Goal: Information Seeking & Learning: Learn about a topic

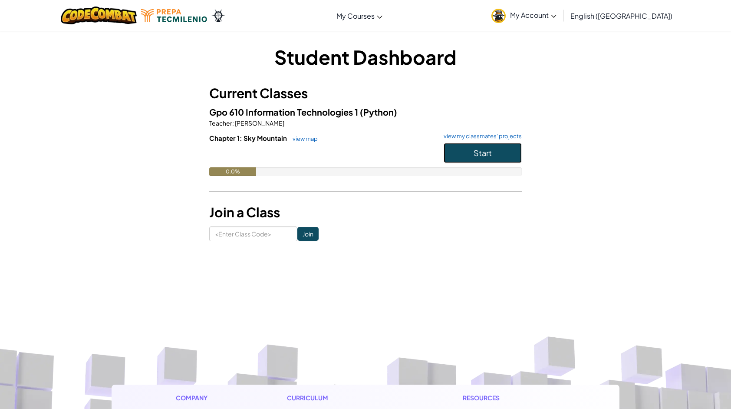
click at [503, 157] on button "Start" at bounding box center [483, 153] width 78 height 20
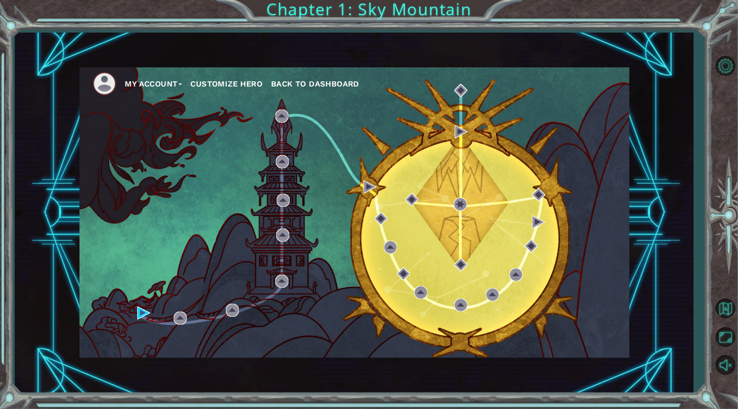
click at [239, 85] on button "Customize Hero" at bounding box center [227, 83] width 72 height 13
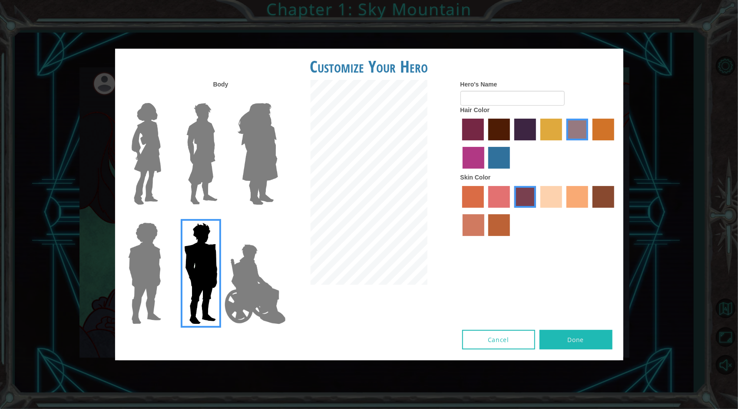
click at [0, 27] on html "My Account Customize Hero Back to Dashboard Customize Your Hero Body Hero's Nam…" at bounding box center [369, 204] width 738 height 409
click at [37, 44] on div "Customize Your Hero Body Hero's Name Hair Color Skin Color Cancel Done" at bounding box center [369, 204] width 738 height 409
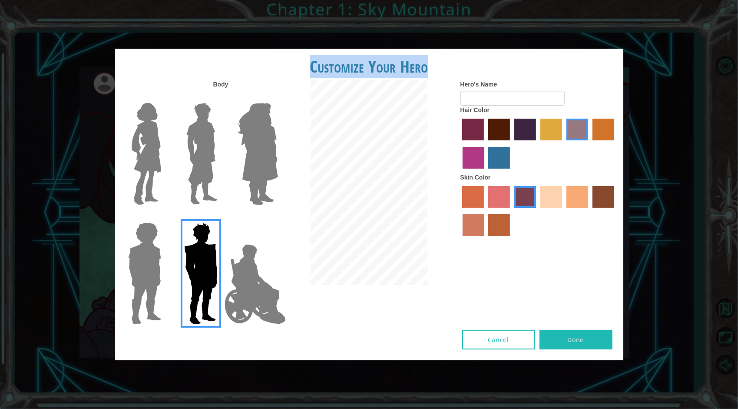
click at [487, 340] on button "Cancel" at bounding box center [498, 340] width 73 height 20
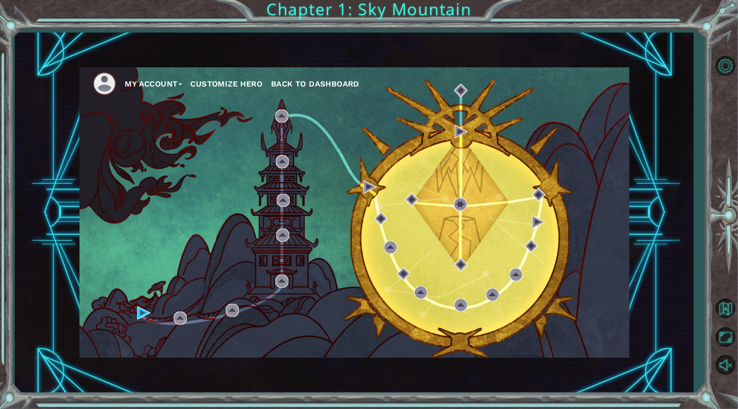
click at [309, 87] on span "Back to Dashboard" at bounding box center [315, 83] width 88 height 9
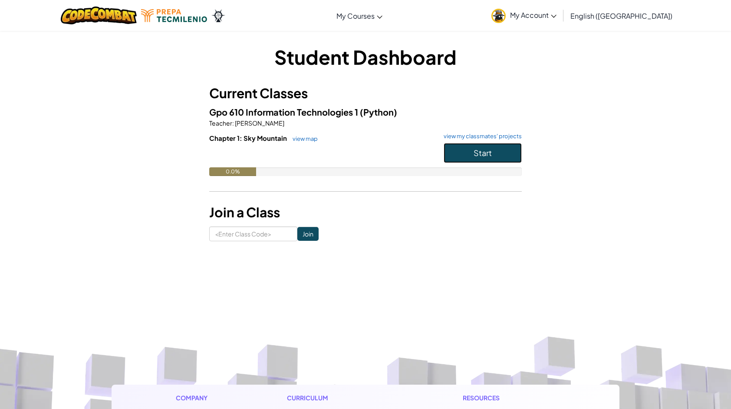
click at [495, 153] on button "Start" at bounding box center [483, 153] width 78 height 20
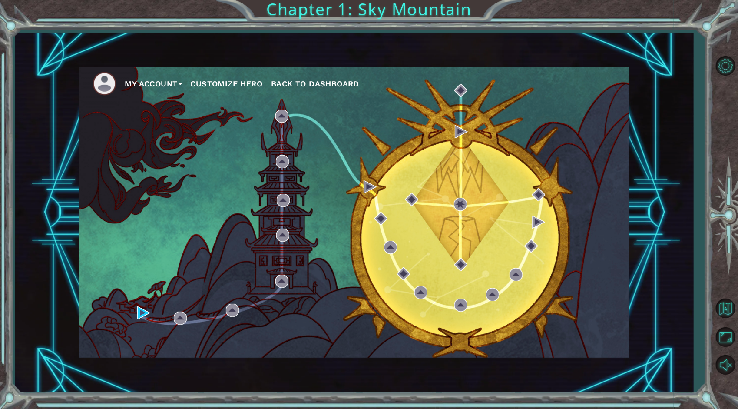
click at [325, 59] on div "My Account Customize Hero Back to Dashboard" at bounding box center [354, 213] width 679 height 360
click at [238, 84] on button "Customize Hero" at bounding box center [227, 83] width 72 height 13
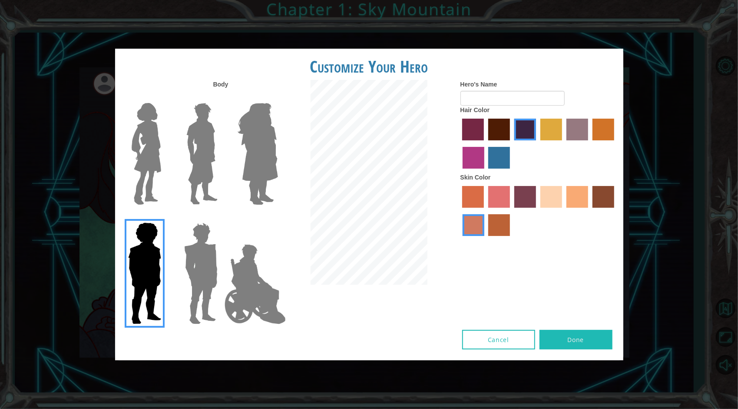
click at [496, 157] on label "lachmara hair color" at bounding box center [499, 158] width 22 height 22
click at [486, 172] on input "lachmara hair color" at bounding box center [486, 172] width 0 height 0
click at [521, 133] on label "hot purple hair color" at bounding box center [525, 130] width 22 height 22
click at [511, 143] on input "hot purple hair color" at bounding box center [511, 143] width 0 height 0
click at [505, 130] on label "maroon hair color" at bounding box center [499, 130] width 22 height 22
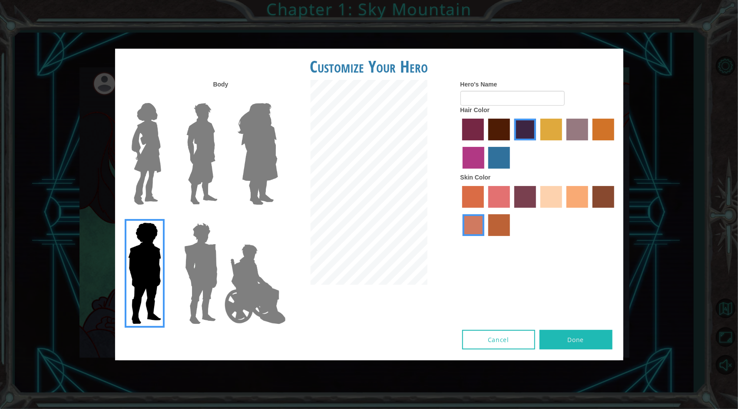
click at [485, 143] on input "maroon hair color" at bounding box center [485, 143] width 0 height 0
click at [598, 199] on label "karma skin color" at bounding box center [603, 197] width 22 height 22
click at [589, 211] on input "karma skin color" at bounding box center [589, 211] width 0 height 0
click at [507, 221] on label "smoke tree skin color" at bounding box center [499, 225] width 22 height 22
click at [486, 239] on input "smoke tree skin color" at bounding box center [486, 239] width 0 height 0
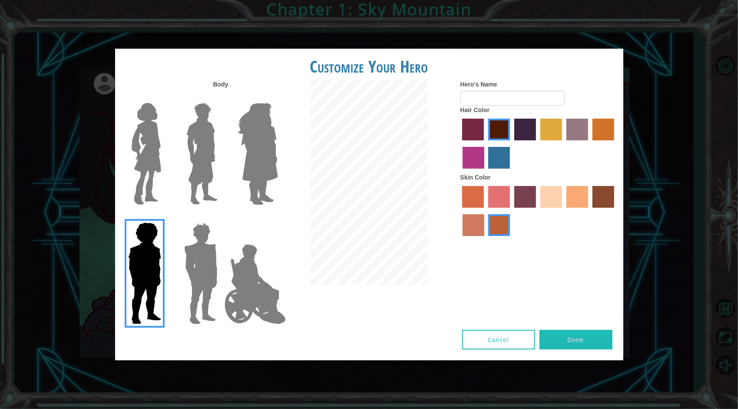
click at [467, 222] on label "burning sand skin color" at bounding box center [474, 225] width 22 height 22
click at [615, 211] on input "burning sand skin color" at bounding box center [615, 211] width 0 height 0
click at [244, 269] on img at bounding box center [255, 284] width 68 height 87
click at [278, 217] on input "Hero Jamie" at bounding box center [278, 217] width 0 height 0
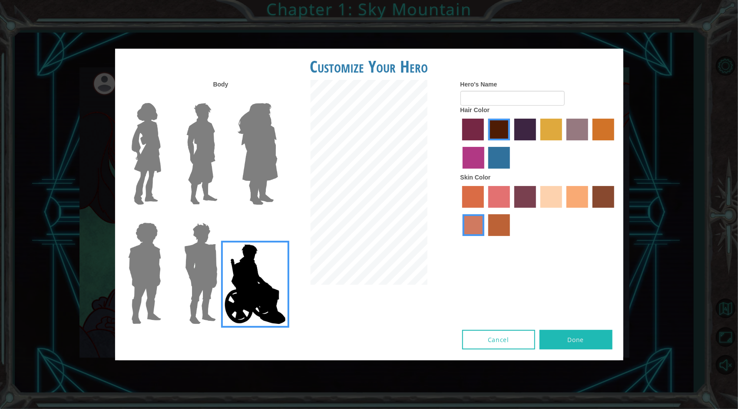
click at [273, 169] on img at bounding box center [257, 153] width 47 height 109
click at [278, 97] on input "Hero Amethyst" at bounding box center [278, 97] width 0 height 0
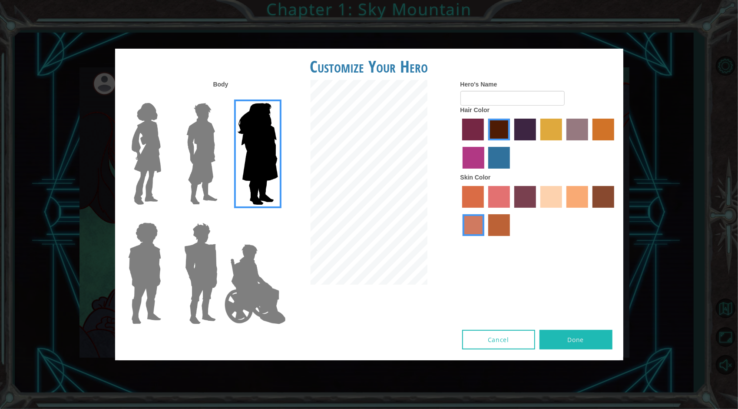
click at [219, 163] on img at bounding box center [202, 153] width 39 height 109
click at [221, 97] on input "Hero Lars" at bounding box center [221, 97] width 0 height 0
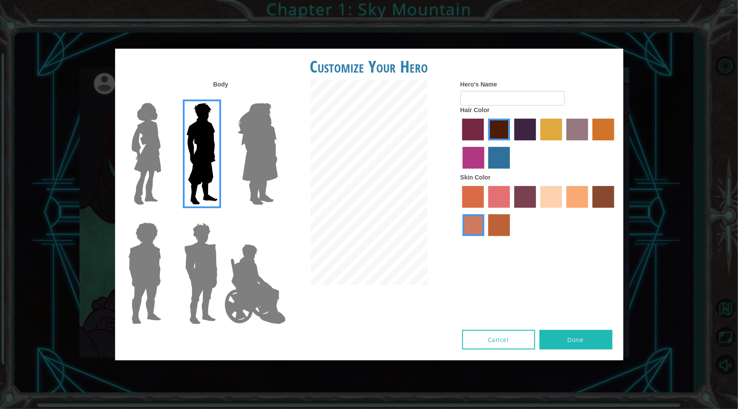
click at [150, 149] on img at bounding box center [146, 153] width 36 height 109
click at [165, 97] on input "Hero Connie" at bounding box center [165, 97] width 0 height 0
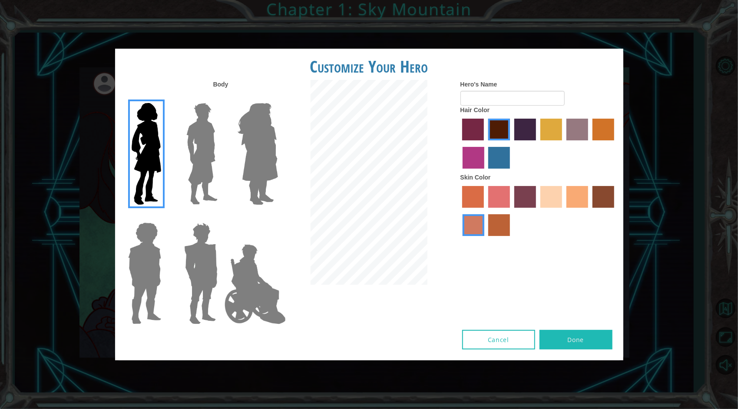
click at [264, 267] on img at bounding box center [255, 284] width 68 height 87
click at [278, 217] on input "Hero Jamie" at bounding box center [278, 217] width 0 height 0
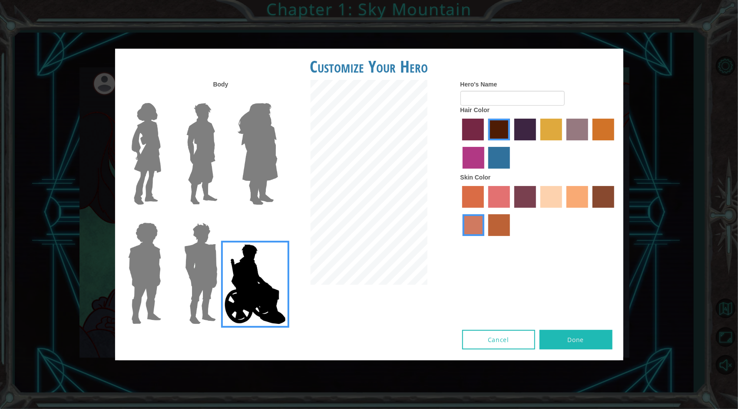
click at [186, 308] on img at bounding box center [201, 273] width 40 height 109
click at [221, 217] on input "Hero Garnet" at bounding box center [221, 217] width 0 height 0
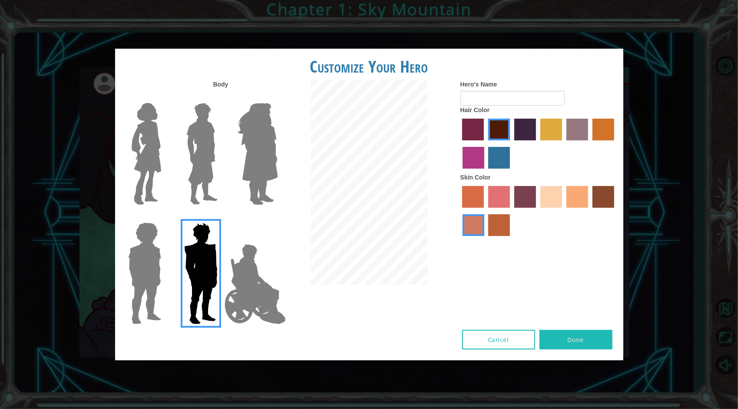
click at [248, 292] on img at bounding box center [255, 284] width 68 height 87
click at [278, 217] on input "Hero Jamie" at bounding box center [278, 217] width 0 height 0
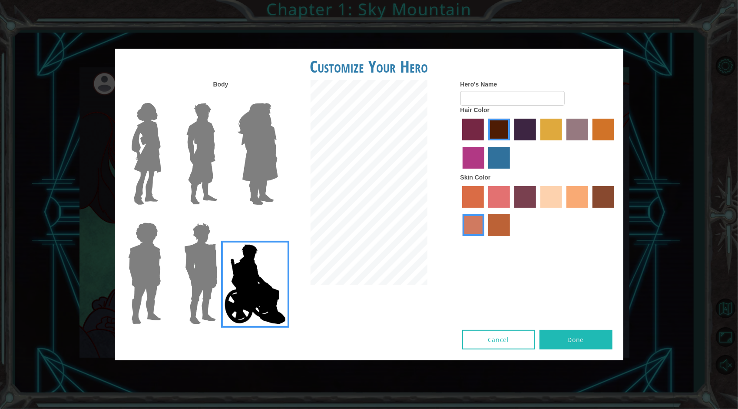
click at [137, 260] on img at bounding box center [145, 273] width 40 height 109
click at [165, 217] on input "Hero Steven" at bounding box center [165, 217] width 0 height 0
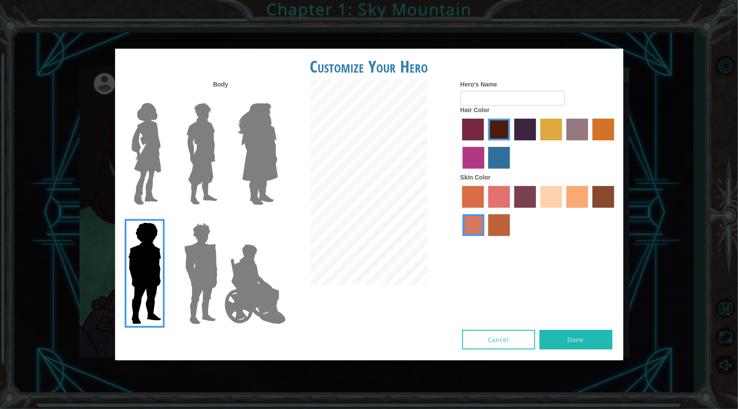
click at [195, 165] on img at bounding box center [202, 153] width 39 height 109
click at [221, 97] on input "Hero Lars" at bounding box center [221, 97] width 0 height 0
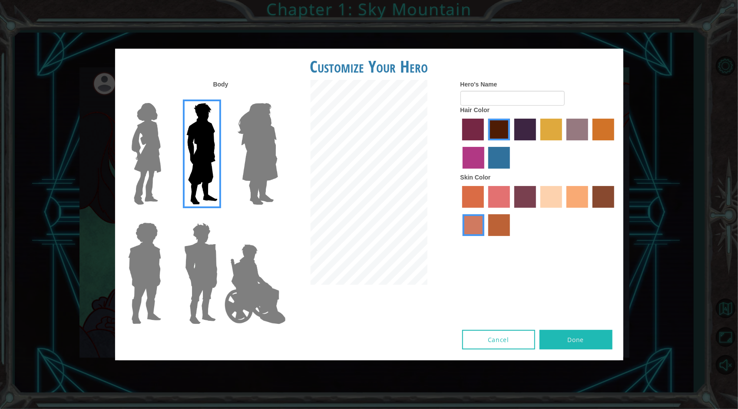
click at [576, 344] on button "Done" at bounding box center [575, 340] width 73 height 20
click at [497, 95] on input "Hero's Name" at bounding box center [512, 98] width 104 height 15
type input "Santiago"
click at [555, 338] on button "Done" at bounding box center [575, 340] width 73 height 20
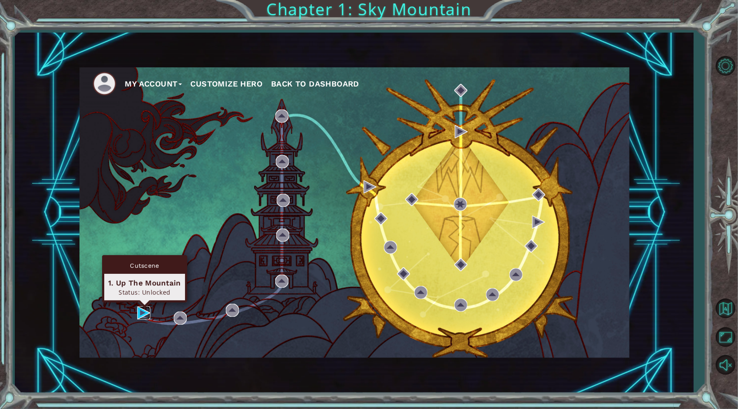
click at [149, 311] on img at bounding box center [143, 312] width 13 height 13
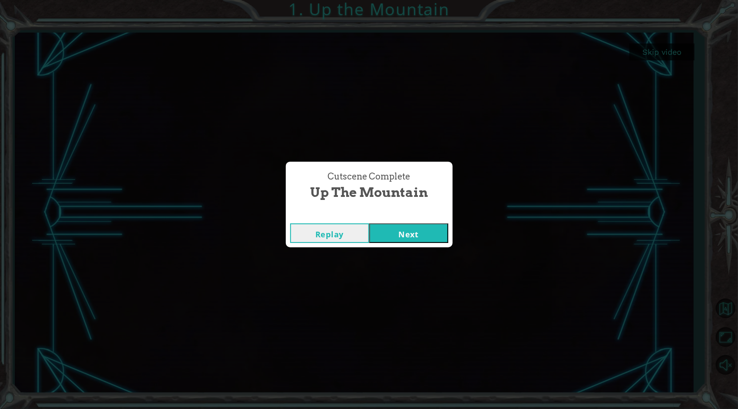
click at [389, 238] on button "Next" at bounding box center [408, 233] width 79 height 20
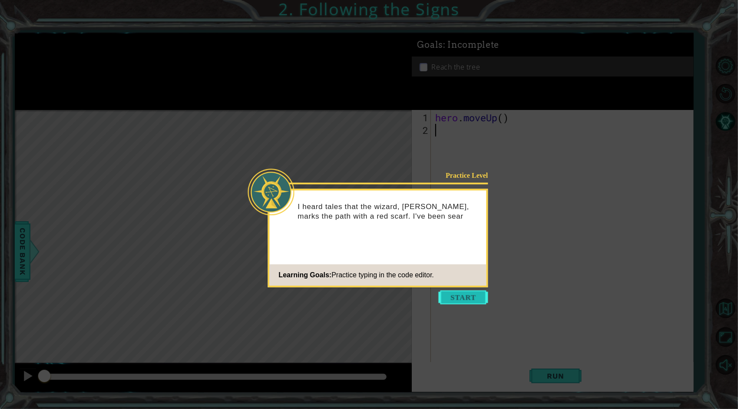
click at [476, 300] on button "Start" at bounding box center [464, 297] width 50 height 14
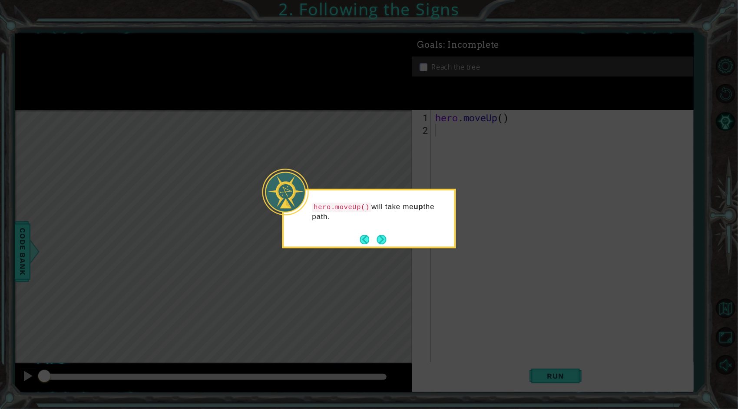
drag, startPoint x: 385, startPoint y: 241, endPoint x: 370, endPoint y: 228, distance: 20.3
click at [370, 228] on div "hero.moveUp() will take me up the path." at bounding box center [369, 214] width 170 height 48
click at [380, 239] on button "Next" at bounding box center [382, 240] width 10 height 10
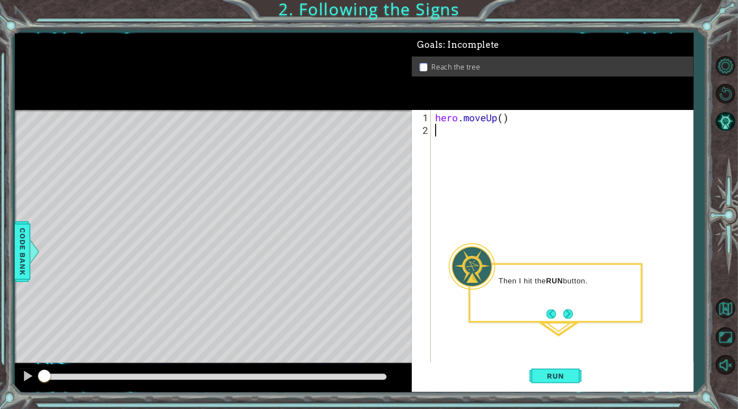
type textarea "hero.moveUp()"
click at [506, 120] on div "hero . moveUp ( )" at bounding box center [564, 249] width 262 height 277
type textarea "hero.moveUp()"
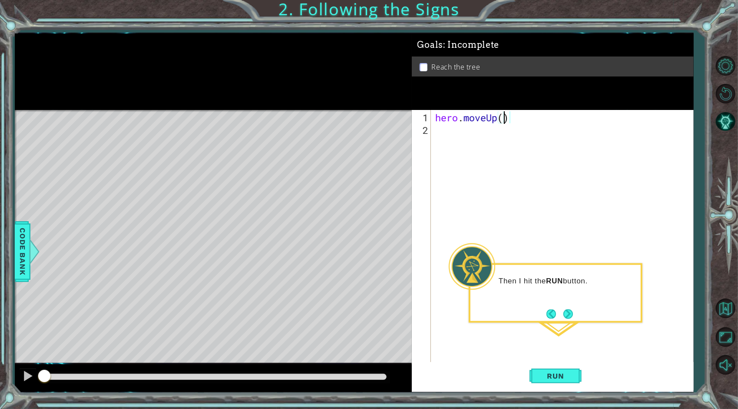
scroll to position [0, 3]
click at [561, 381] on button "Run" at bounding box center [555, 376] width 52 height 28
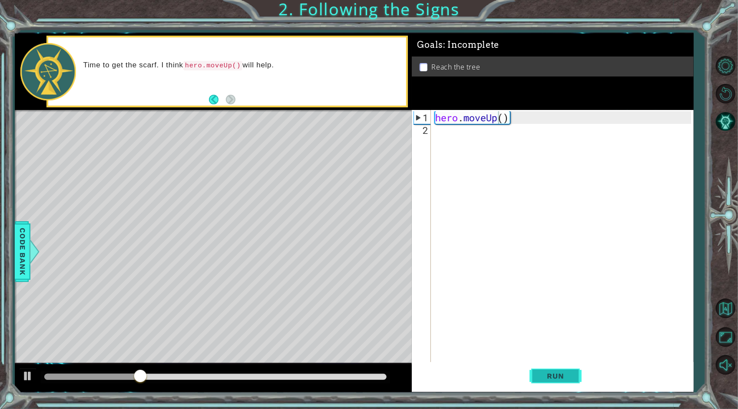
click at [562, 381] on button "Run" at bounding box center [555, 376] width 52 height 28
click at [213, 98] on button "Back" at bounding box center [217, 100] width 17 height 10
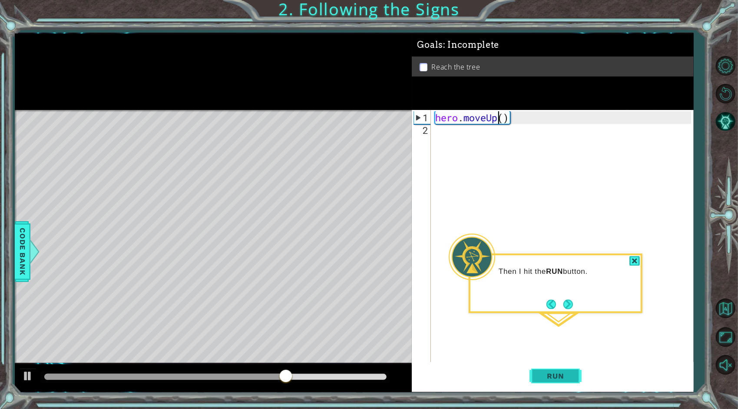
click at [557, 374] on span "Run" at bounding box center [555, 375] width 34 height 9
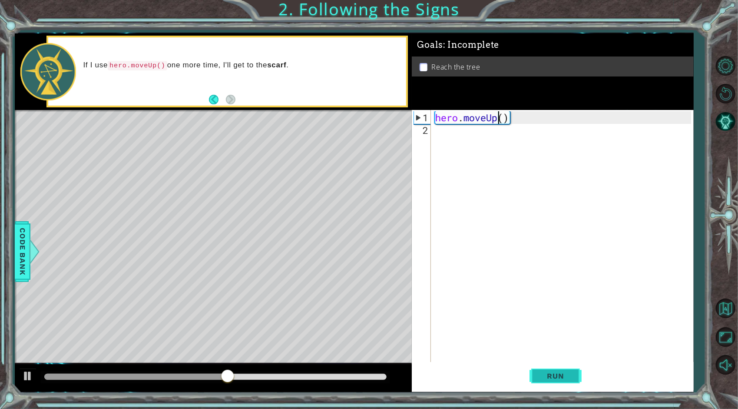
click at [554, 379] on span "Run" at bounding box center [555, 375] width 34 height 9
click at [527, 125] on div "hero . moveUp ( )" at bounding box center [564, 249] width 262 height 277
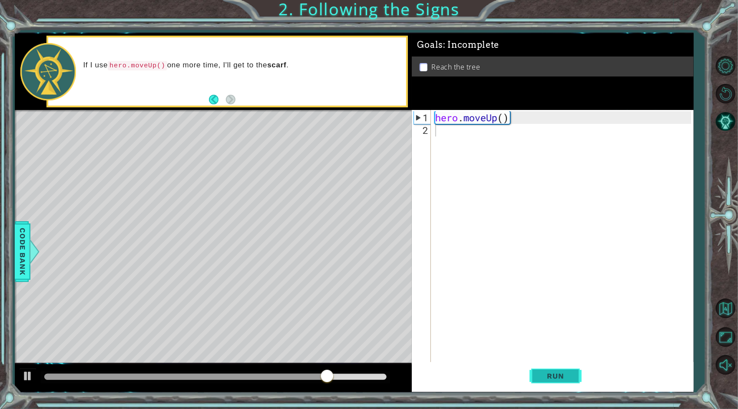
click at [555, 374] on span "Run" at bounding box center [555, 375] width 34 height 9
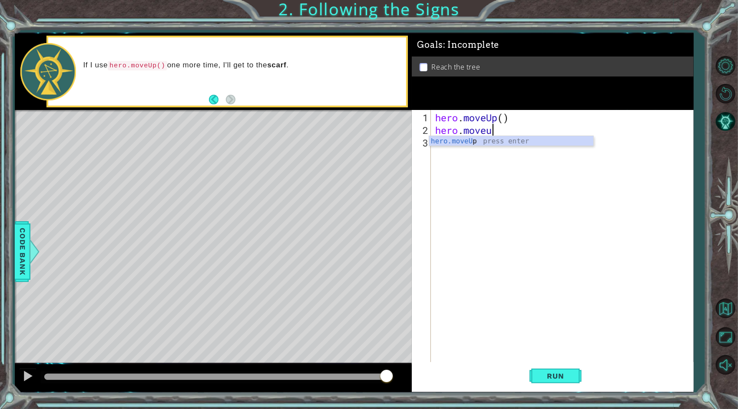
scroll to position [0, 2]
type textarea "hero.moveup()"
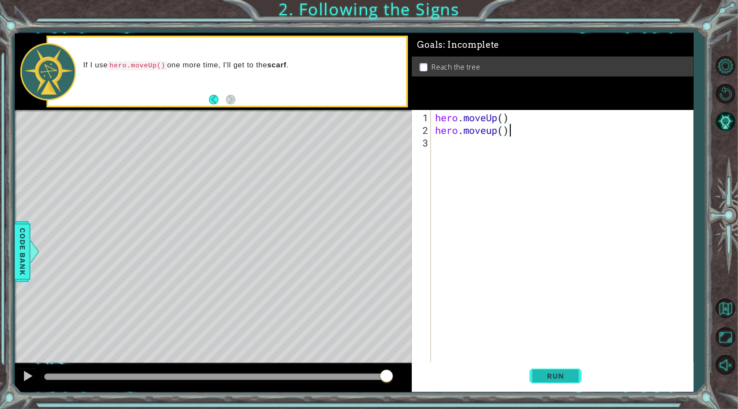
click at [569, 378] on span "Run" at bounding box center [555, 375] width 34 height 9
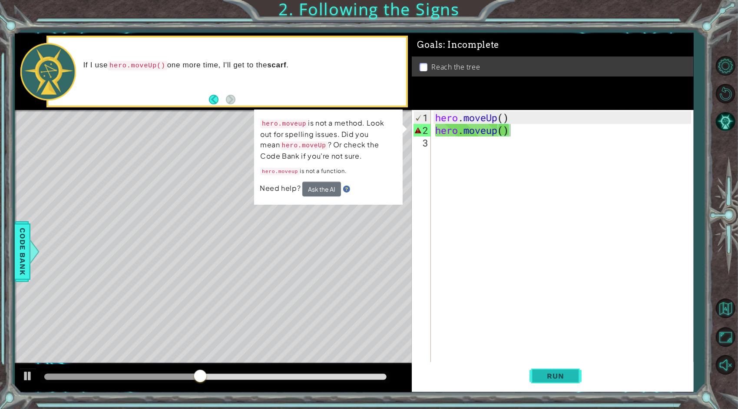
click at [558, 380] on span "Run" at bounding box center [555, 375] width 34 height 9
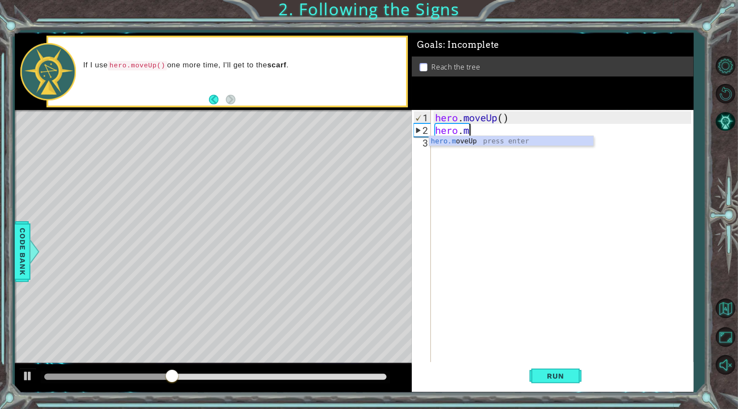
type textarea "h"
type textarea "hero.moveUp()"
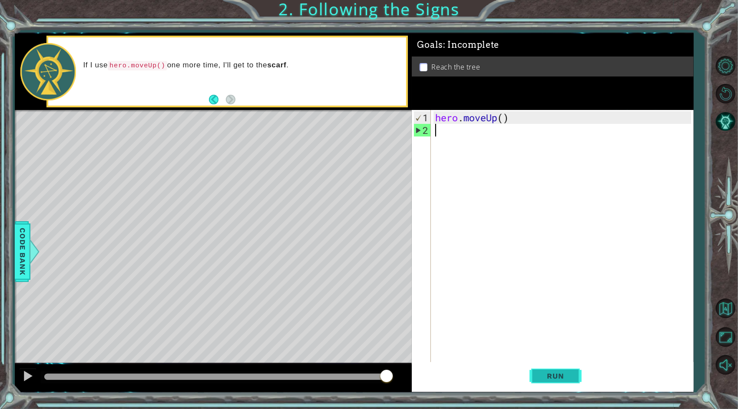
click at [556, 371] on span "Run" at bounding box center [555, 375] width 34 height 9
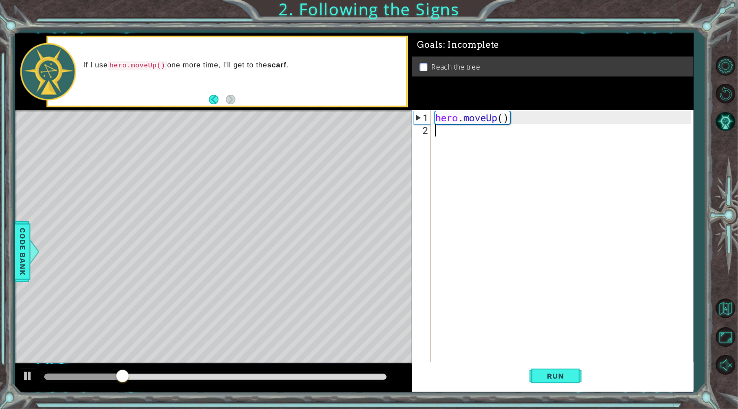
click at [486, 139] on div "hero . moveUp ( )" at bounding box center [564, 249] width 262 height 277
click at [506, 120] on div "hero . moveUp ( )" at bounding box center [564, 249] width 262 height 277
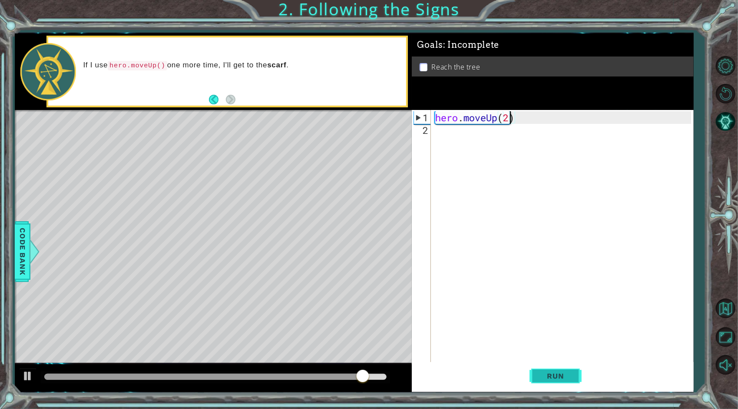
type textarea "hero.moveUp(2)"
click at [555, 375] on span "Run" at bounding box center [555, 375] width 34 height 9
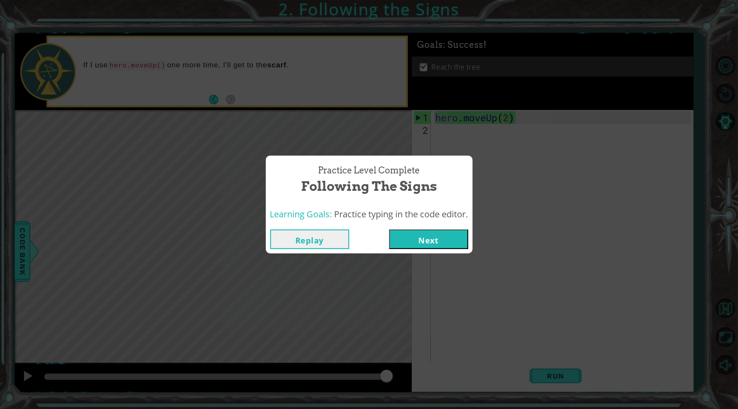
click at [447, 236] on button "Next" at bounding box center [428, 239] width 79 height 20
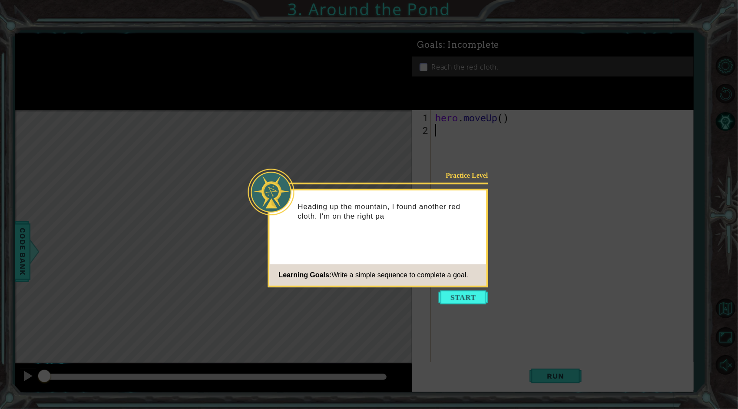
click at [344, 284] on footer "Learning Goals: Write a simple sequence to complete a goal." at bounding box center [378, 274] width 217 height 21
click at [457, 296] on button "Start" at bounding box center [464, 297] width 50 height 14
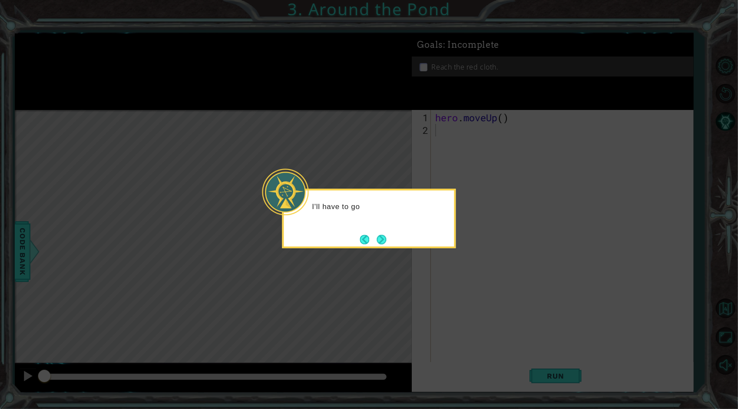
click at [382, 248] on div "I'll have to go" at bounding box center [369, 219] width 174 height 60
click at [384, 237] on button "Next" at bounding box center [382, 240] width 10 height 10
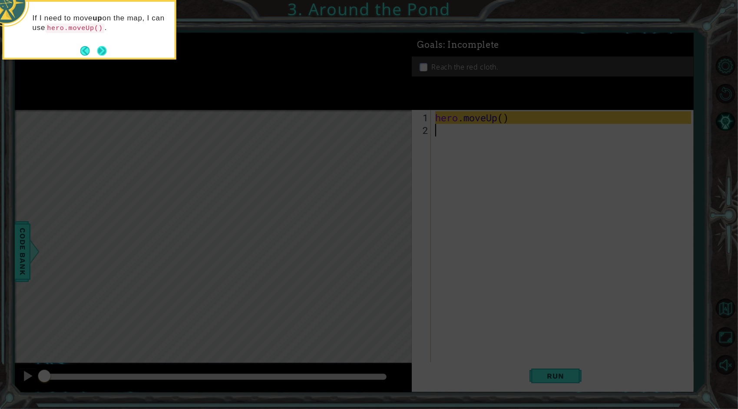
click at [102, 50] on button "Next" at bounding box center [102, 51] width 10 height 10
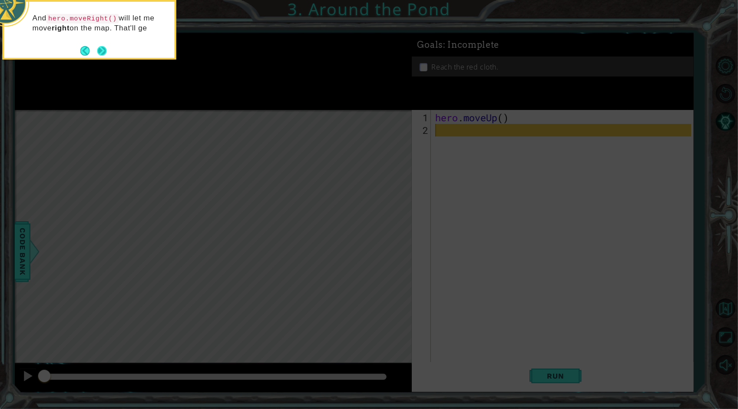
click at [100, 50] on button "Next" at bounding box center [102, 51] width 10 height 10
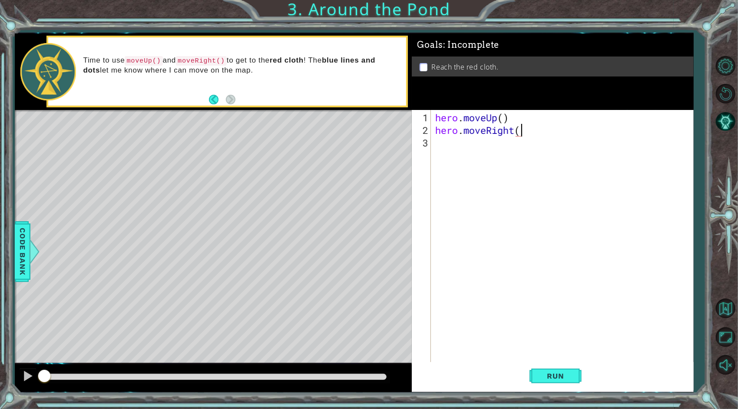
scroll to position [0, 3]
type textarea "hero.moveRight()"
click at [543, 379] on span "Run" at bounding box center [555, 375] width 34 height 9
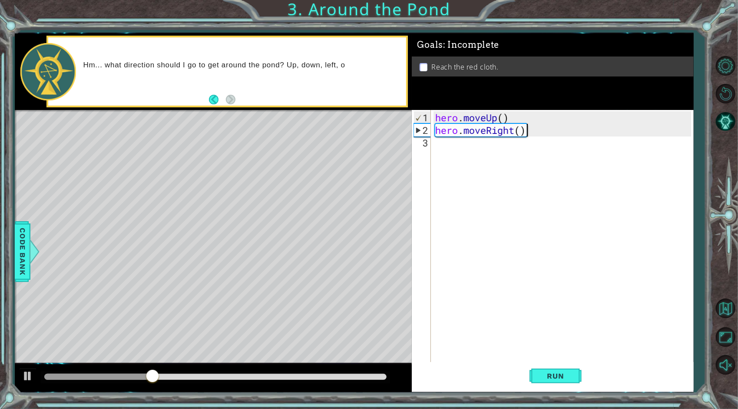
click at [494, 155] on div "hero . moveUp ( ) hero . moveRight ( )" at bounding box center [564, 249] width 262 height 277
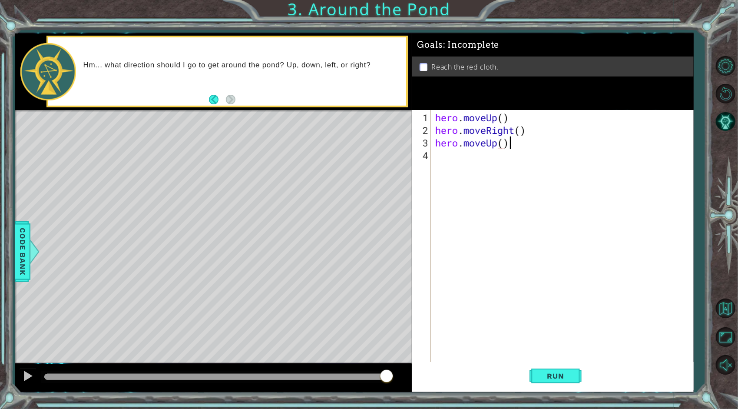
scroll to position [0, 3]
type textarea "hero.moveUp(2)"
click at [540, 380] on span "Run" at bounding box center [555, 375] width 34 height 9
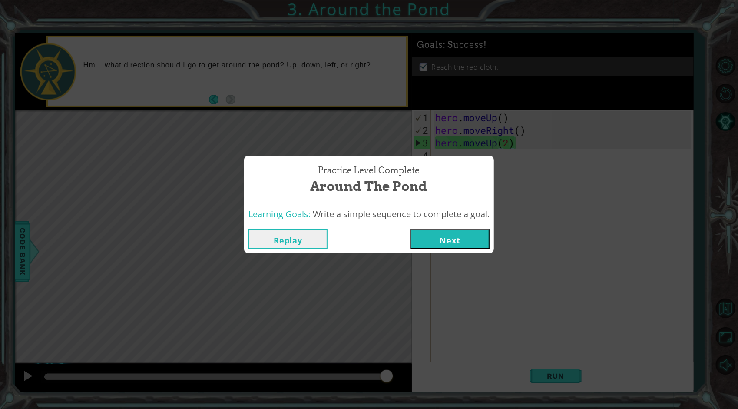
click at [440, 238] on button "Next" at bounding box center [449, 239] width 79 height 20
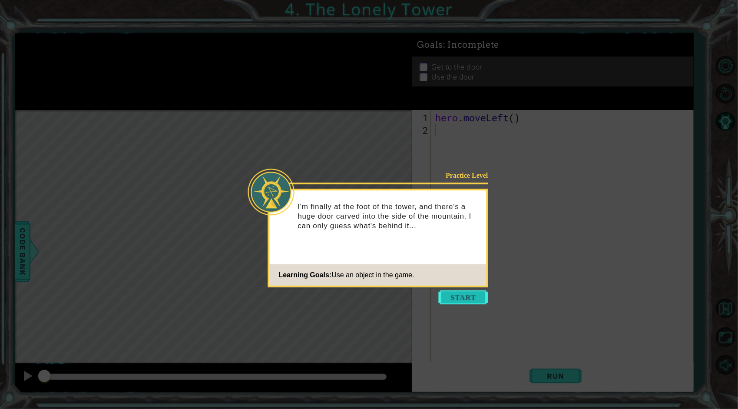
click at [465, 298] on button "Start" at bounding box center [464, 297] width 50 height 14
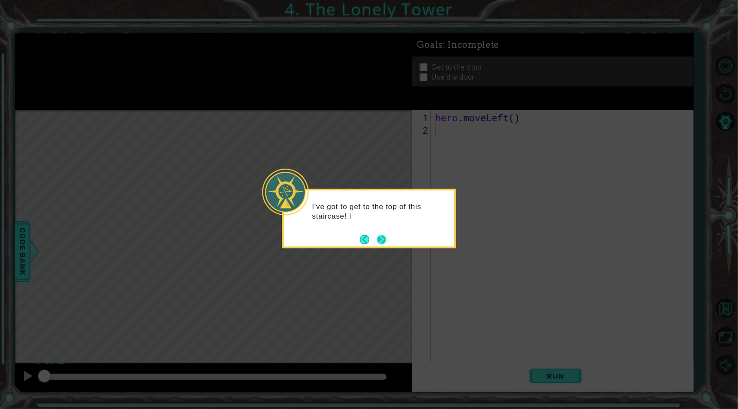
click at [384, 240] on button "Next" at bounding box center [382, 240] width 10 height 10
drag, startPoint x: 382, startPoint y: 240, endPoint x: 386, endPoint y: 233, distance: 7.6
click at [386, 235] on button "Next" at bounding box center [382, 240] width 10 height 10
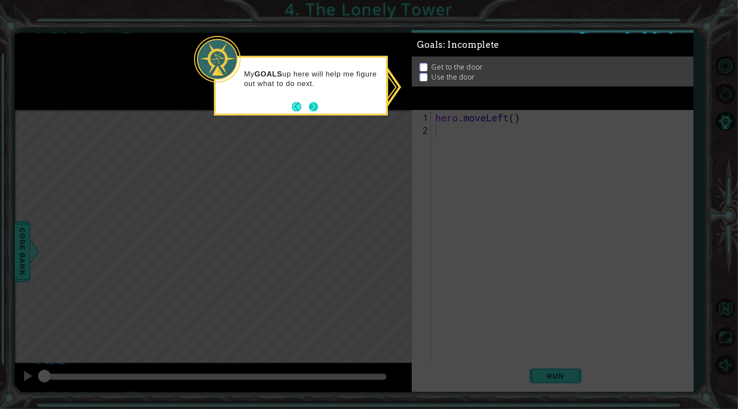
click at [313, 104] on button "Next" at bounding box center [314, 107] width 10 height 10
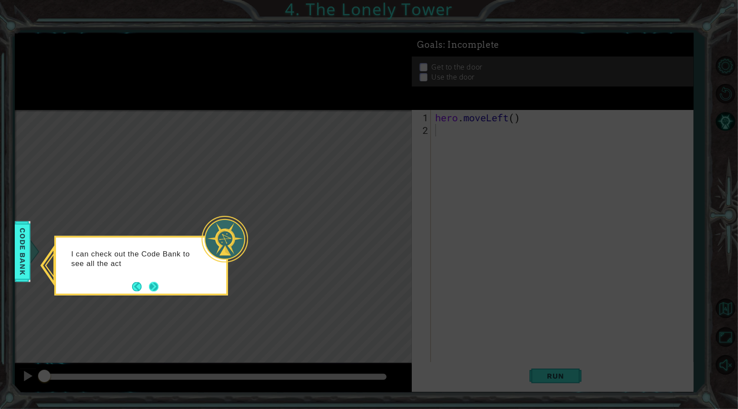
click at [159, 288] on button "Next" at bounding box center [154, 286] width 10 height 10
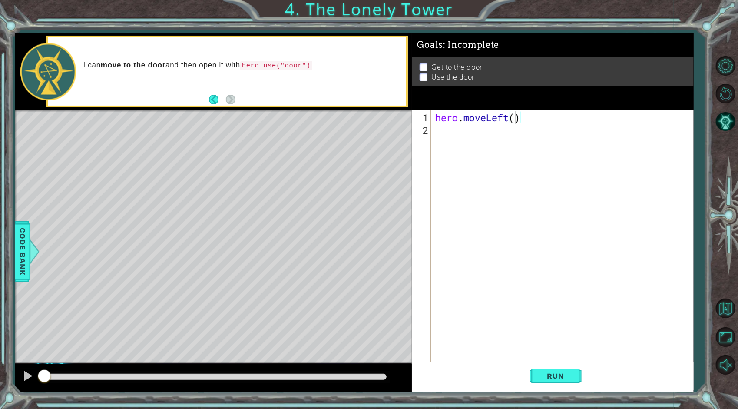
type textarea "hero.moveLeft(2)"
type textarea "hero.moveUp(2)"
type textarea "hero.moveRight(2)"
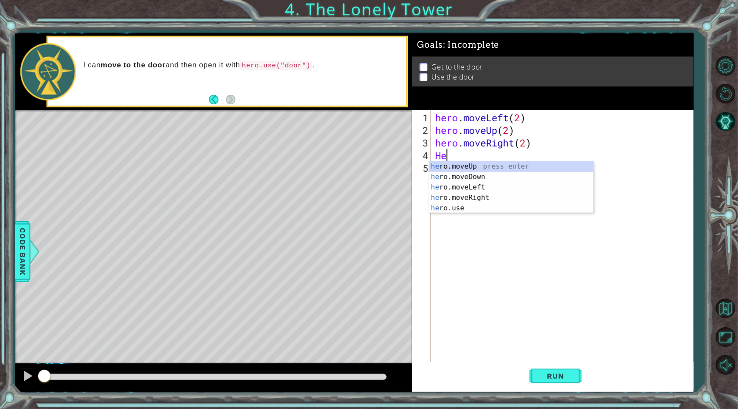
scroll to position [0, 0]
type textarea "H"
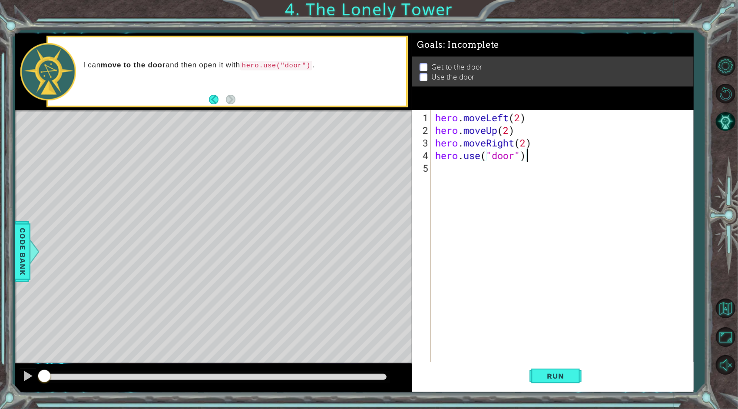
scroll to position [0, 3]
type textarea "hero.use("door")"
click at [552, 372] on span "Run" at bounding box center [555, 375] width 34 height 9
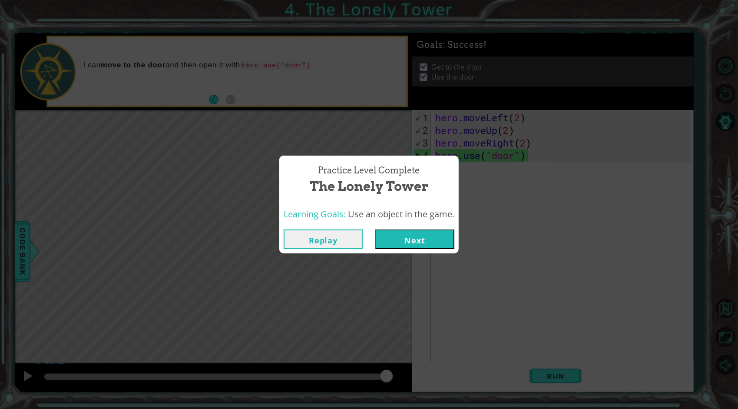
click at [442, 235] on button "Next" at bounding box center [414, 239] width 79 height 20
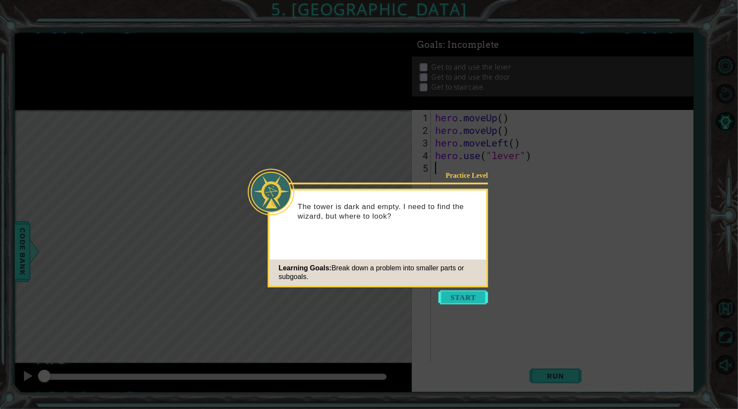
click at [460, 296] on button "Start" at bounding box center [464, 297] width 50 height 14
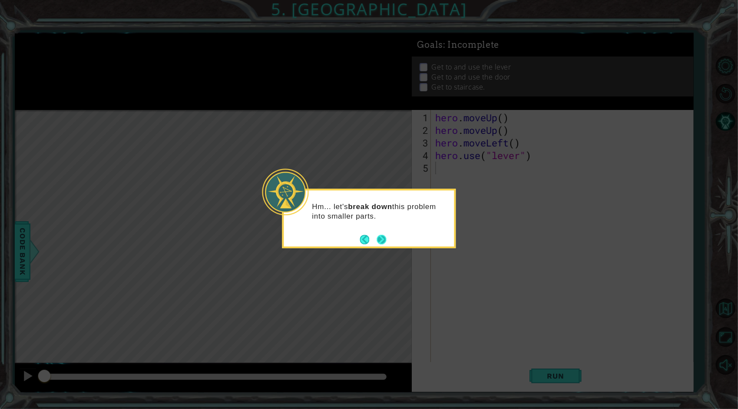
click at [385, 237] on button "Next" at bounding box center [382, 240] width 10 height 10
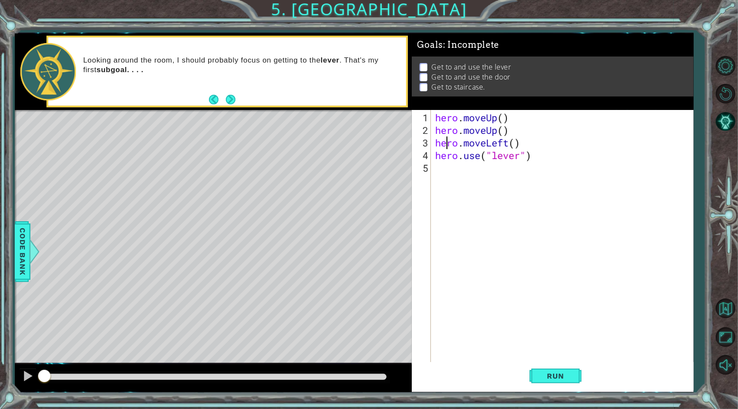
type textarea "hero.moveUp()"
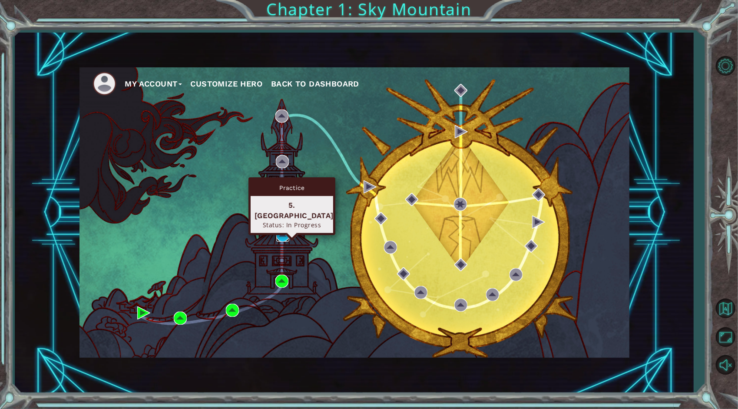
click at [282, 230] on img at bounding box center [282, 234] width 13 height 13
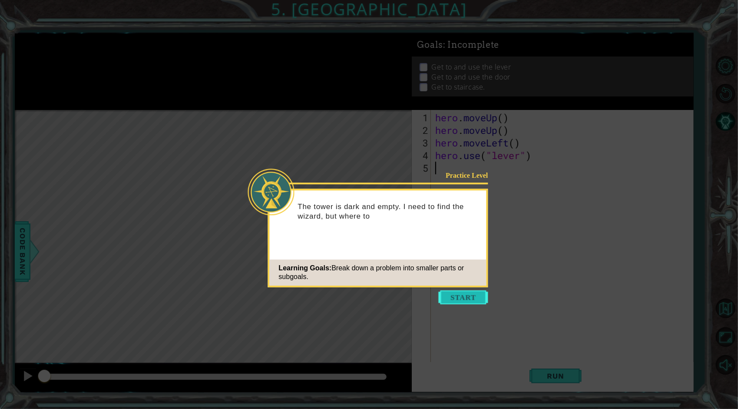
click at [473, 302] on button "Start" at bounding box center [464, 297] width 50 height 14
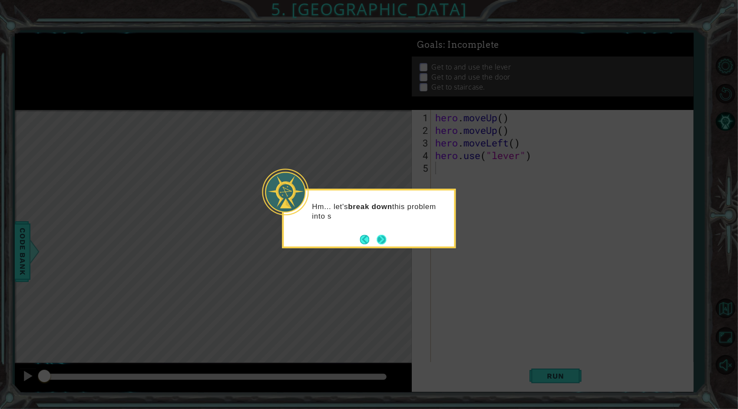
click at [383, 240] on button "Next" at bounding box center [382, 239] width 10 height 10
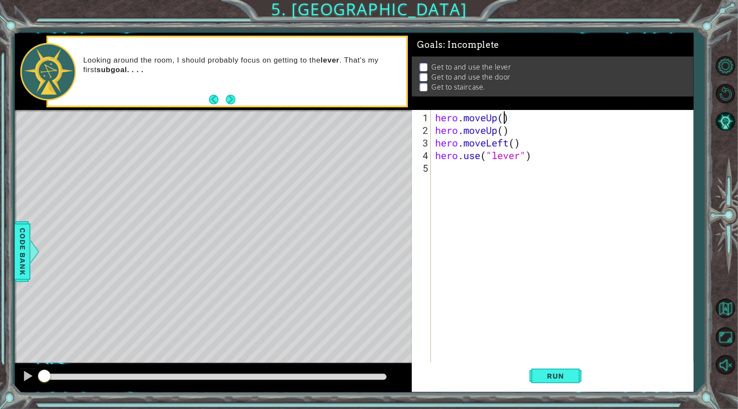
click at [504, 118] on div "hero . moveUp ( ) hero . moveUp ( ) hero . moveLeft ( ) hero . use ( "lever" )" at bounding box center [564, 249] width 262 height 277
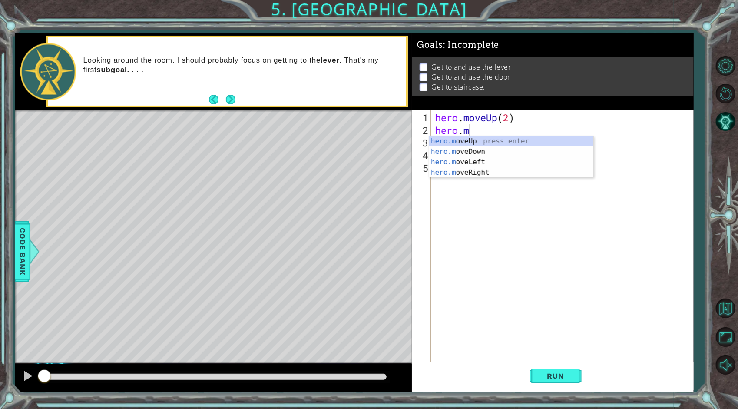
type textarea "h"
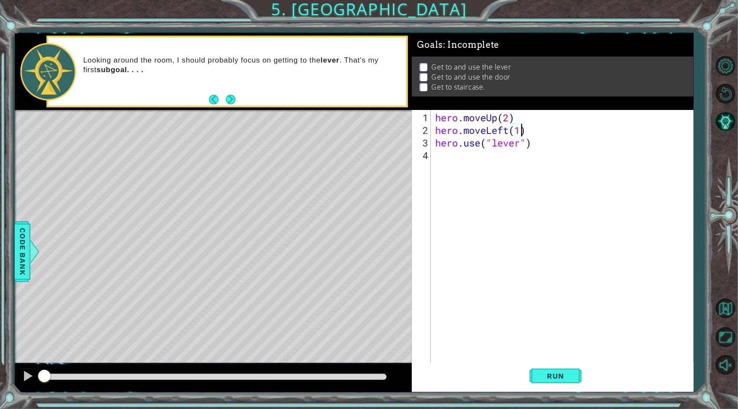
scroll to position [0, 3]
type textarea "hero.use("lever")"
type textarea "hero.moveRight(3)"
type textarea "hero.moveUp(1)"
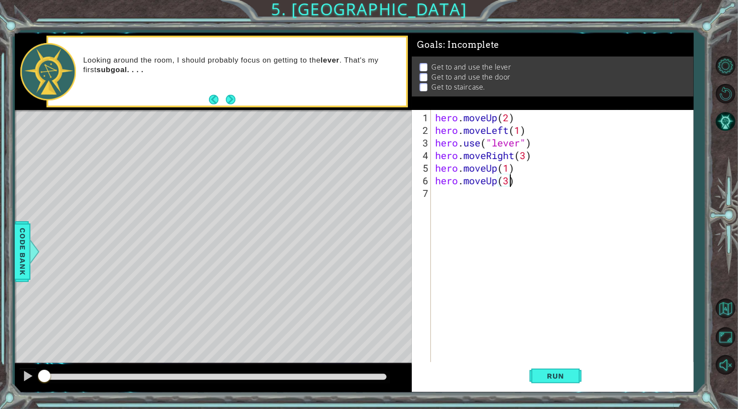
scroll to position [0, 3]
type textarea "hero.moveRight(3)"
type textarea "hero.moveUp(3)"
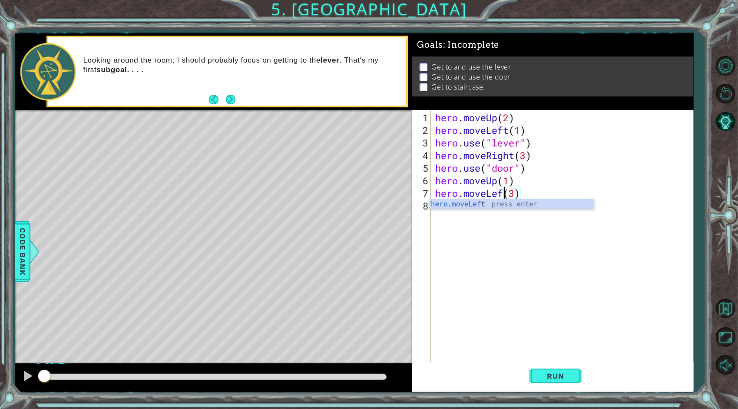
type textarea "hero.moveLeft(3)"
click at [444, 217] on div "hero . moveUp ( 2 ) hero . moveLeft ( 1 ) hero . use ( "lever" ) hero . moveRig…" at bounding box center [564, 249] width 262 height 277
type textarea "hero.moveUp(1)"
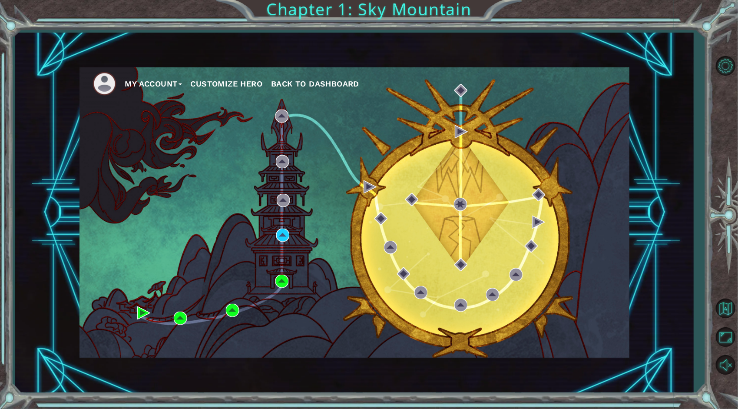
click at [306, 207] on div "My Account Customize Hero Back to Dashboard" at bounding box center [354, 212] width 550 height 290
click at [275, 236] on div "My Account Customize Hero Back to Dashboard" at bounding box center [354, 212] width 550 height 290
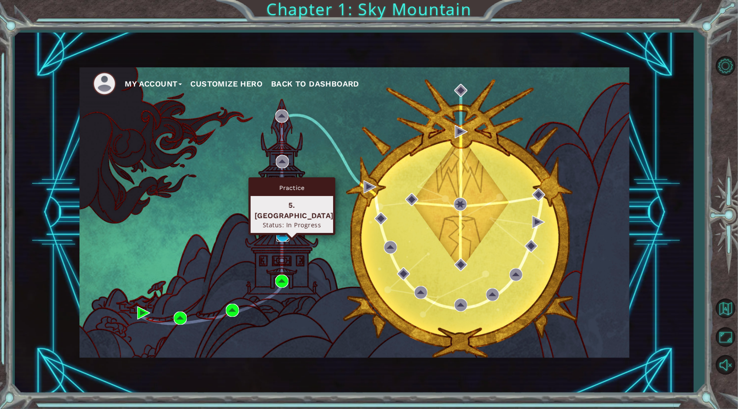
click at [288, 235] on img at bounding box center [282, 234] width 13 height 13
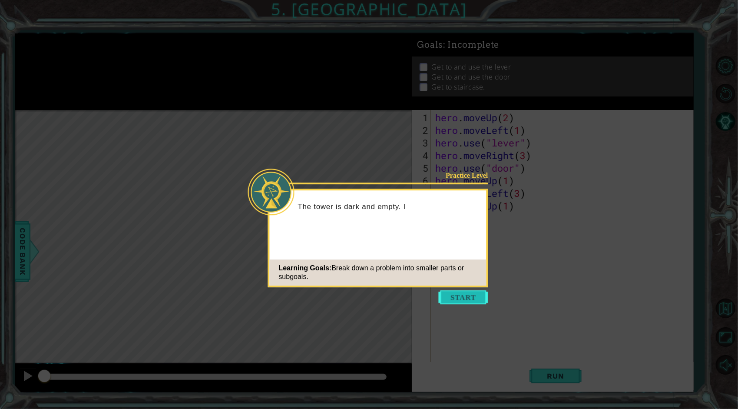
click at [465, 295] on button "Start" at bounding box center [464, 297] width 50 height 14
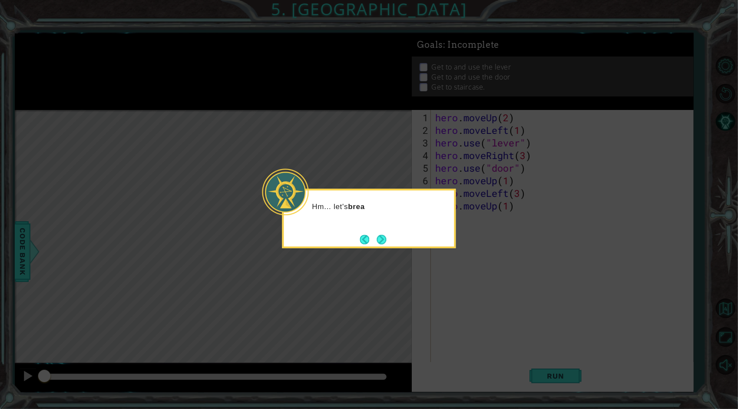
click at [442, 264] on icon at bounding box center [369, 204] width 738 height 409
click at [380, 241] on button "Next" at bounding box center [381, 239] width 10 height 10
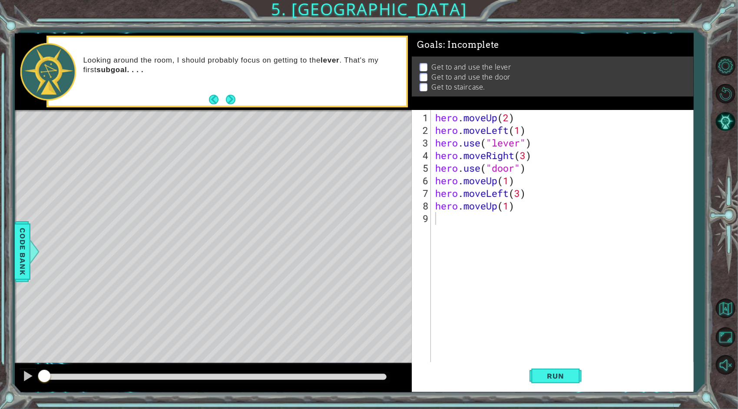
click at [400, 246] on div "Level Map" at bounding box center [215, 238] width 401 height 256
click at [541, 369] on button "Run" at bounding box center [555, 376] width 52 height 28
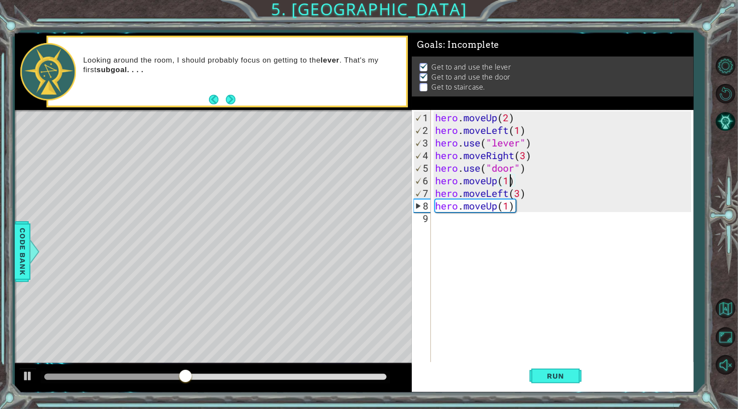
click at [511, 181] on div "hero . moveUp ( 2 ) hero . moveLeft ( 1 ) hero . use ( "lever" ) hero . moveRig…" at bounding box center [564, 249] width 262 height 277
type textarea "hero.moveUp(2)"
click at [559, 374] on span "Run" at bounding box center [555, 375] width 34 height 9
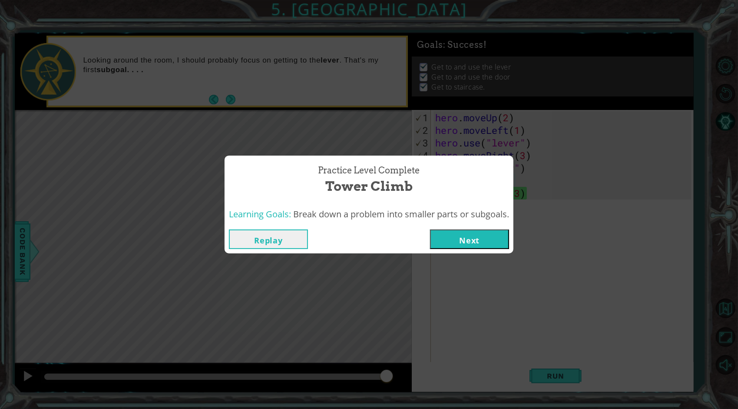
click at [492, 238] on button "Next" at bounding box center [469, 239] width 79 height 20
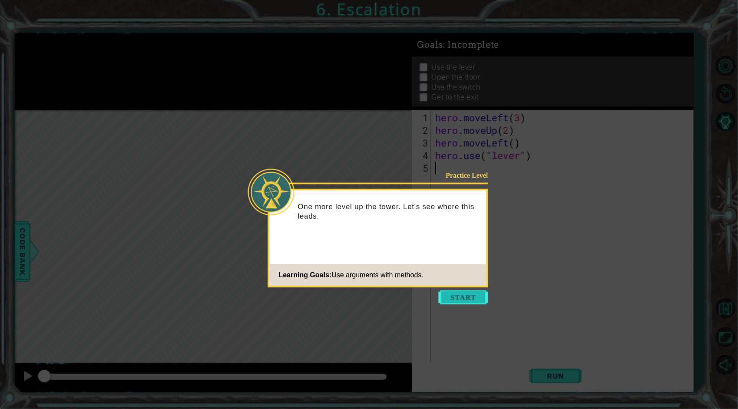
click at [468, 297] on button "Start" at bounding box center [464, 297] width 50 height 14
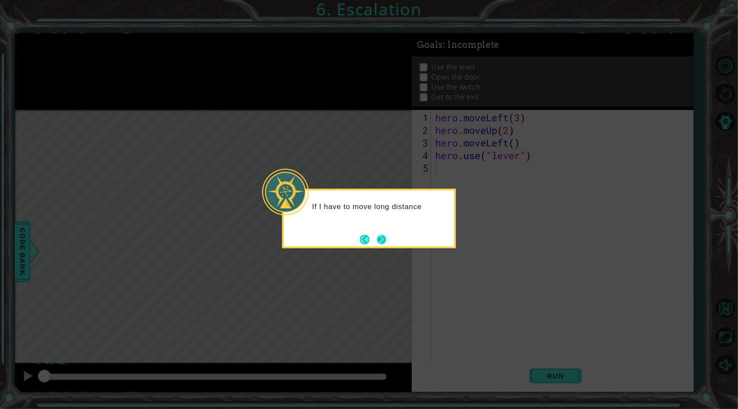
click at [380, 235] on button "Next" at bounding box center [382, 240] width 10 height 10
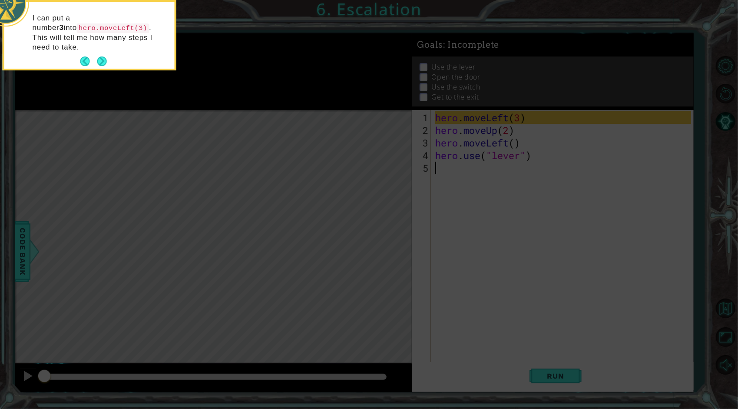
click at [123, 64] on icon at bounding box center [369, 61] width 738 height 693
click at [100, 56] on button "Next" at bounding box center [101, 61] width 11 height 11
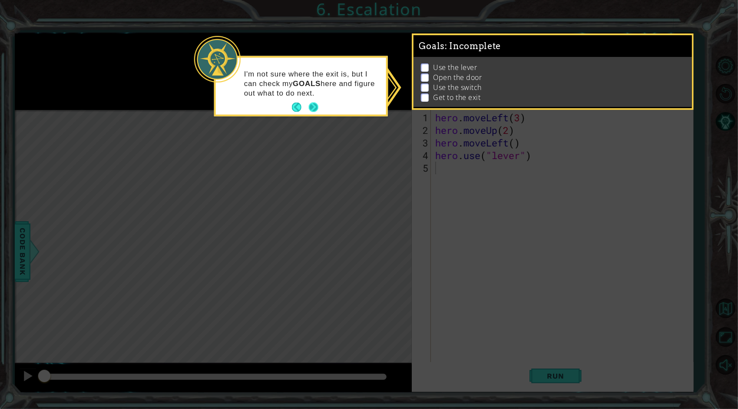
click at [316, 110] on button "Next" at bounding box center [313, 107] width 10 height 10
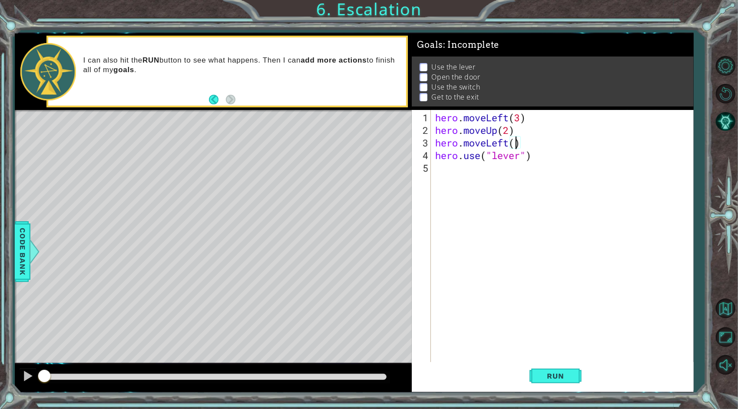
click at [518, 147] on div "hero . moveLeft ( 3 ) hero . moveUp ( 2 ) hero . moveLeft ( ) hero . use ( "lev…" at bounding box center [564, 249] width 262 height 277
type textarea "hero.use("lever")"
type textarea "hero.moveLeft(1)"
click at [511, 187] on div "hero . moveLeft ( 3 ) hero . moveUp ( 2 ) hero . moveLeft ( 1 ) hero . use ( "l…" at bounding box center [564, 249] width 262 height 277
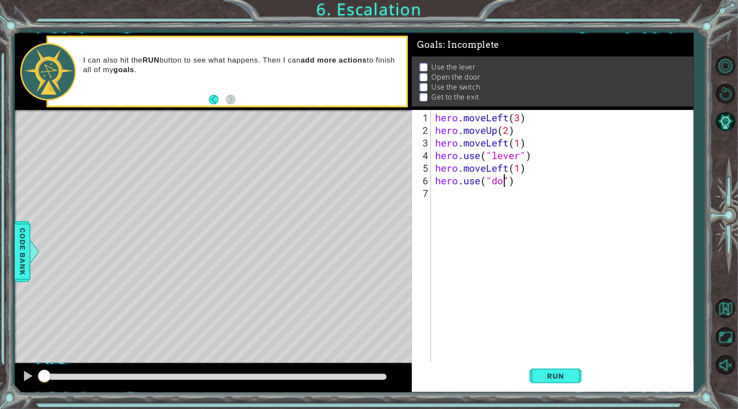
type textarea "hero.use("door")"
type textarea "hero.moveUp(2)"
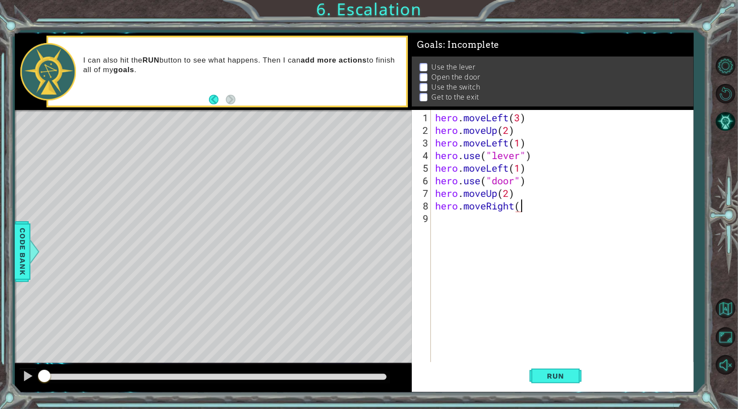
scroll to position [0, 3]
type textarea "hero.moveRight(2)"
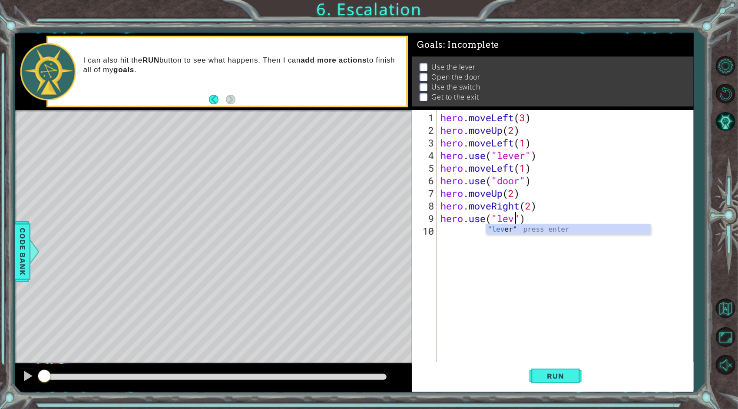
type textarea "hero.use("lever")"
click at [537, 218] on div "hero . moveLeft ( 3 ) hero . moveUp ( 2 ) hero . moveLeft ( 1 ) hero . use ( "l…" at bounding box center [567, 249] width 257 height 277
type textarea "hero.use("lever")"
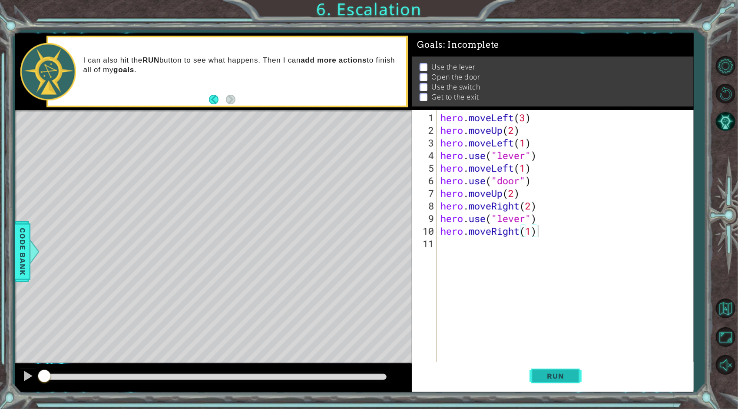
click at [552, 383] on button "Run" at bounding box center [555, 376] width 52 height 28
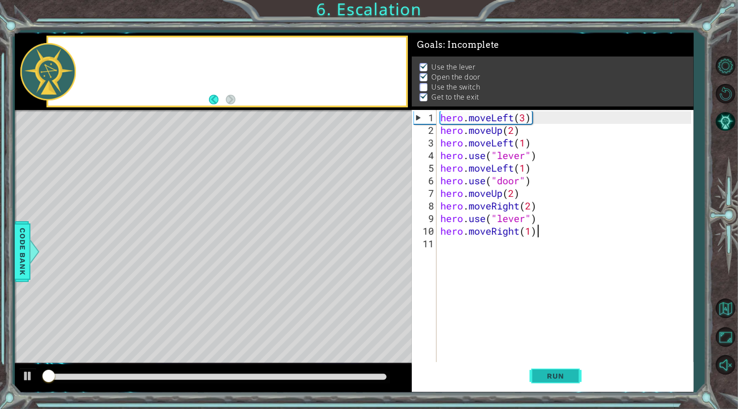
scroll to position [4, 0]
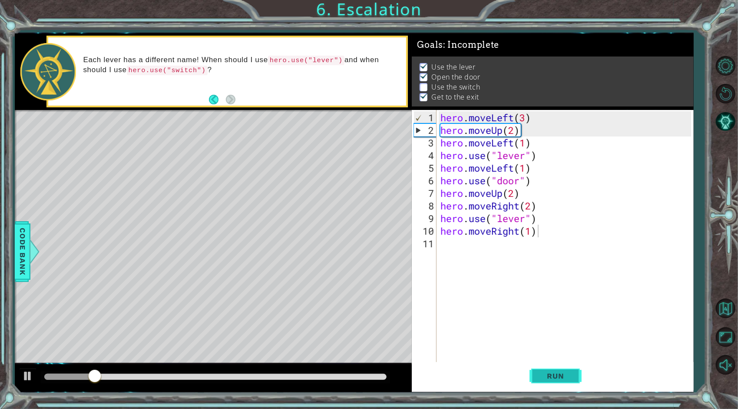
click at [560, 381] on button "Run" at bounding box center [555, 376] width 52 height 28
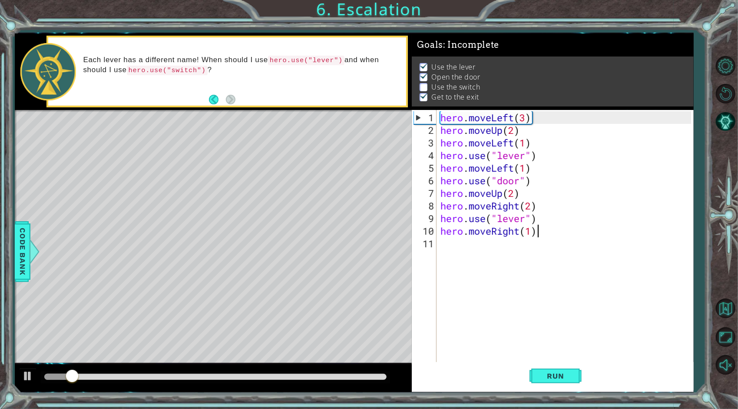
click at [538, 218] on div "hero . moveLeft ( 3 ) hero . moveUp ( 2 ) hero . moveLeft ( 1 ) hero . use ( "l…" at bounding box center [567, 249] width 257 height 277
click at [532, 217] on div "hero . moveLeft ( 3 ) hero . moveUp ( 2 ) hero . moveLeft ( 1 ) hero . use ( "l…" at bounding box center [567, 249] width 257 height 277
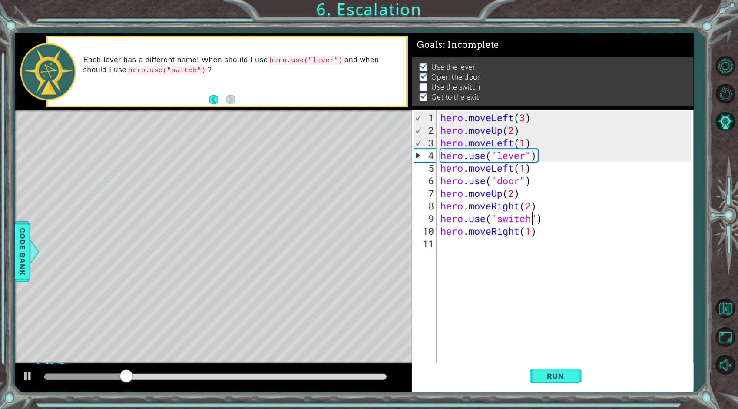
scroll to position [0, 4]
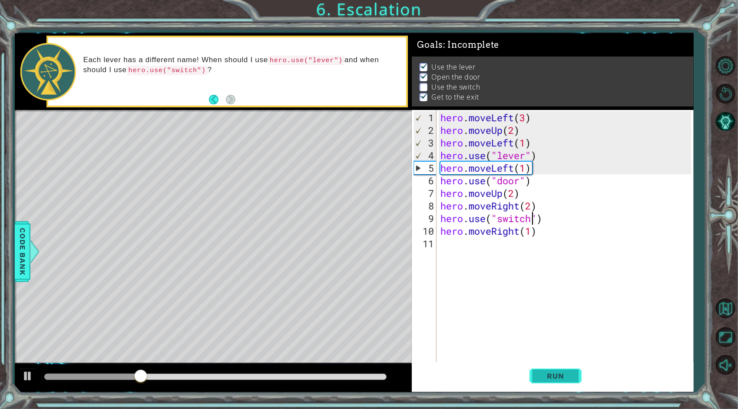
type textarea "hero.use("switch")"
click at [560, 375] on span "Run" at bounding box center [555, 375] width 34 height 9
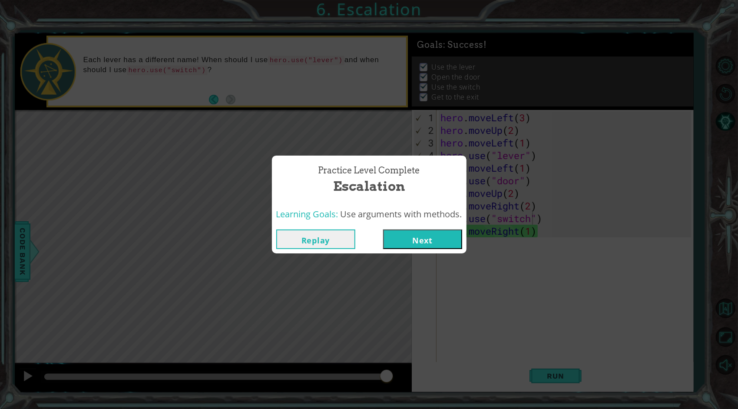
click at [428, 235] on button "Next" at bounding box center [422, 239] width 79 height 20
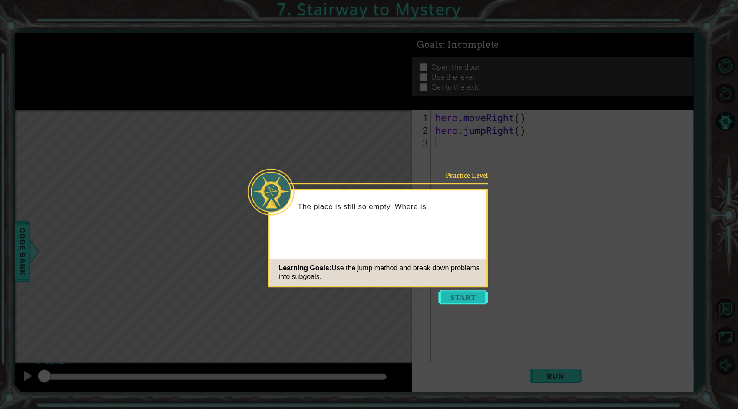
click at [469, 296] on button "Start" at bounding box center [464, 297] width 50 height 14
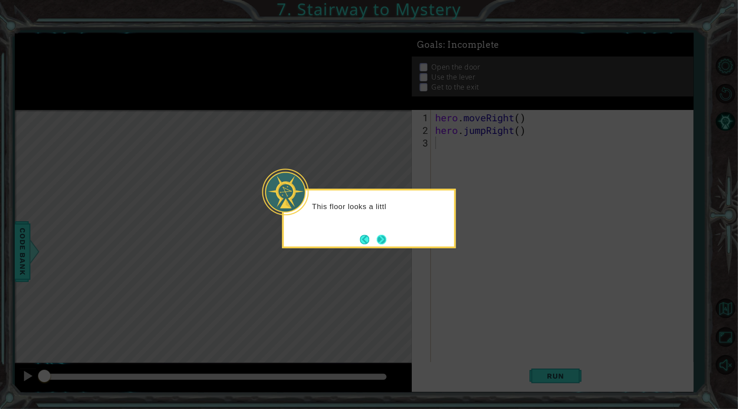
click at [381, 235] on button "Next" at bounding box center [381, 239] width 13 height 13
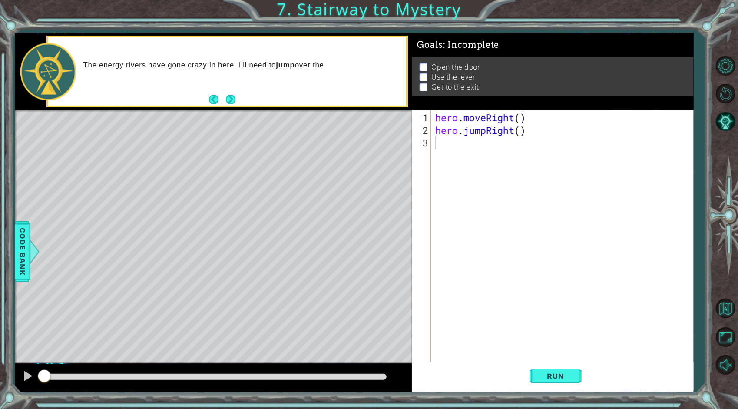
click at [369, 235] on div "Level Map" at bounding box center [215, 238] width 401 height 256
click at [520, 114] on div "hero . moveRight ( ) hero . jumpRight ( )" at bounding box center [564, 249] width 262 height 277
type textarea "hero.jumpRight(1)"
type textarea "hero.moveRight(1)"
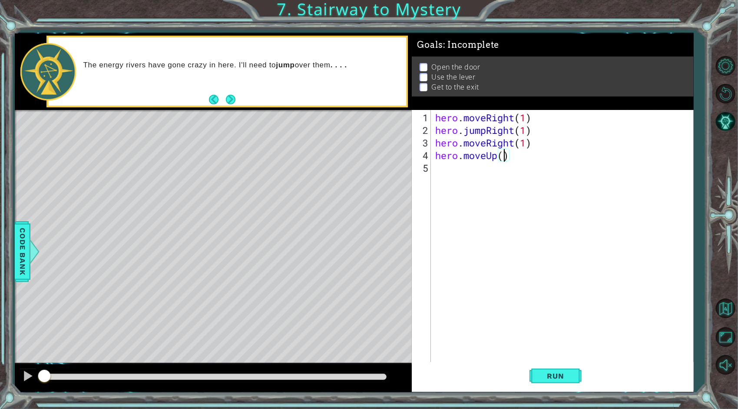
scroll to position [0, 3]
type textarea "hero.moveUp(3)"
type textarea "hero.moveLeft(1)"
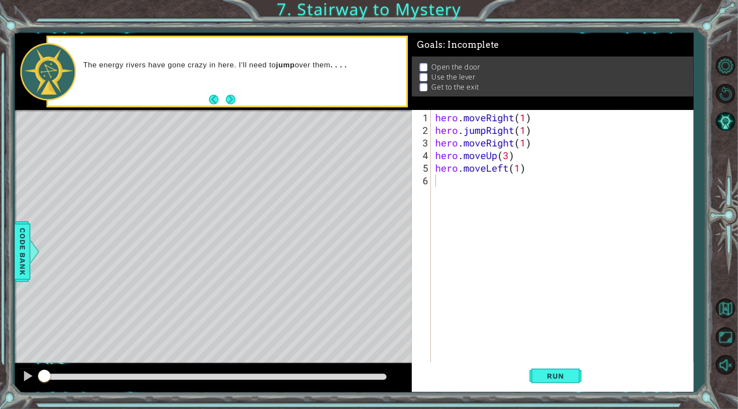
click at [277, 239] on div "Level Map" at bounding box center [215, 238] width 401 height 256
click at [516, 183] on div "hero . moveRight ( 1 ) hero . jumpRight ( 1 ) hero . moveRight ( 1 ) hero . mov…" at bounding box center [564, 249] width 262 height 277
type textarea "hero.use("lever")"
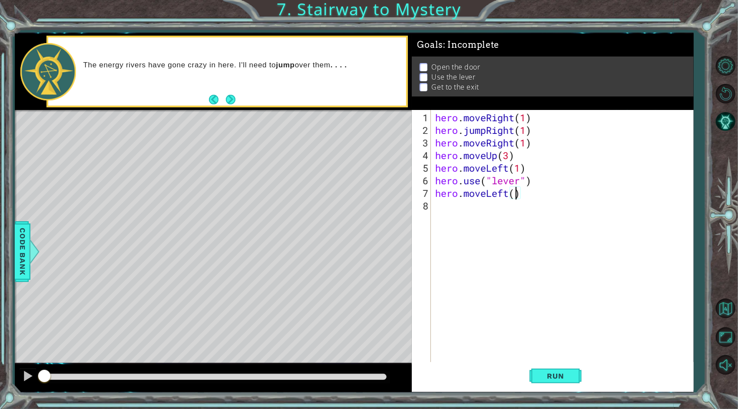
type textarea "hero.moveLeft(2)"
type textarea "hero.jumpUp(1)"
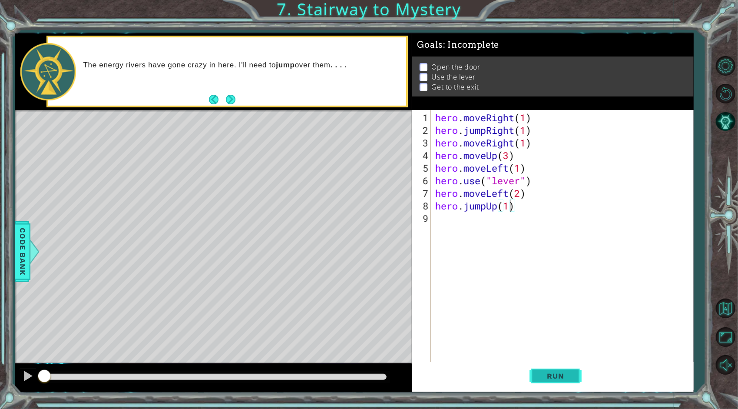
click at [555, 367] on button "Run" at bounding box center [555, 376] width 52 height 28
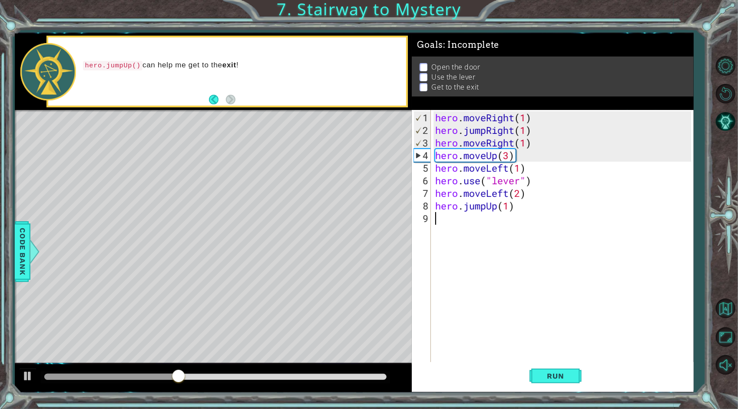
click at [510, 218] on div "hero . moveRight ( 1 ) hero . jumpRight ( 1 ) hero . moveRight ( 1 ) hero . mov…" at bounding box center [564, 249] width 262 height 277
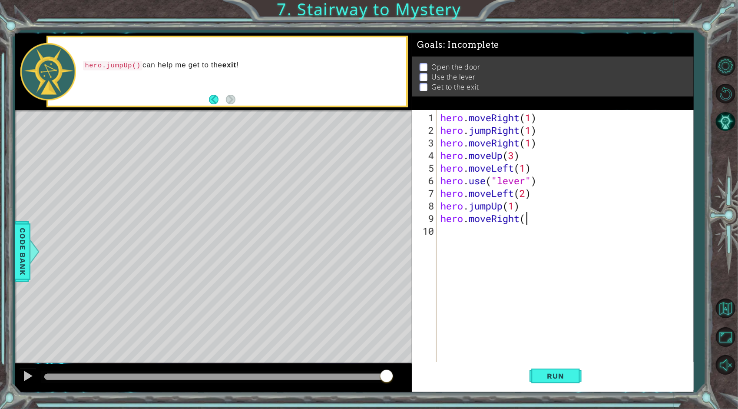
scroll to position [0, 3]
type textarea "hero.moveRight(2)"
type textarea "hero.moveUp(1)"
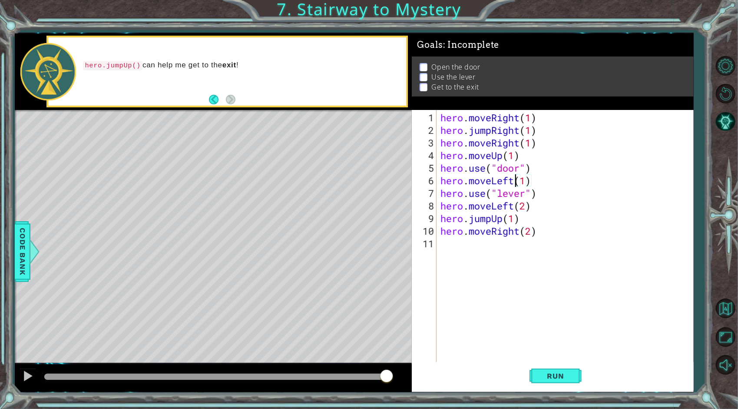
type textarea "hero.use("door")"
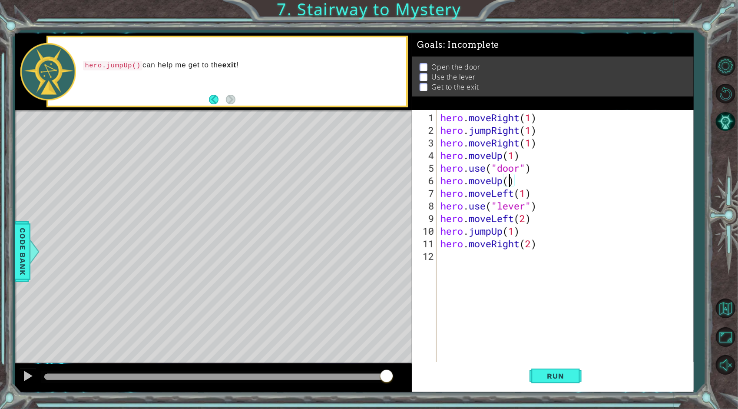
scroll to position [0, 3]
type textarea "hero.moveUp(2)"
click at [560, 364] on button "Run" at bounding box center [555, 376] width 52 height 28
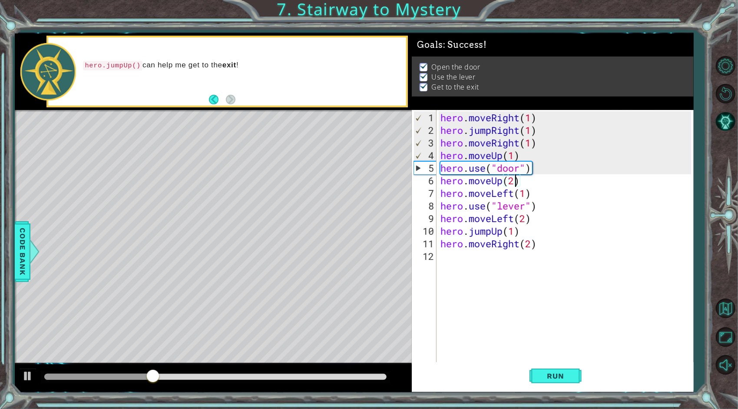
click at [317, 377] on div at bounding box center [215, 377] width 342 height 6
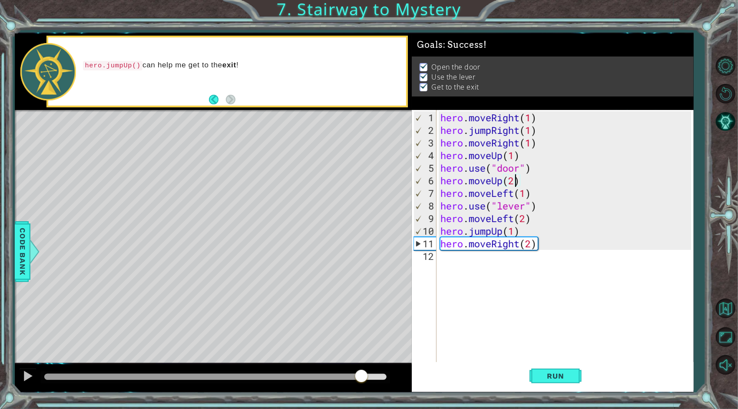
click at [362, 377] on div at bounding box center [215, 377] width 342 height 6
click at [384, 376] on div at bounding box center [215, 377] width 342 height 6
drag, startPoint x: 384, startPoint y: 376, endPoint x: 393, endPoint y: 376, distance: 9.1
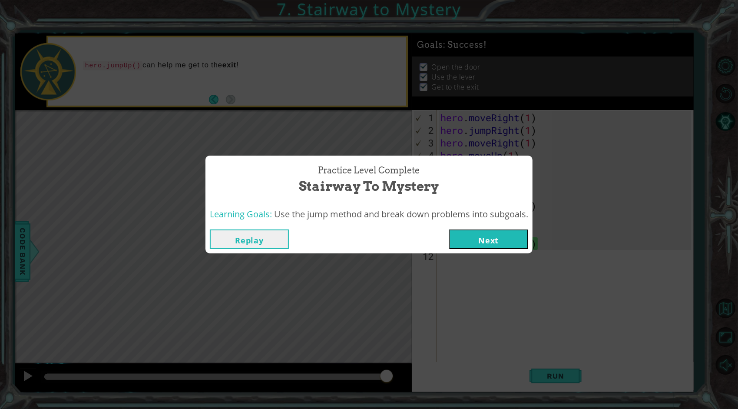
click at [495, 236] on button "Next" at bounding box center [488, 239] width 79 height 20
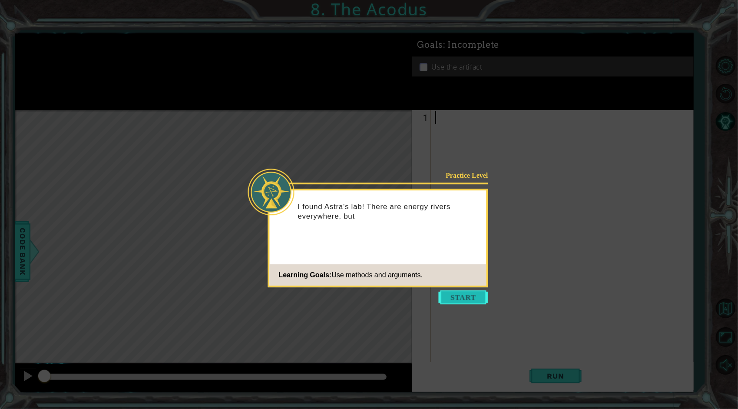
click at [461, 299] on button "Start" at bounding box center [464, 297] width 50 height 14
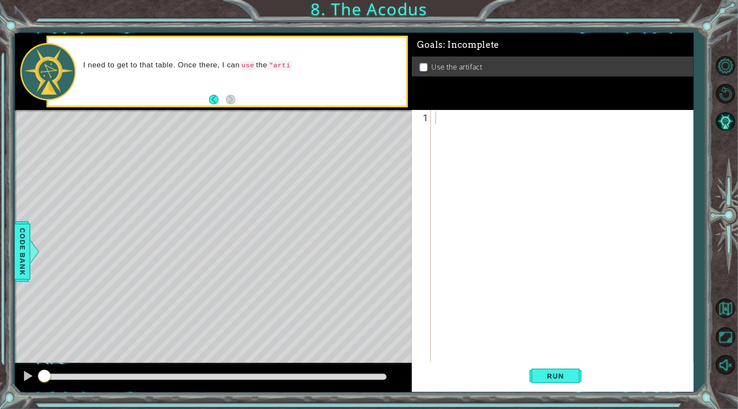
click at [246, 70] on code "use" at bounding box center [248, 66] width 17 height 10
click at [444, 121] on div at bounding box center [564, 249] width 262 height 277
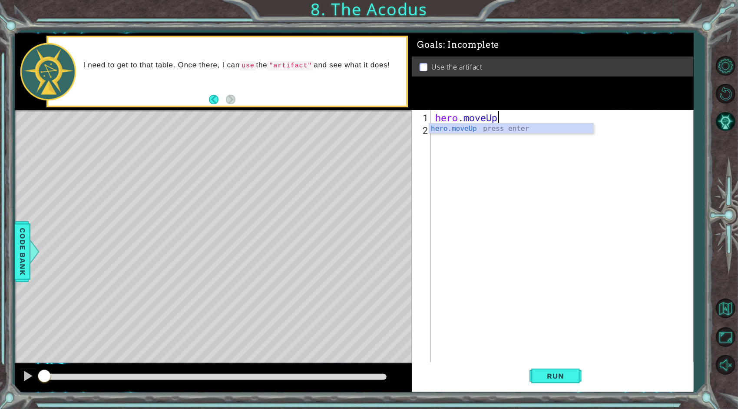
scroll to position [0, 3]
type textarea "hero.moveUp(2)"
type textarea "hero.moveLeft(1)"
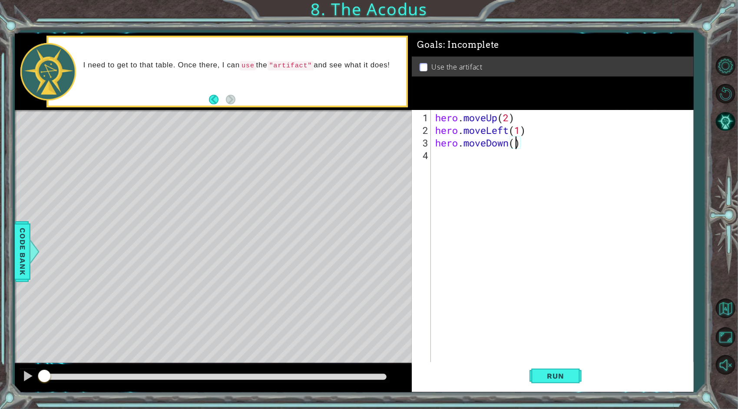
type textarea "hero.moveDown(2)"
type textarea "hero.jumpLeft(1)"
type textarea "hero.moveUp(2)"
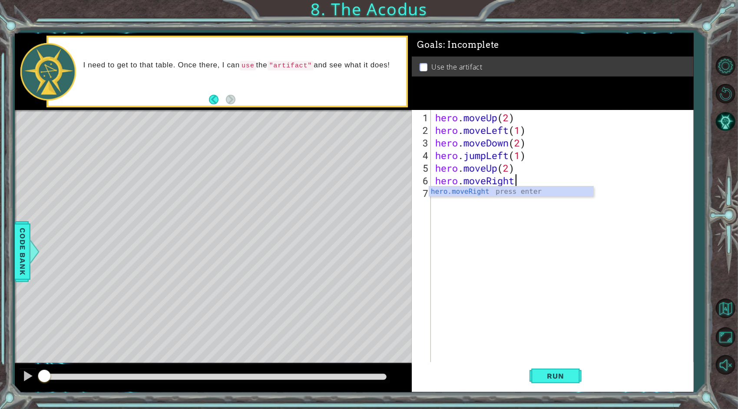
scroll to position [0, 3]
type textarea "hero.moveRight(1)"
type textarea "hero.use("artifact")"
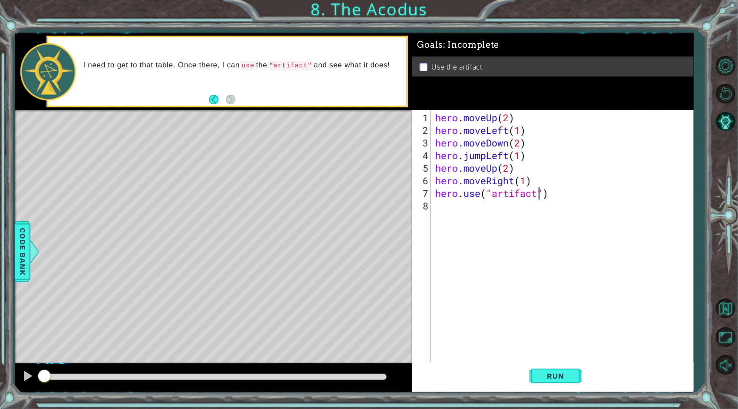
click at [513, 260] on div "hero . moveUp ( 2 ) hero . moveLeft ( 1 ) hero . moveDown ( 2 ) hero . jumpLeft…" at bounding box center [564, 249] width 262 height 277
click at [549, 366] on button "Run" at bounding box center [555, 376] width 52 height 28
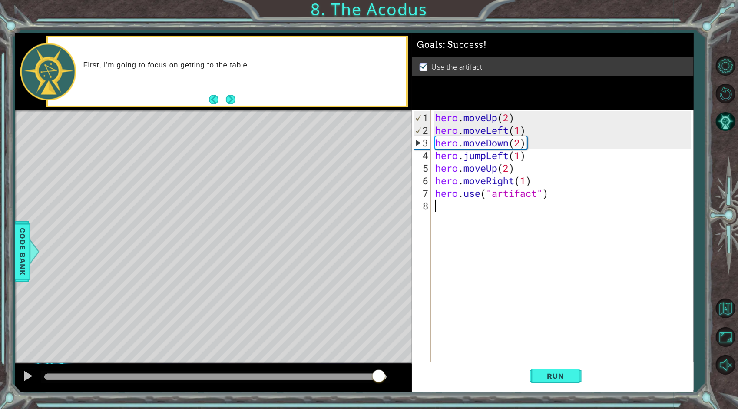
click at [379, 376] on div at bounding box center [215, 377] width 342 height 6
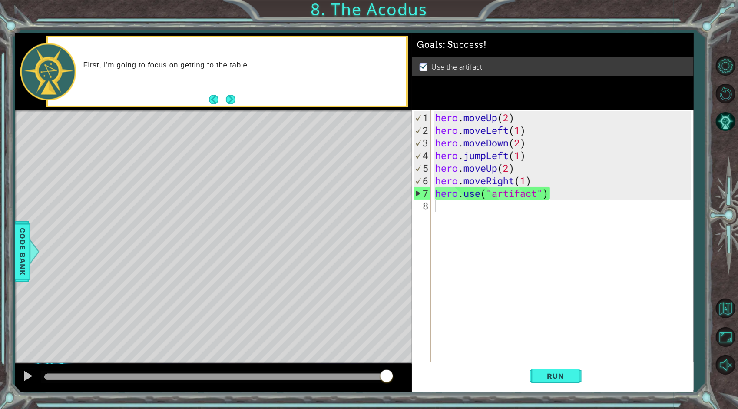
drag, startPoint x: 379, startPoint y: 376, endPoint x: 412, endPoint y: 373, distance: 33.2
click at [412, 373] on body "1 ההההההההההההההההההההההההההההההההההההההההההההההההההההההההההההההההההההההההההההה…" at bounding box center [369, 204] width 738 height 409
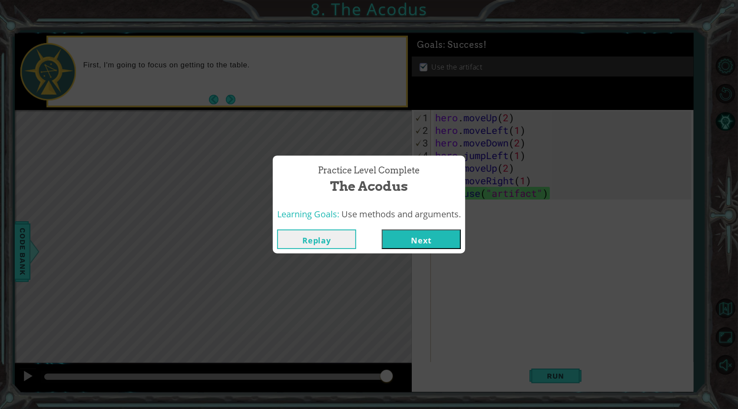
click at [417, 245] on button "Next" at bounding box center [421, 239] width 79 height 20
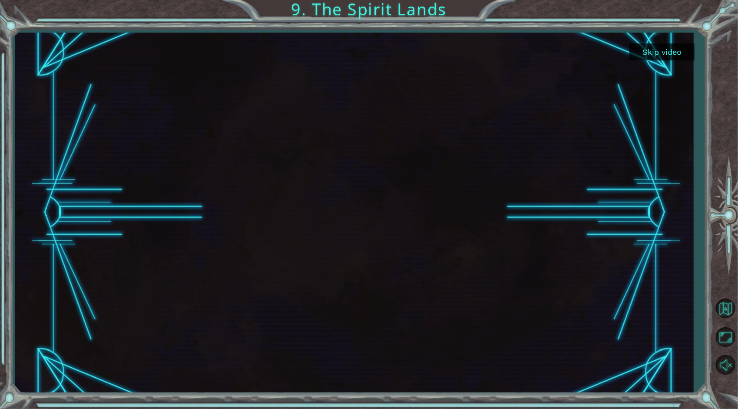
click at [644, 56] on button "Skip video" at bounding box center [661, 51] width 65 height 17
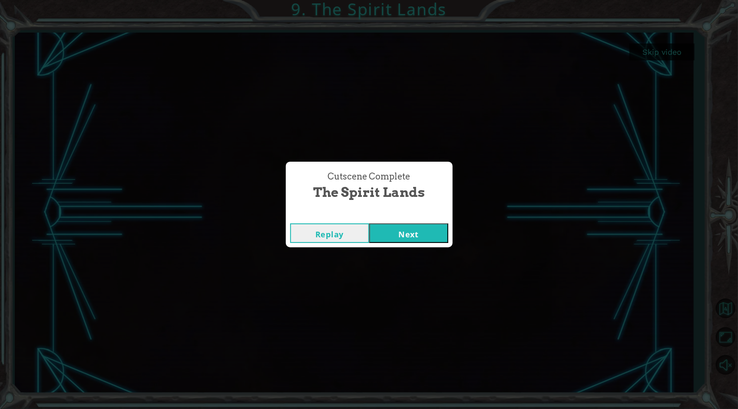
click at [409, 233] on button "Next" at bounding box center [408, 233] width 79 height 20
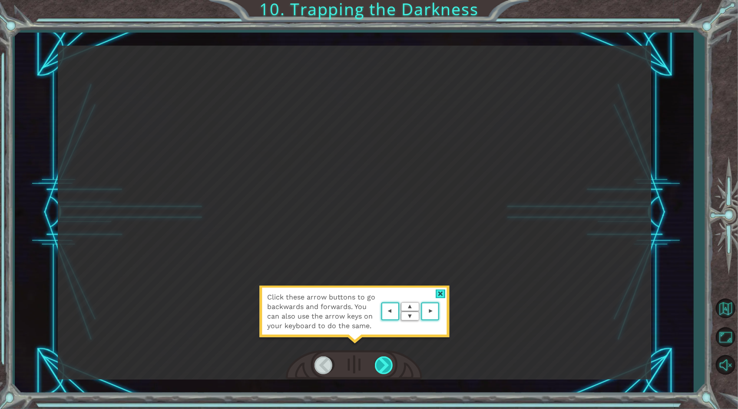
click at [390, 365] on div at bounding box center [385, 365] width 20 height 18
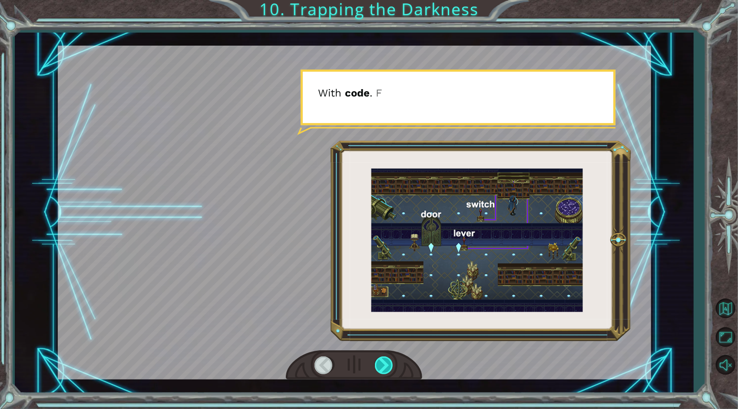
click at [390, 365] on div at bounding box center [385, 365] width 20 height 18
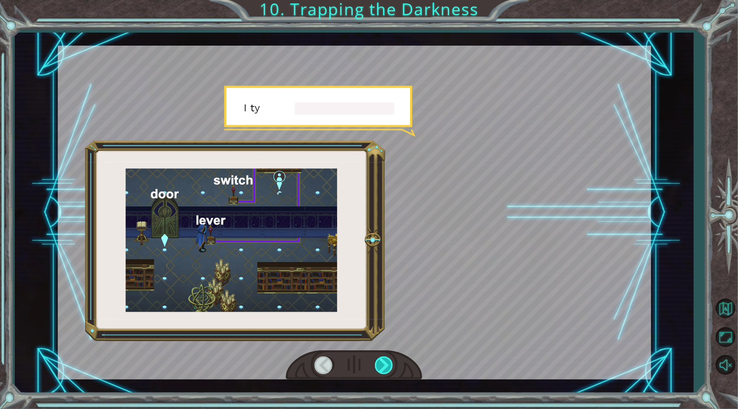
click at [390, 365] on div at bounding box center [385, 365] width 20 height 18
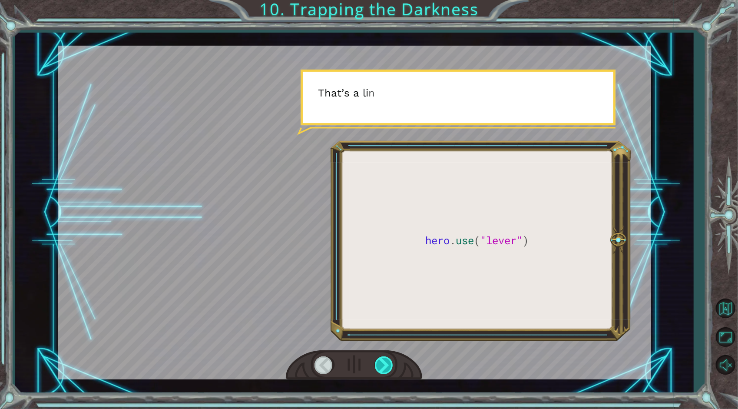
click at [391, 360] on div at bounding box center [385, 365] width 20 height 18
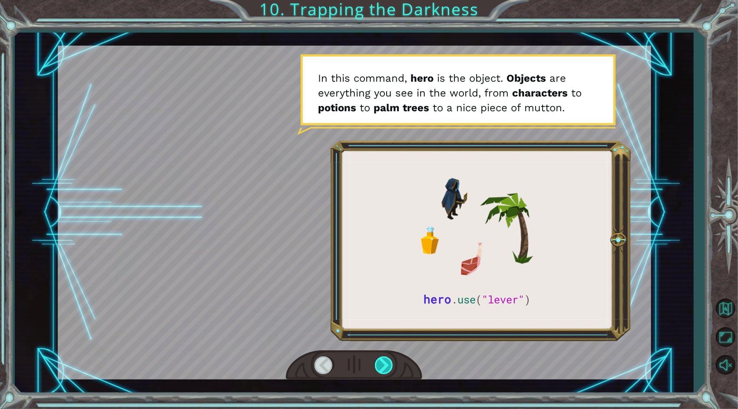
click at [383, 374] on div at bounding box center [385, 365] width 20 height 18
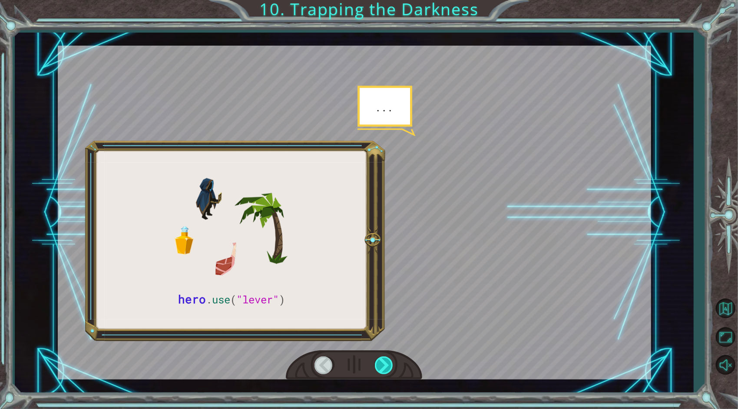
click at [383, 374] on div at bounding box center [385, 365] width 20 height 18
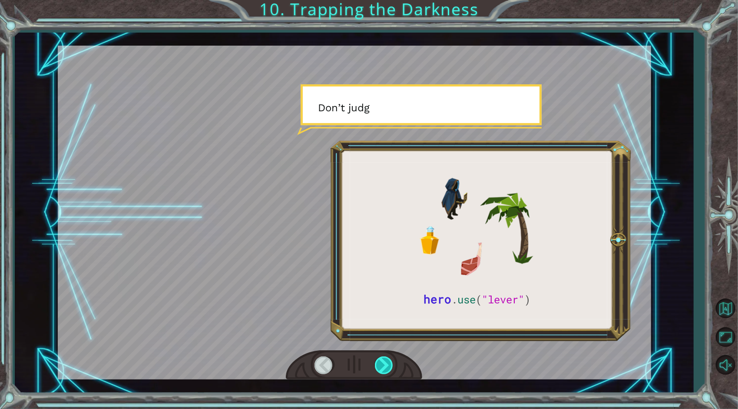
click at [383, 374] on div at bounding box center [385, 365] width 20 height 18
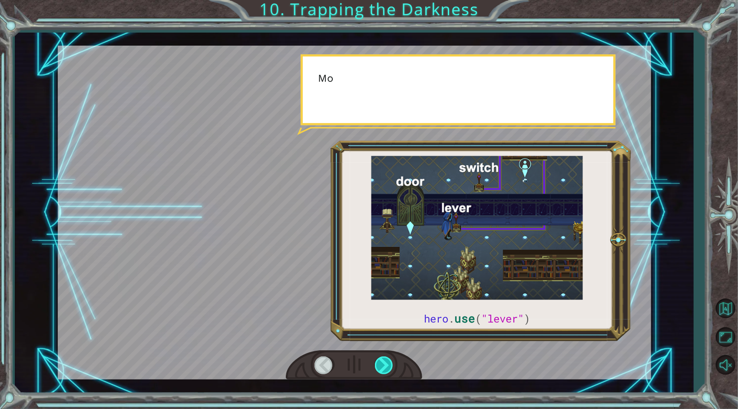
click at [383, 374] on div at bounding box center [385, 365] width 20 height 18
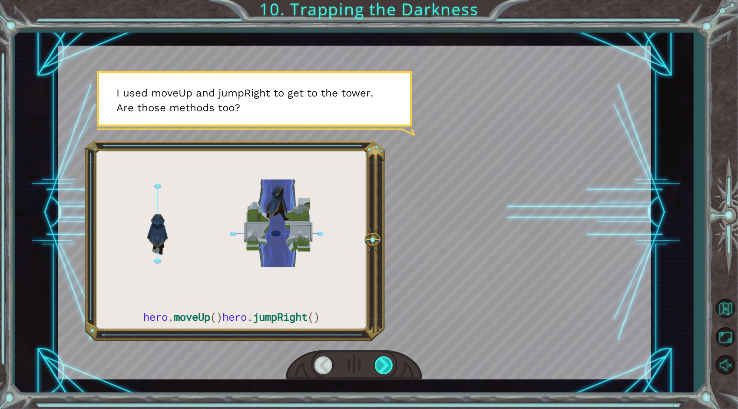
click at [390, 372] on div at bounding box center [385, 365] width 20 height 18
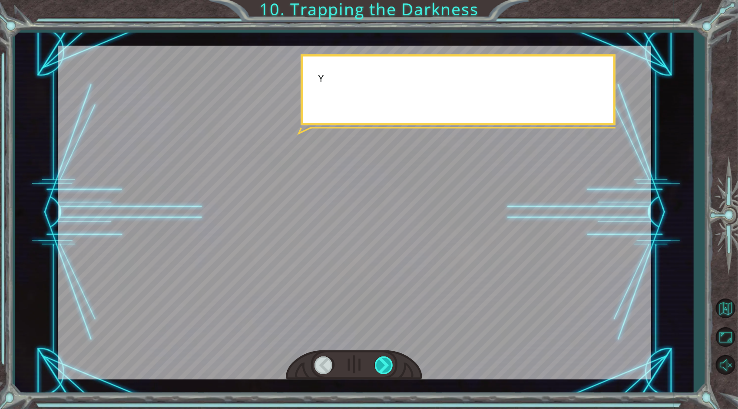
click at [390, 372] on div at bounding box center [385, 365] width 20 height 18
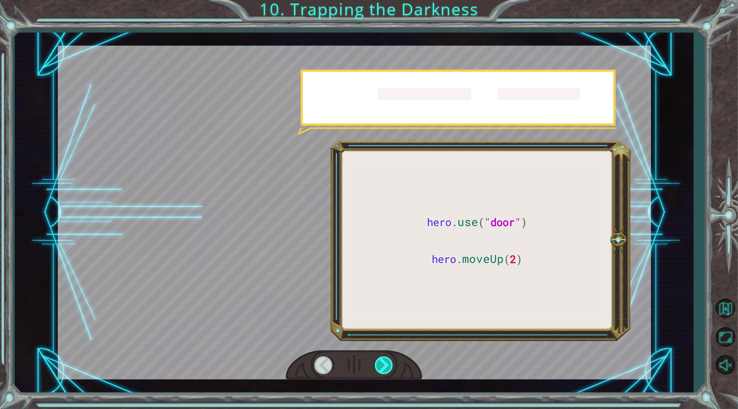
click at [390, 372] on div at bounding box center [385, 365] width 20 height 18
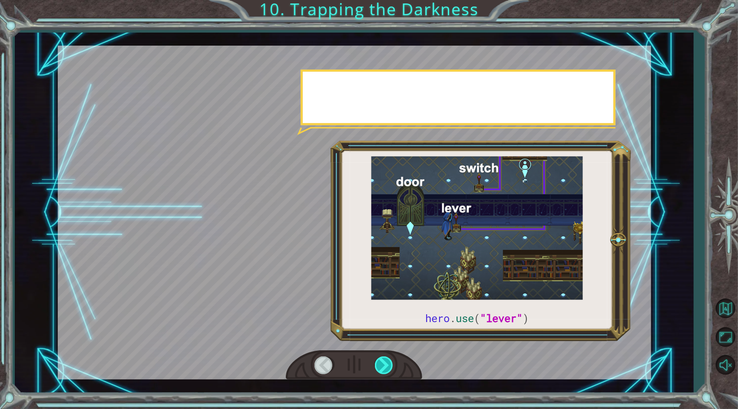
click at [390, 372] on div at bounding box center [385, 365] width 20 height 18
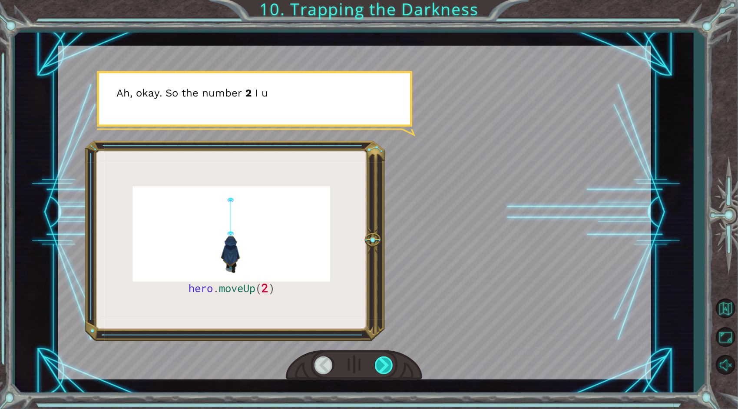
click at [384, 371] on div at bounding box center [385, 365] width 20 height 18
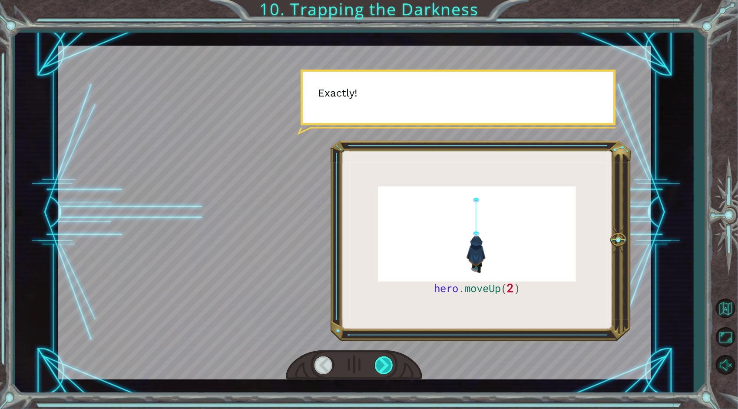
click at [384, 371] on div at bounding box center [385, 365] width 20 height 18
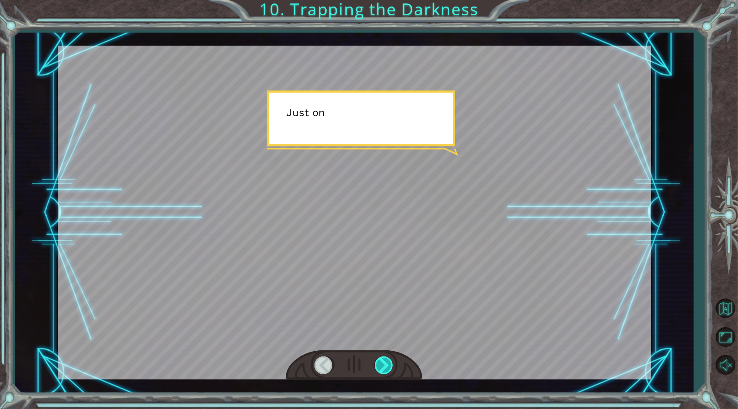
click at [384, 371] on div at bounding box center [385, 365] width 20 height 18
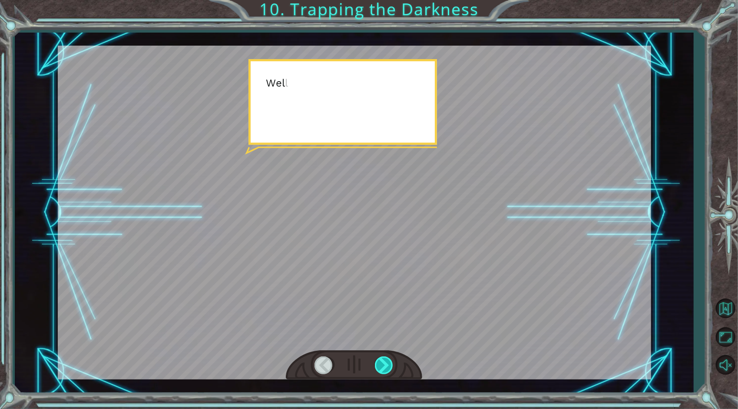
click at [384, 371] on div at bounding box center [385, 365] width 20 height 18
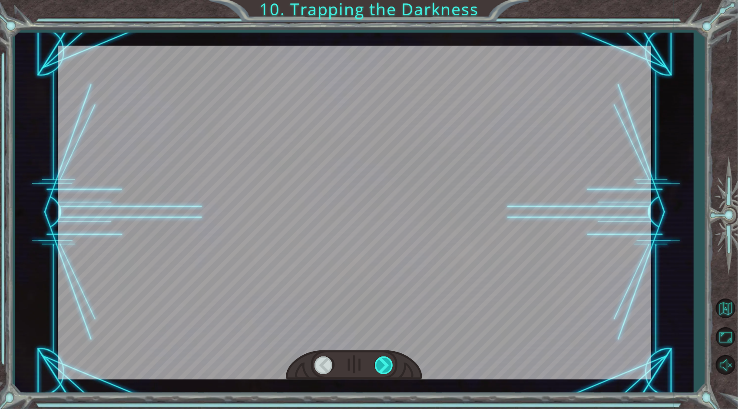
click at [384, 371] on div at bounding box center [385, 365] width 20 height 18
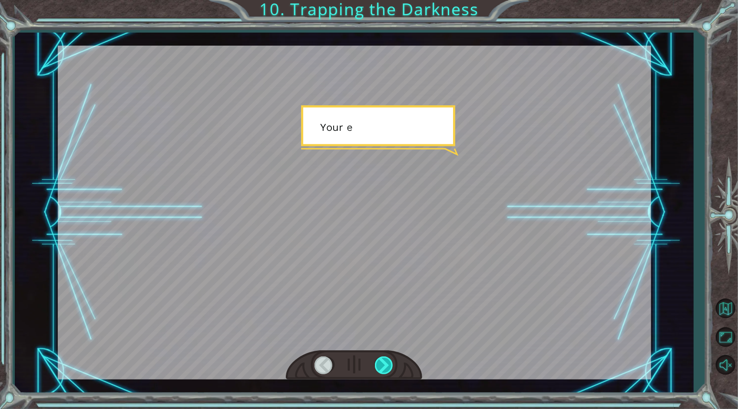
click at [384, 371] on div at bounding box center [385, 365] width 20 height 18
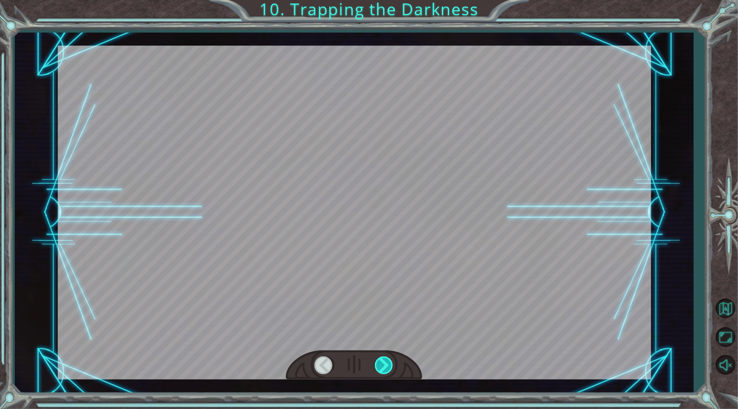
click at [384, 371] on div at bounding box center [385, 365] width 20 height 18
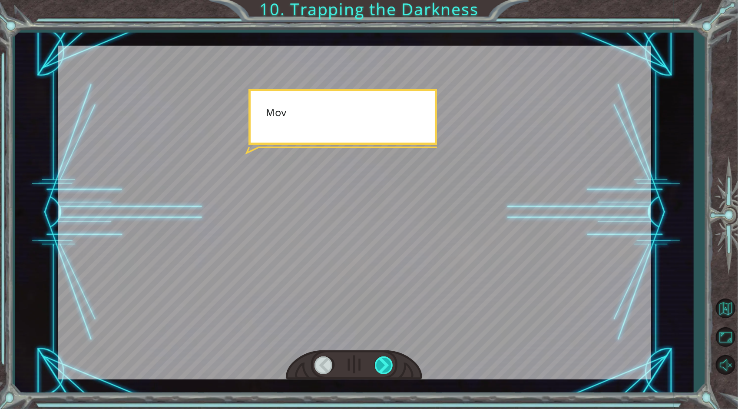
click at [384, 371] on div at bounding box center [385, 365] width 20 height 18
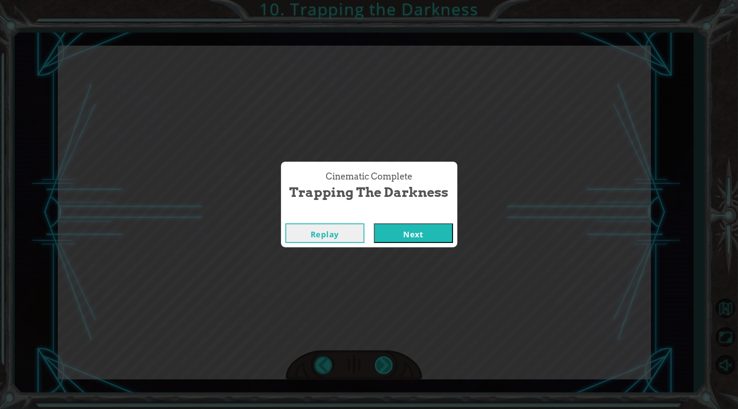
click at [384, 371] on div "Cinematic Complete Trapping the Darkness Replay Next" at bounding box center [369, 204] width 738 height 409
click at [384, 370] on div "Cinematic Complete Trapping the Darkness Replay Next" at bounding box center [369, 204] width 738 height 409
click at [425, 265] on div "Cinematic Complete Trapping the Darkness Replay Next" at bounding box center [369, 204] width 738 height 409
click at [431, 241] on button "Next" at bounding box center [413, 233] width 79 height 20
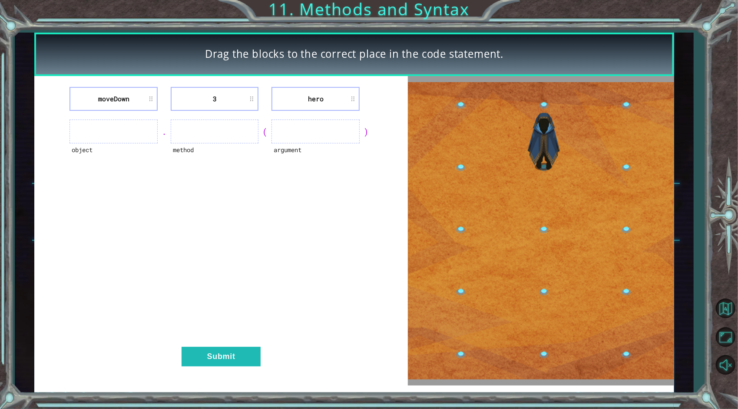
click at [135, 90] on li "moveDown" at bounding box center [113, 99] width 88 height 24
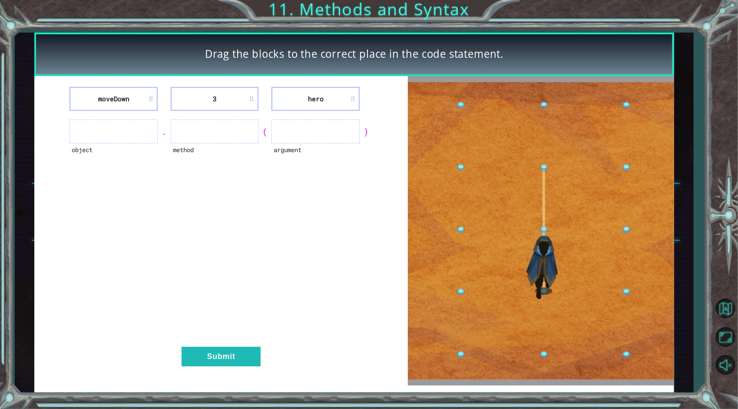
click at [218, 102] on li "3" at bounding box center [215, 99] width 88 height 24
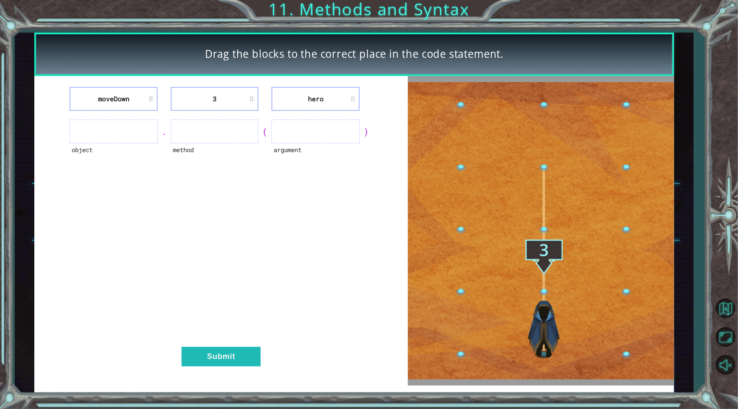
click at [212, 138] on ul at bounding box center [215, 131] width 88 height 24
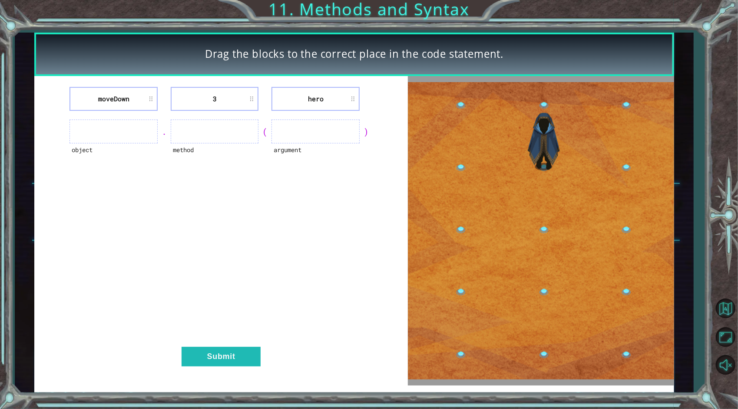
click at [304, 135] on ul at bounding box center [315, 131] width 88 height 24
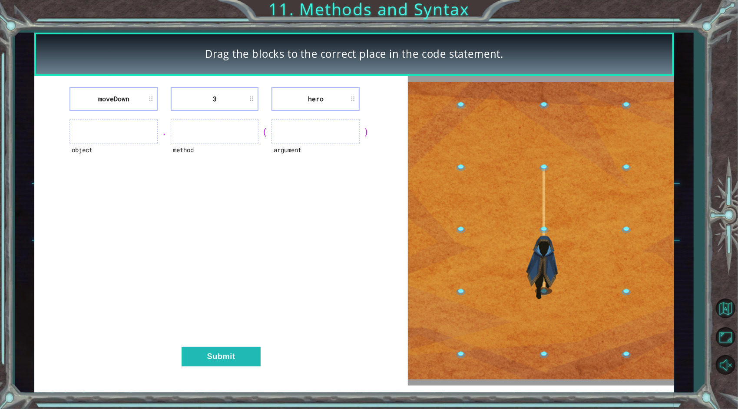
click at [353, 101] on li "hero" at bounding box center [315, 99] width 88 height 24
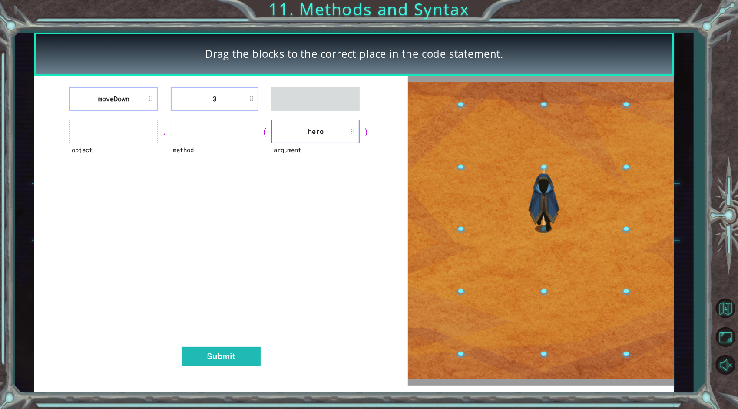
drag, startPoint x: 347, startPoint y: 107, endPoint x: 342, endPoint y: 109, distance: 5.5
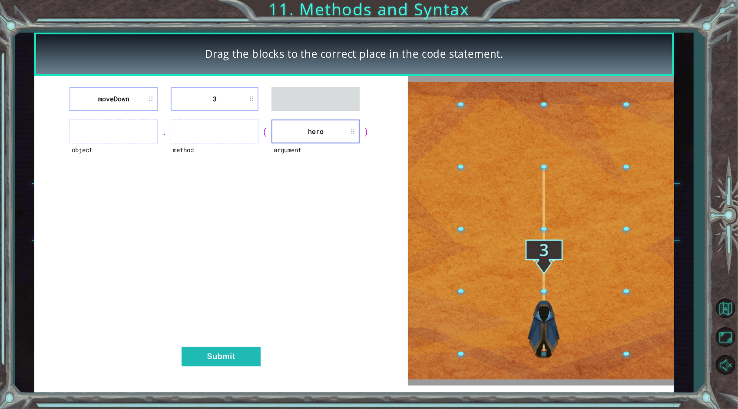
click at [320, 129] on li "hero" at bounding box center [315, 131] width 88 height 24
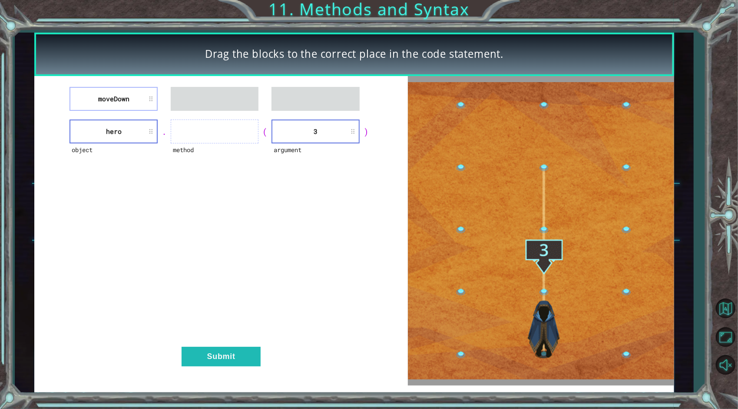
click at [118, 120] on li "hero" at bounding box center [113, 131] width 88 height 24
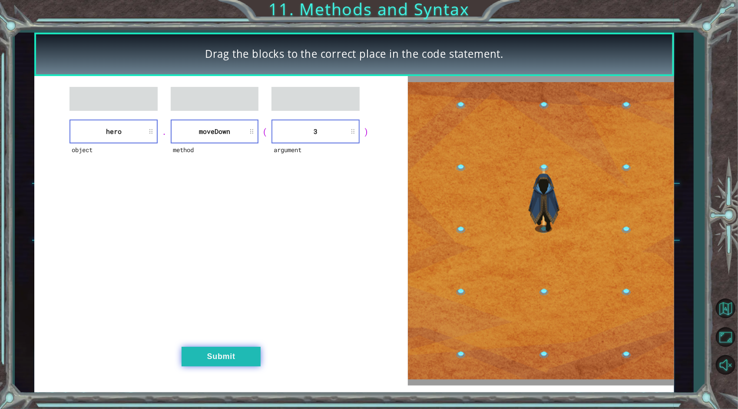
click at [246, 350] on button "Submit" at bounding box center [221, 357] width 79 height 20
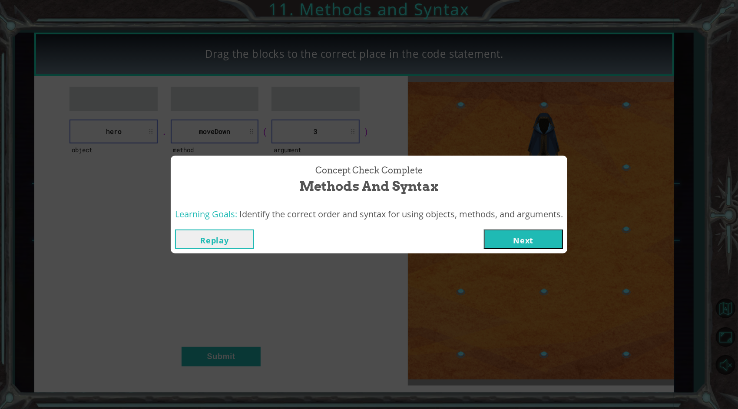
click at [534, 234] on button "Next" at bounding box center [523, 239] width 79 height 20
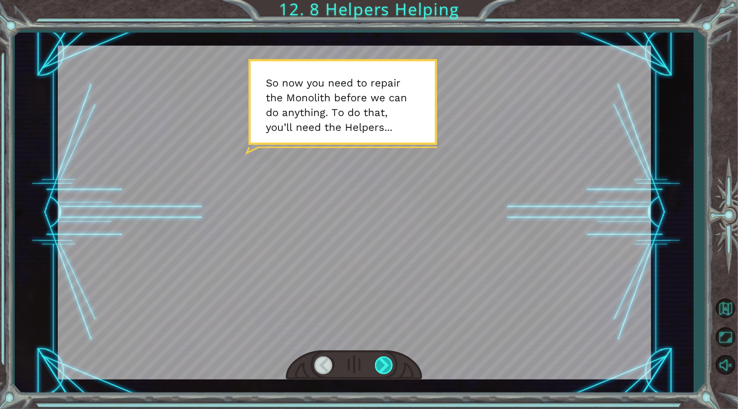
click at [385, 356] on div at bounding box center [385, 365] width 20 height 18
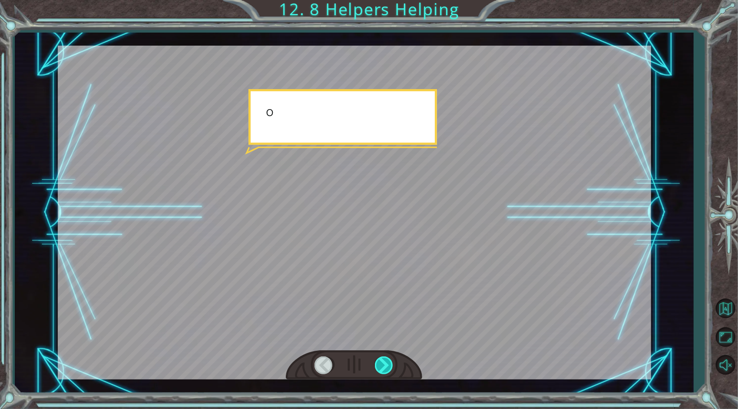
click at [385, 356] on div at bounding box center [385, 365] width 20 height 18
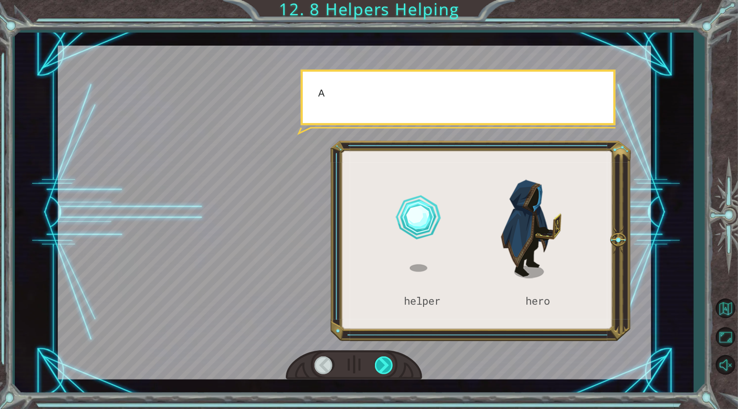
click at [385, 356] on div at bounding box center [385, 365] width 20 height 18
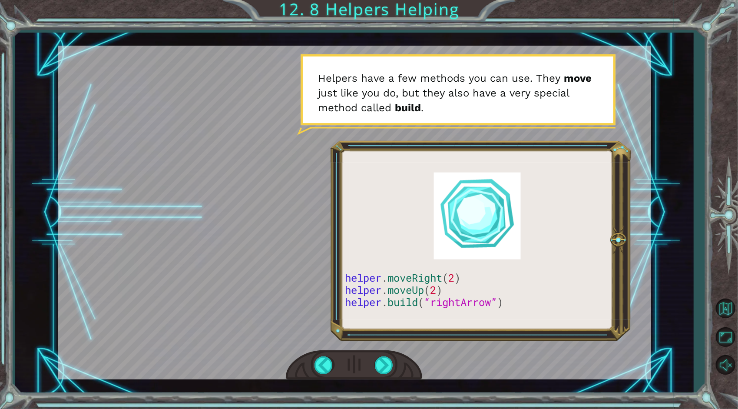
click at [478, 215] on div at bounding box center [354, 213] width 593 height 334
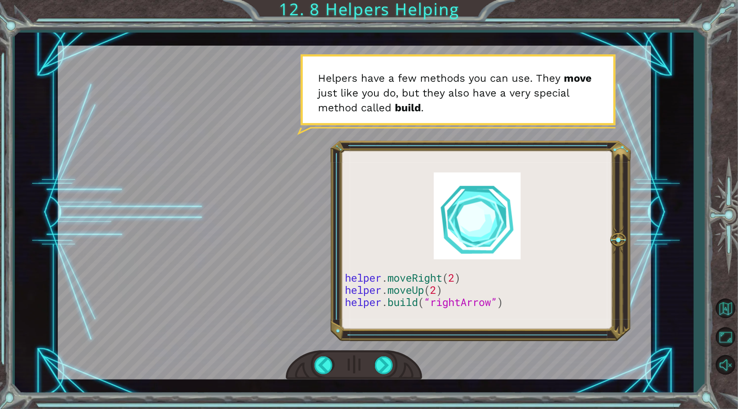
click at [520, 211] on div at bounding box center [354, 213] width 593 height 334
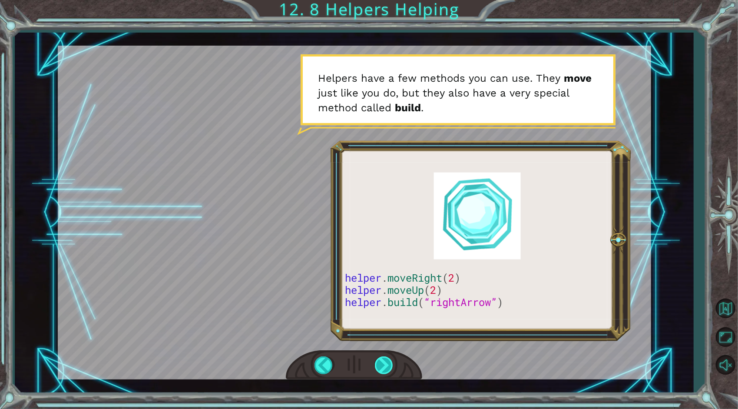
click at [387, 359] on div at bounding box center [385, 365] width 20 height 18
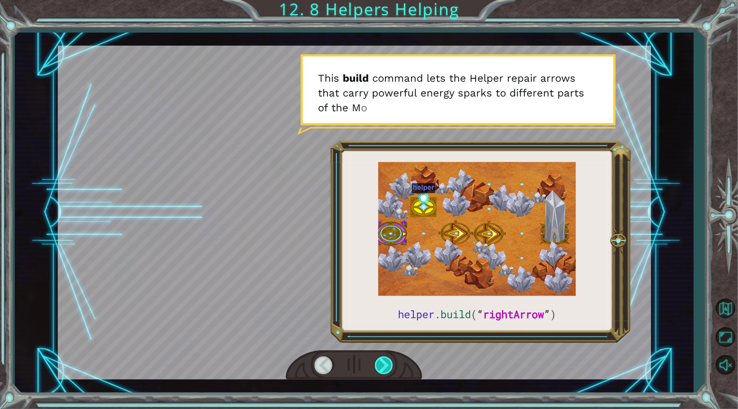
click at [386, 359] on div at bounding box center [385, 365] width 20 height 18
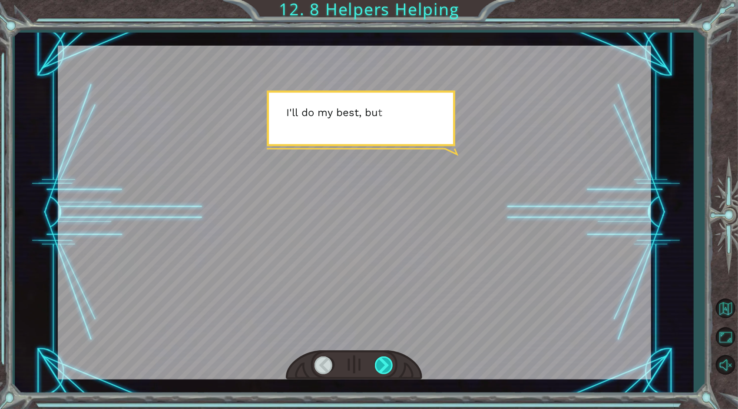
click at [386, 359] on div at bounding box center [385, 365] width 20 height 18
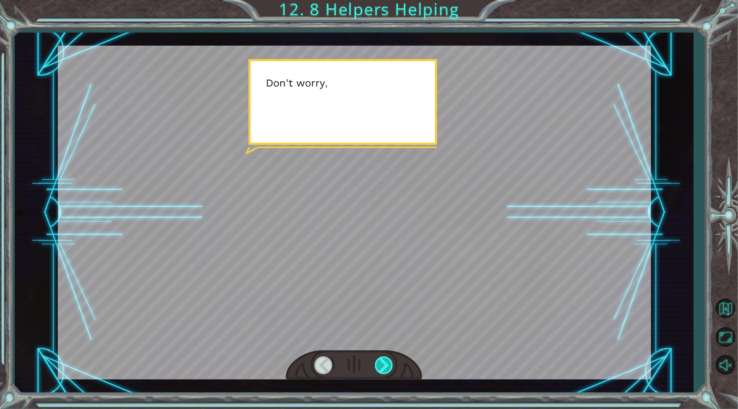
click at [386, 359] on div at bounding box center [385, 365] width 20 height 18
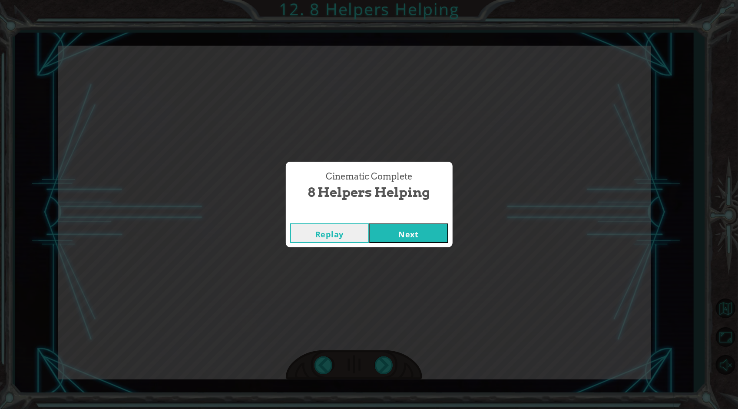
click at [433, 232] on button "Next" at bounding box center [408, 233] width 79 height 20
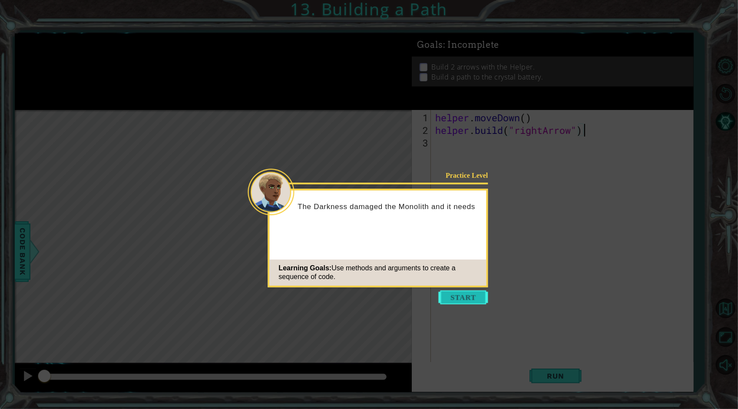
click at [466, 301] on button "Start" at bounding box center [464, 297] width 50 height 14
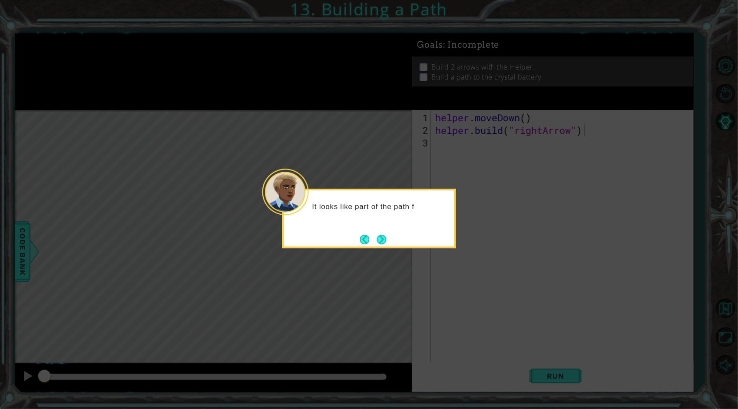
click at [390, 245] on div "It looks like part of the path f" at bounding box center [369, 219] width 174 height 60
click at [376, 234] on footer at bounding box center [373, 239] width 26 height 13
click at [383, 238] on button "Next" at bounding box center [382, 240] width 10 height 10
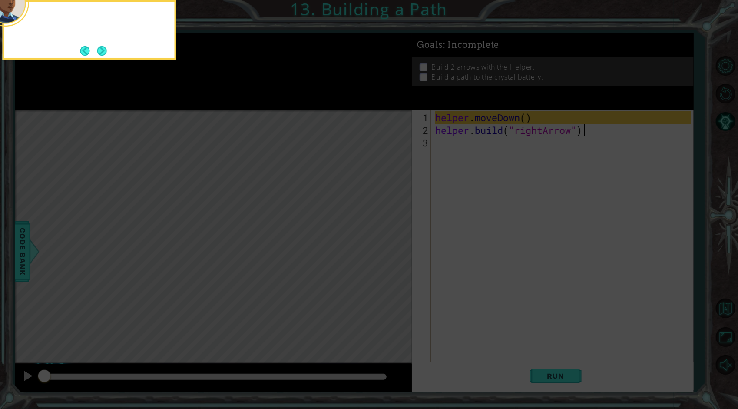
click at [383, 238] on icon at bounding box center [369, 61] width 738 height 693
click at [108, 55] on div "First, you move the Helper to an empty spot in the path." at bounding box center [90, 30] width 174 height 60
click at [103, 48] on button "Next" at bounding box center [102, 51] width 10 height 10
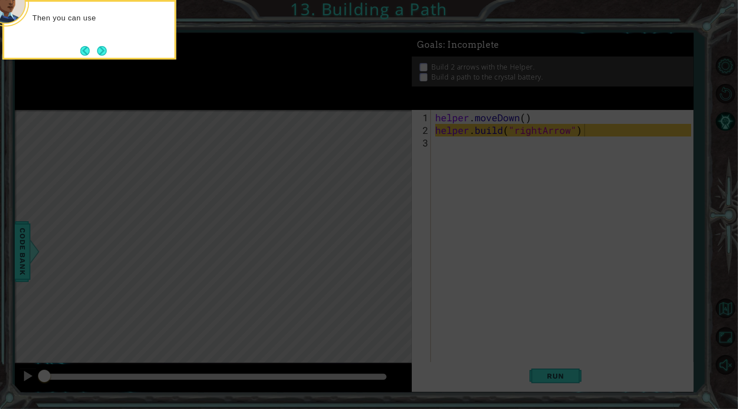
click at [270, 103] on icon at bounding box center [369, 61] width 738 height 693
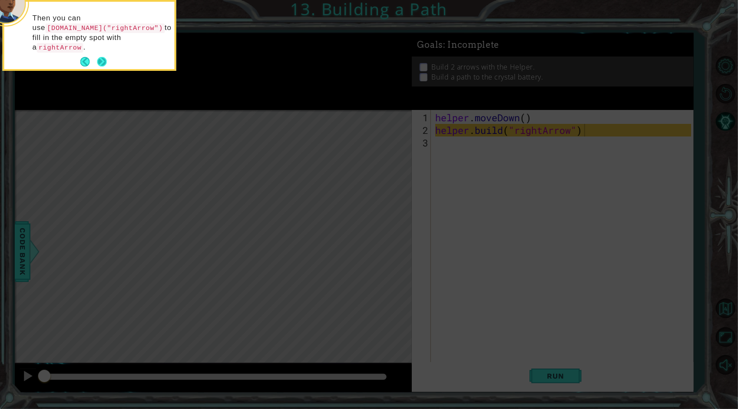
click at [105, 57] on button "Next" at bounding box center [102, 62] width 10 height 10
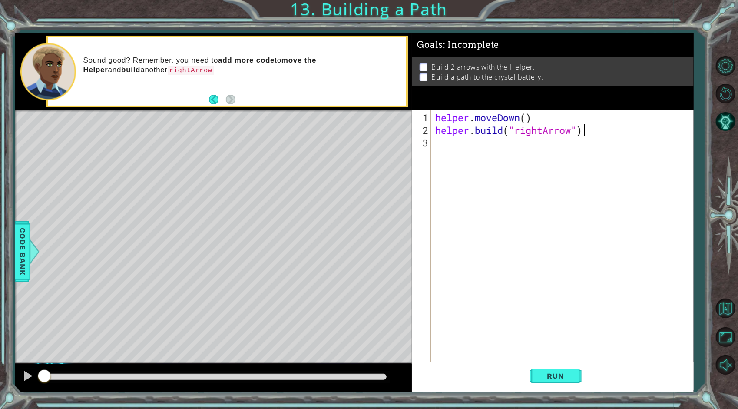
click at [539, 112] on div "helper . moveDown ( ) helper . build ( "rightArrow" )" at bounding box center [564, 249] width 262 height 277
click at [527, 119] on div "helper . moveDown ( ) helper . build ( "rightArrow" )" at bounding box center [564, 249] width 262 height 277
type textarea "helper.moveDown(1)"
click at [558, 378] on span "Run" at bounding box center [555, 375] width 34 height 9
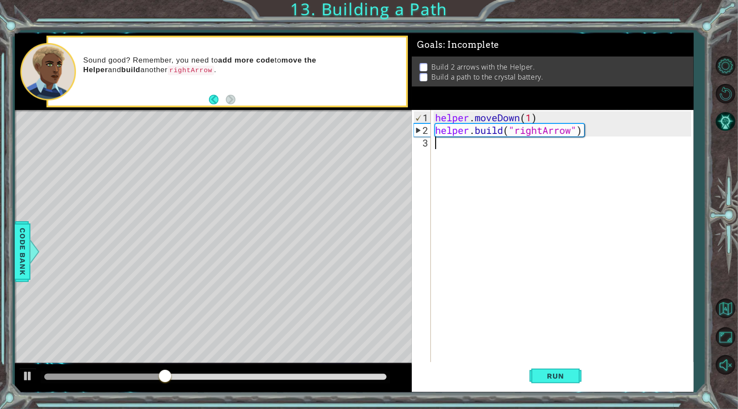
click at [520, 158] on div "helper . moveDown ( 1 ) helper . build ( "rightArrow" )" at bounding box center [564, 249] width 262 height 277
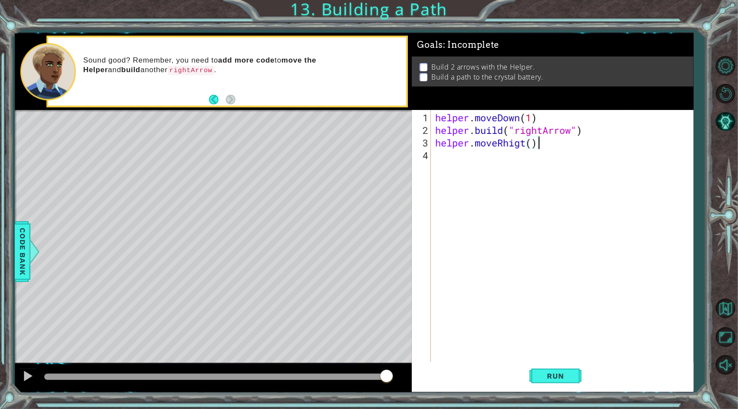
scroll to position [0, 4]
type textarea "helper.moveRhigt(3)"
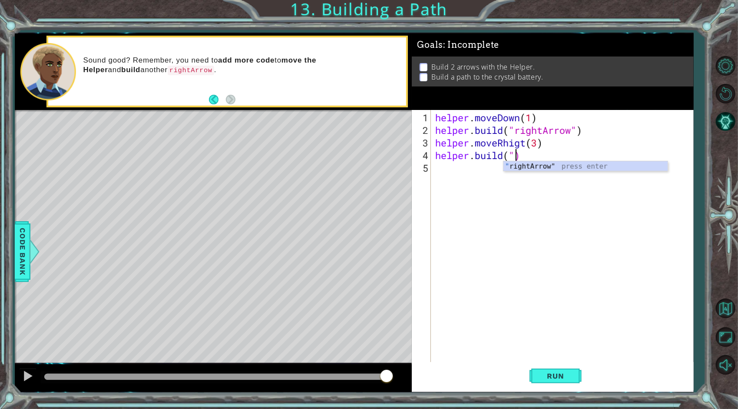
scroll to position [0, 3]
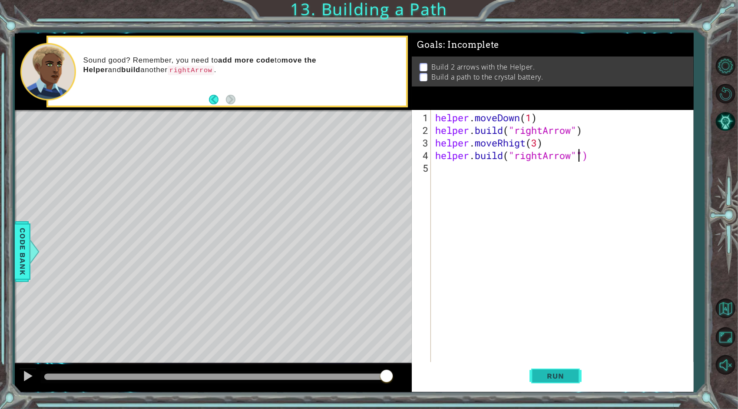
type textarea "[DOMAIN_NAME]("rightArrow"")"
click at [566, 379] on span "Run" at bounding box center [555, 375] width 34 height 9
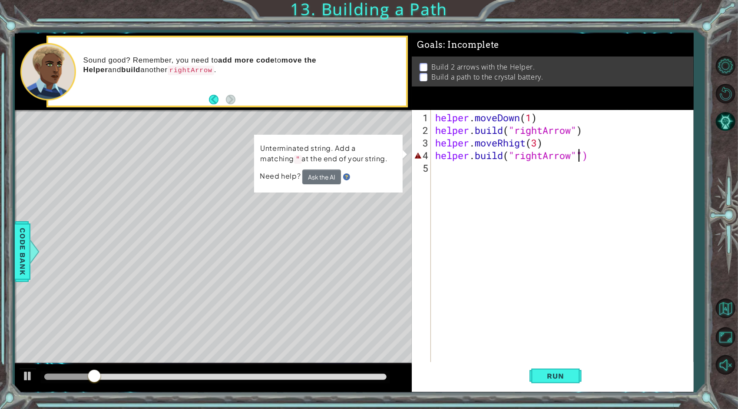
click at [520, 205] on div "helper . moveDown ( 1 ) helper . build ( "rightArrow" ) helper . moveRhigt ( 3 …" at bounding box center [564, 249] width 262 height 277
click at [283, 206] on div "Level Map" at bounding box center [215, 238] width 401 height 256
click at [517, 163] on div "helper . moveDown ( 1 ) helper . build ( "rightArrow" ) helper . moveRhigt ( 3 …" at bounding box center [564, 249] width 262 height 277
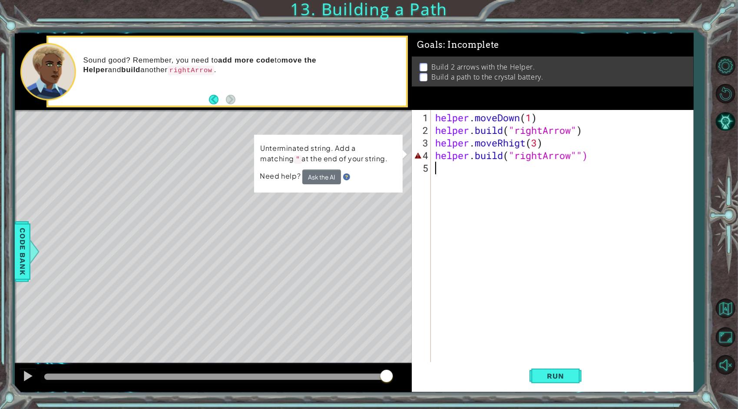
click at [583, 153] on div "helper . moveDown ( 1 ) helper . build ( "rightArrow" ) helper . moveRhigt ( 3 …" at bounding box center [564, 249] width 262 height 277
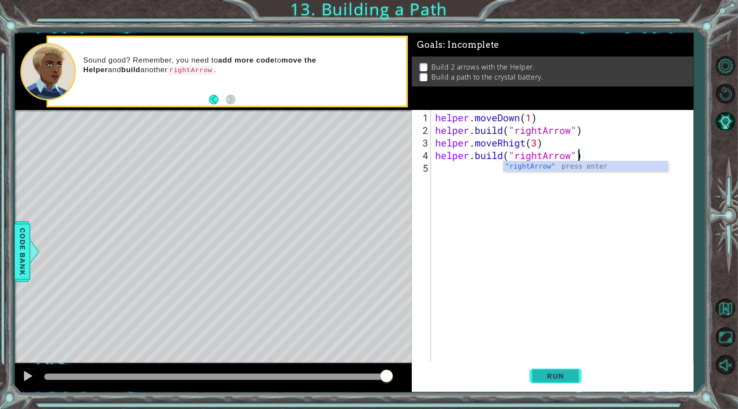
click at [547, 376] on span "Run" at bounding box center [555, 375] width 34 height 9
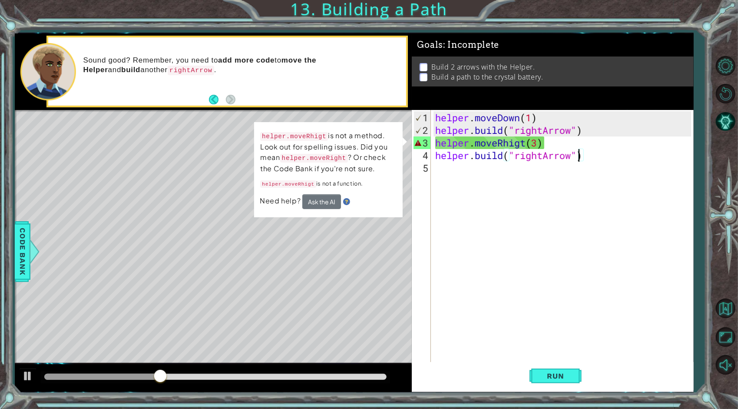
click at [122, 215] on div "Level Map" at bounding box center [215, 238] width 401 height 256
click at [129, 176] on div "Level Map" at bounding box center [215, 238] width 401 height 256
click at [554, 140] on div "helper . moveDown ( 1 ) helper . build ( "rightArrow" ) helper . moveRhigt ( 3 …" at bounding box center [564, 249] width 262 height 277
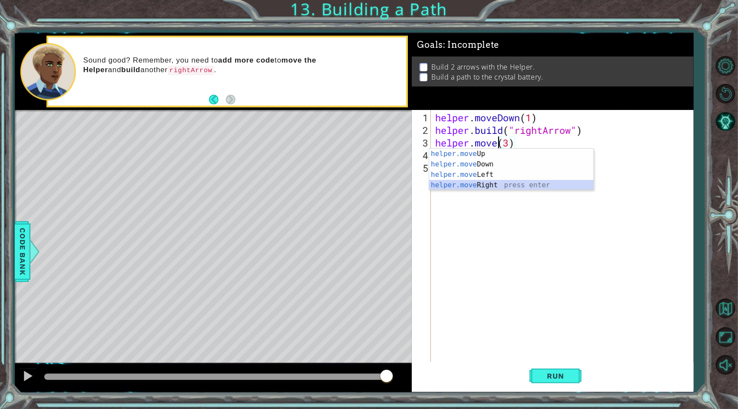
click at [517, 184] on div "helper.move Up press enter helper.move Down press enter helper.move Left press …" at bounding box center [511, 180] width 165 height 63
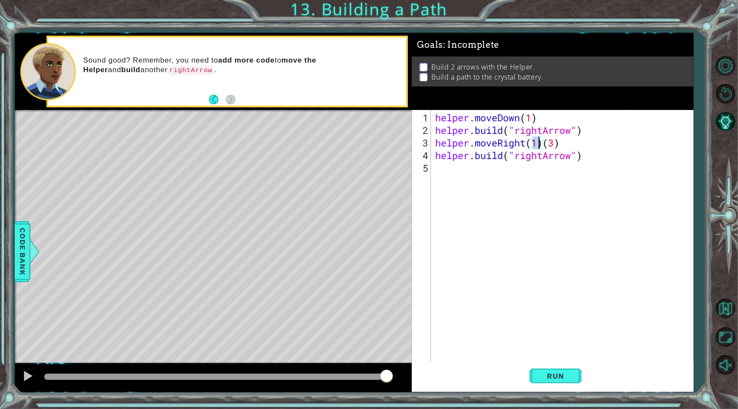
click at [571, 145] on div "helper . moveDown ( 1 ) helper . build ( "rightArrow" ) helper . moveRight ( 1 …" at bounding box center [564, 249] width 262 height 277
click at [543, 365] on button "Run" at bounding box center [555, 376] width 52 height 28
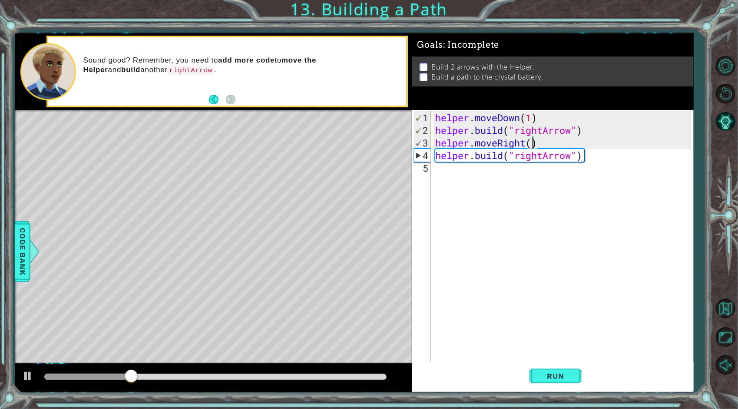
scroll to position [0, 4]
type textarea "helper.moveRight(3)"
click at [553, 378] on span "Run" at bounding box center [555, 375] width 34 height 9
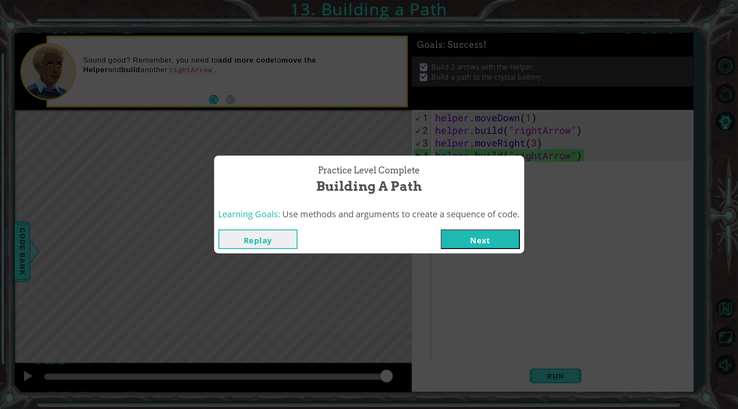
click at [486, 235] on button "Next" at bounding box center [480, 239] width 79 height 20
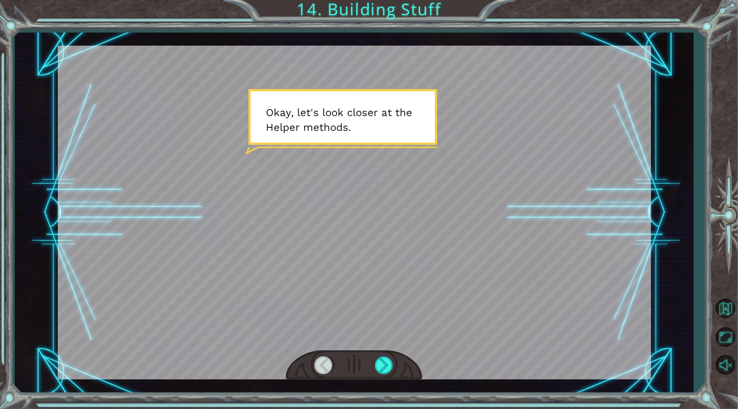
click at [384, 183] on div at bounding box center [354, 213] width 593 height 334
click at [381, 364] on div at bounding box center [385, 365] width 20 height 18
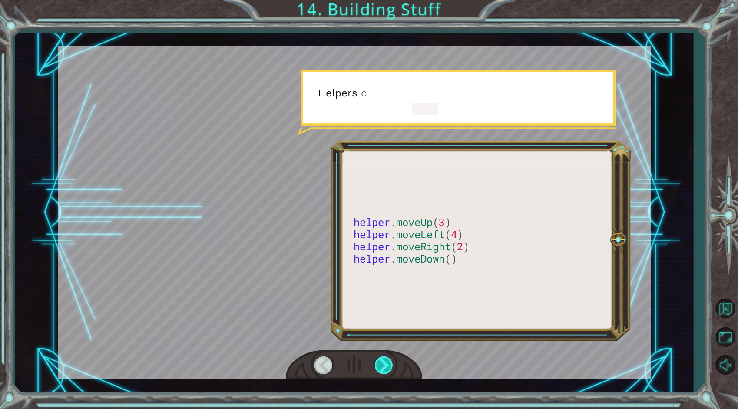
click at [381, 364] on div at bounding box center [385, 365] width 20 height 18
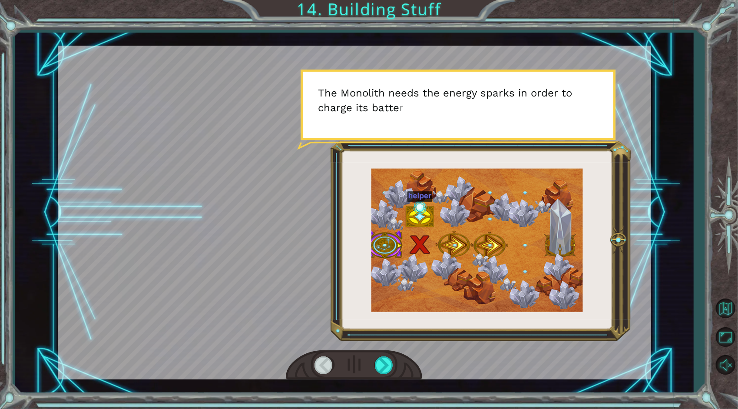
click at [324, 360] on div at bounding box center [324, 365] width 20 height 18
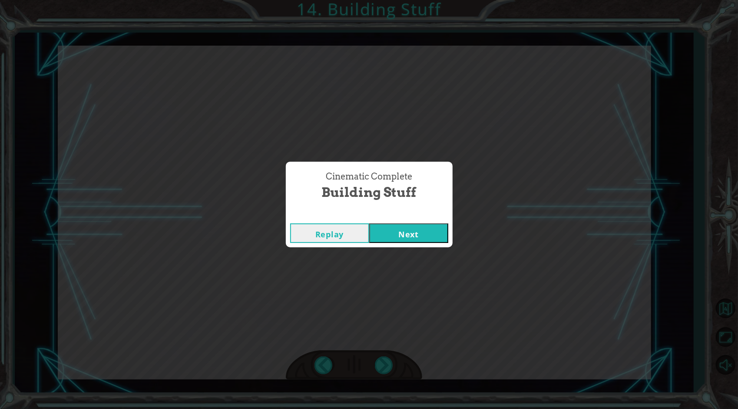
click at [400, 208] on div "Cinematic Complete Building Stuff" at bounding box center [369, 186] width 167 height 48
click at [403, 231] on button "Next" at bounding box center [408, 233] width 79 height 20
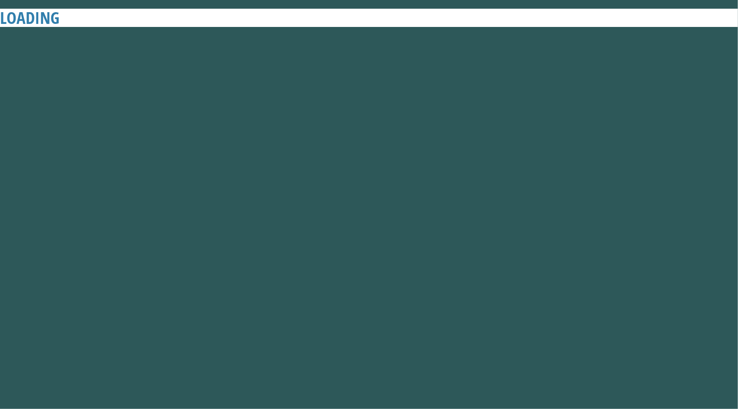
click at [403, 231] on button "Next" at bounding box center [408, 233] width 79 height 20
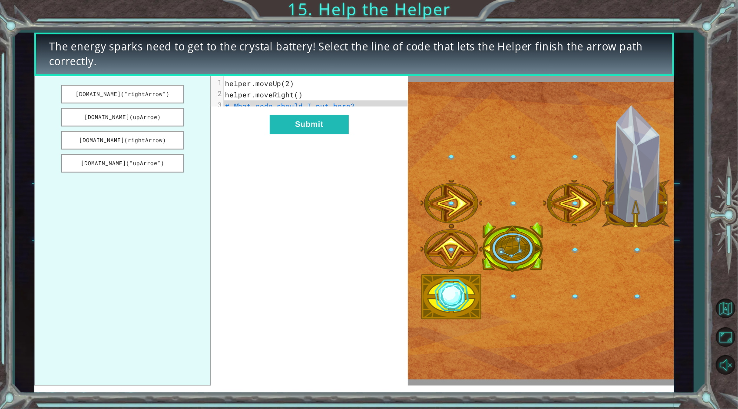
drag, startPoint x: 116, startPoint y: 90, endPoint x: 208, endPoint y: 116, distance: 96.5
click at [208, 116] on ul "[DOMAIN_NAME](“rightArrow”) [DOMAIN_NAME](upArrow) [DOMAIN_NAME](rightArrow) [D…" at bounding box center [122, 230] width 176 height 309
click at [160, 95] on button "[DOMAIN_NAME](“rightArrow”)" at bounding box center [122, 94] width 122 height 19
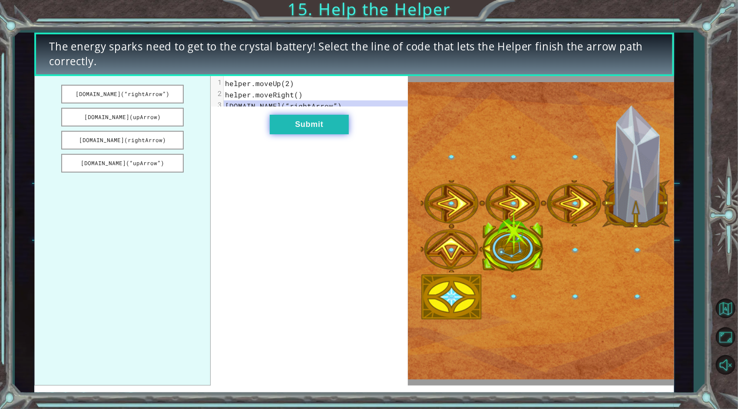
click at [308, 132] on button "Submit" at bounding box center [309, 125] width 79 height 20
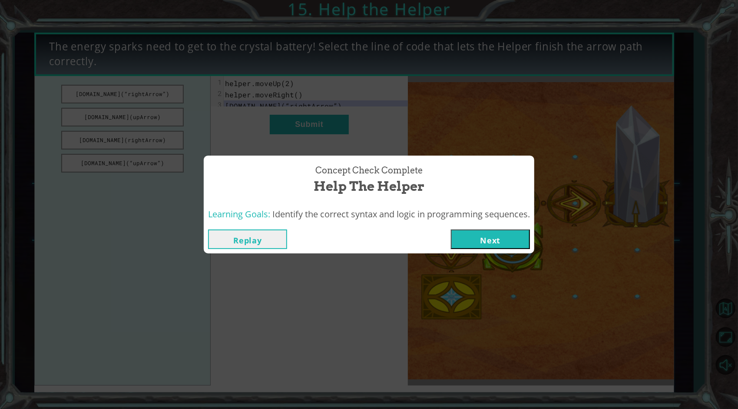
click at [513, 243] on button "Next" at bounding box center [490, 239] width 79 height 20
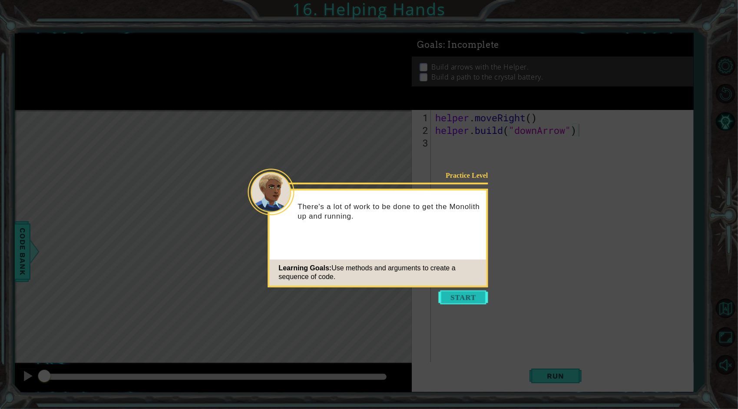
click at [465, 297] on button "Start" at bounding box center [464, 297] width 50 height 14
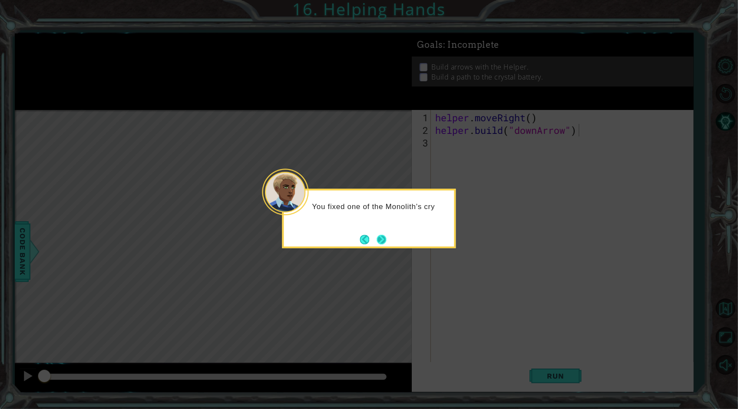
click at [378, 238] on button "Next" at bounding box center [382, 239] width 10 height 10
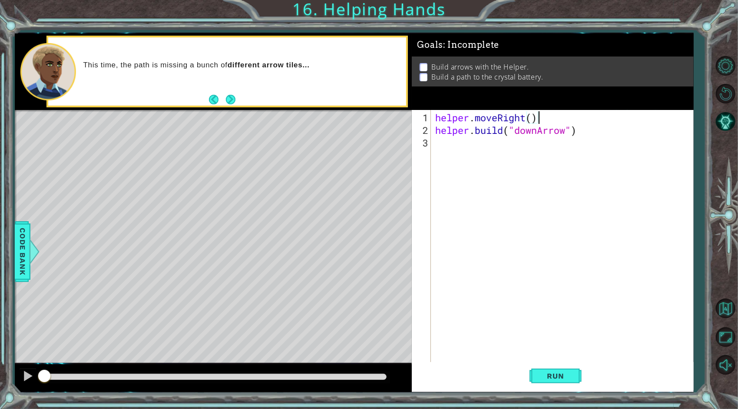
type textarea "[DOMAIN_NAME]("downArrow")"
type textarea "helper.moveDown()"
type textarea "[DOMAIN_NAME]("rightArrow")"
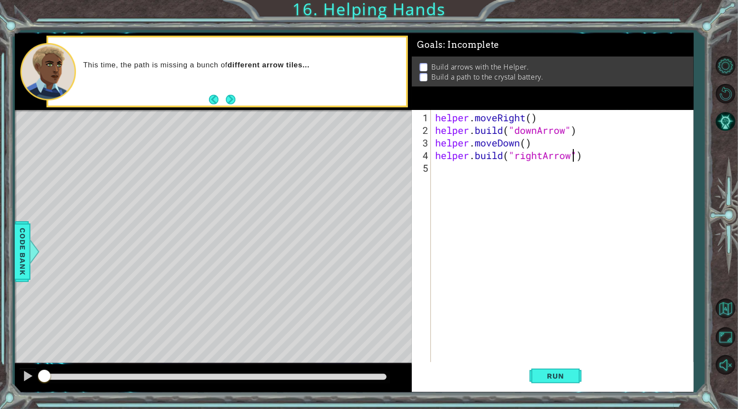
scroll to position [0, 0]
type textarea "j"
type textarea "helper.moveRight(2)"
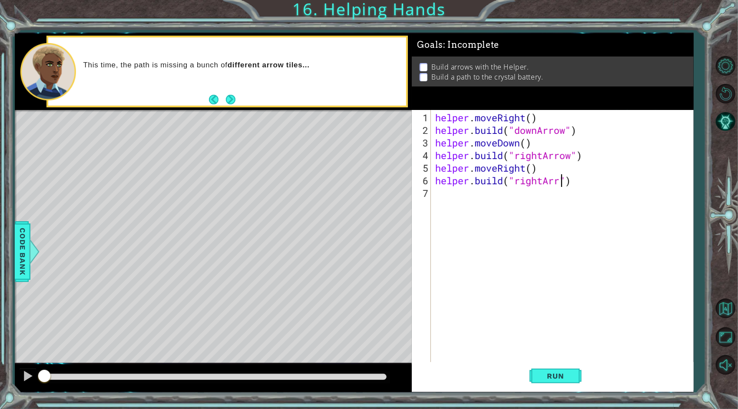
type textarea "[DOMAIN_NAME]("rightArrow")"
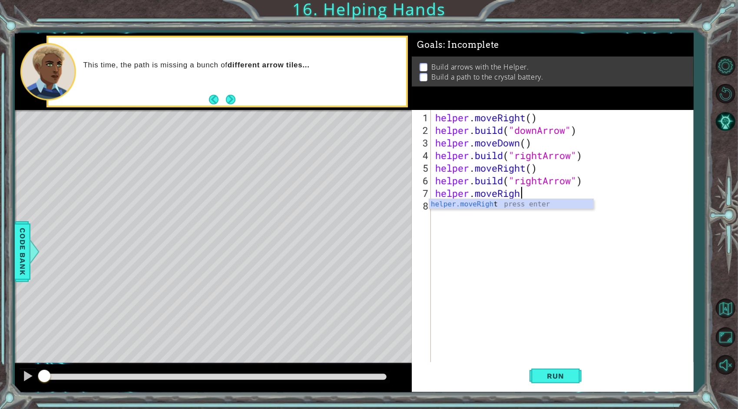
scroll to position [0, 3]
type textarea "helper.moveRight()"
type textarea "[DOMAIN_NAME]("upArrow")"
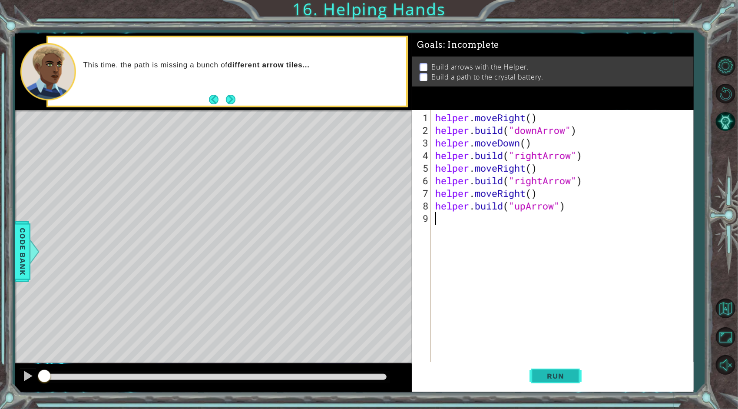
click at [554, 368] on button "Run" at bounding box center [555, 376] width 52 height 28
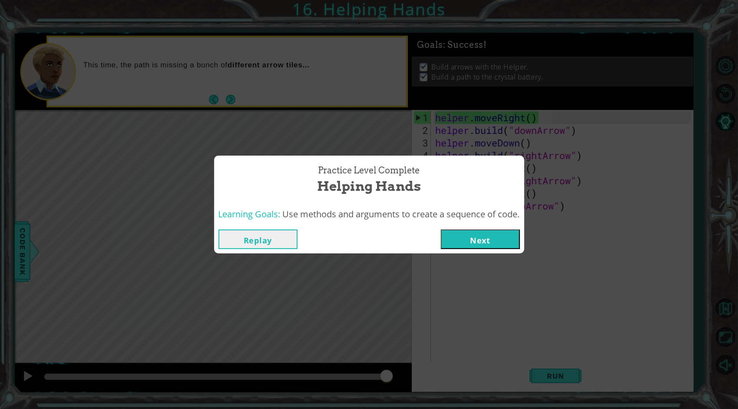
click at [500, 233] on button "Next" at bounding box center [480, 239] width 79 height 20
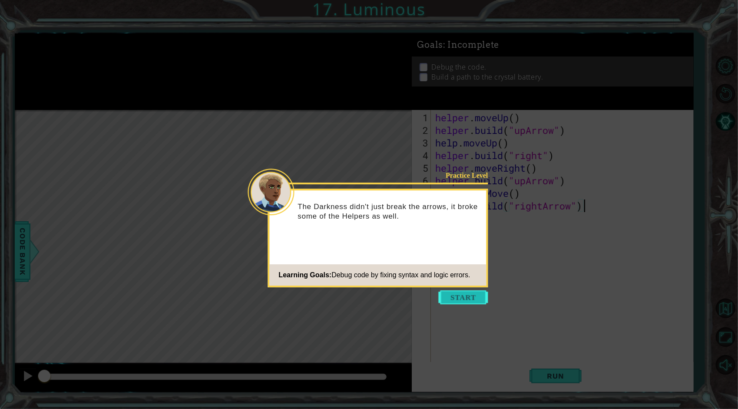
click at [468, 296] on button "Start" at bounding box center [464, 297] width 50 height 14
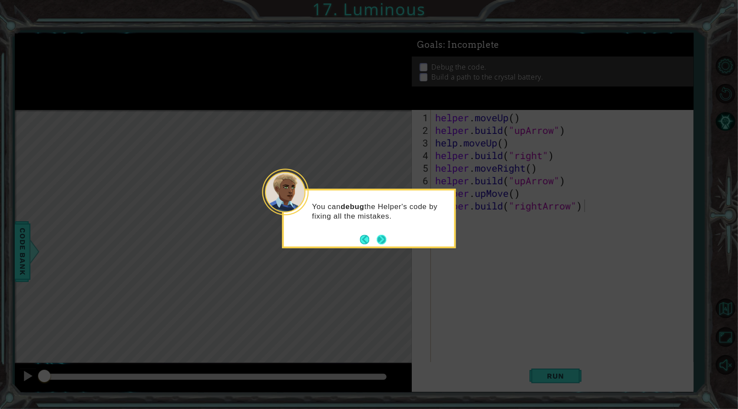
click at [376, 238] on footer at bounding box center [373, 239] width 26 height 13
click at [381, 240] on button "Next" at bounding box center [382, 240] width 10 height 10
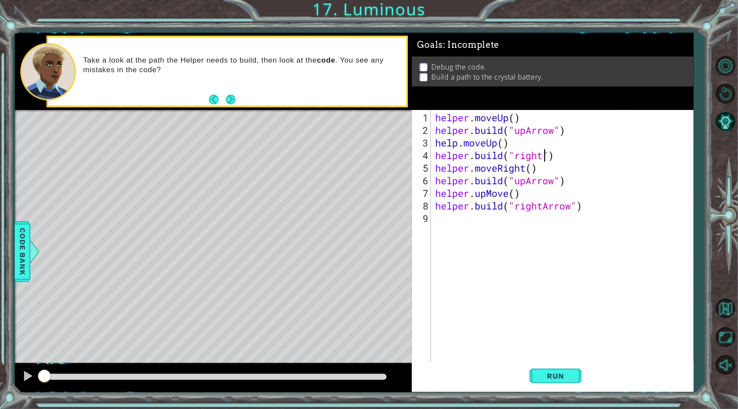
click at [544, 159] on div "helper . moveUp ( ) helper . build ( "upArrow" ) help . moveUp ( ) helper . bui…" at bounding box center [564, 249] width 262 height 277
click at [516, 119] on div "helper . moveUp ( ) helper . build ( "upArrow" ) help . moveUp ( ) helper . bui…" at bounding box center [564, 249] width 262 height 277
click at [440, 171] on div "helper . moveUp ( ) helper . build ( "upArrow" ) help . moveUp ( ) helper . bui…" at bounding box center [564, 249] width 262 height 277
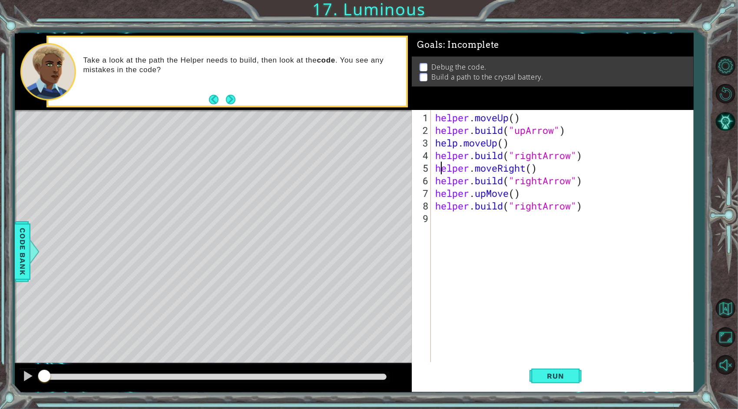
scroll to position [0, 4]
click at [579, 190] on div "helper . moveUp ( ) helper . build ( "upArrow" ) help . moveUp ( ) helper . bui…" at bounding box center [564, 249] width 262 height 277
click at [554, 382] on button "Run" at bounding box center [555, 376] width 52 height 28
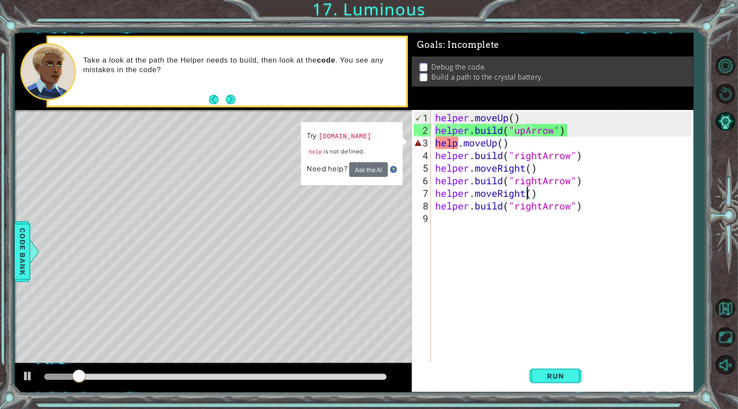
click at [459, 144] on div "helper . moveUp ( ) helper . build ( "upArrow" ) help . moveUp ( ) helper . bui…" at bounding box center [564, 249] width 262 height 277
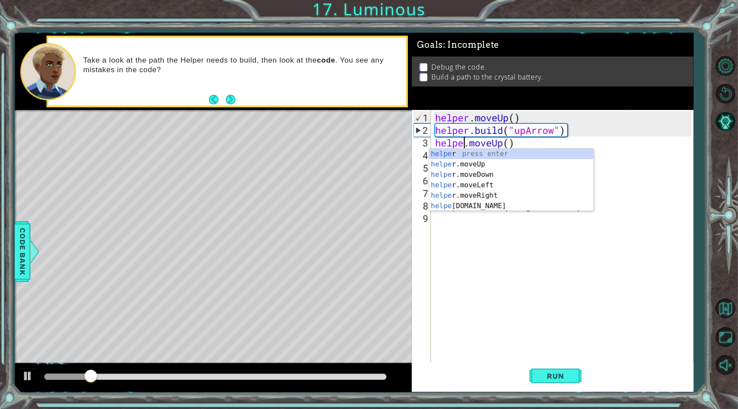
scroll to position [0, 2]
type textarea "helper.moveUp()"
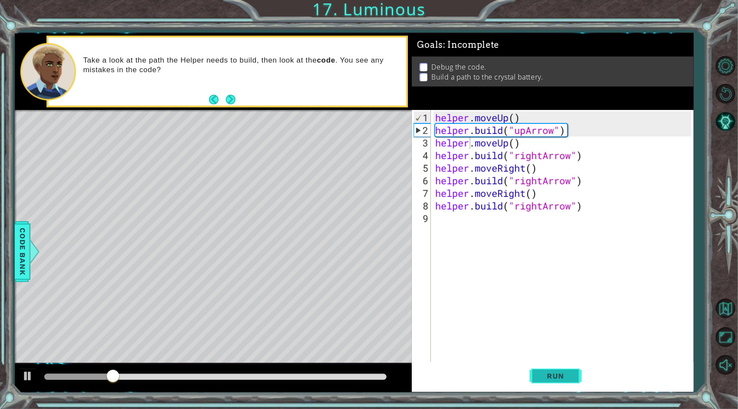
click at [567, 376] on span "Run" at bounding box center [555, 375] width 34 height 9
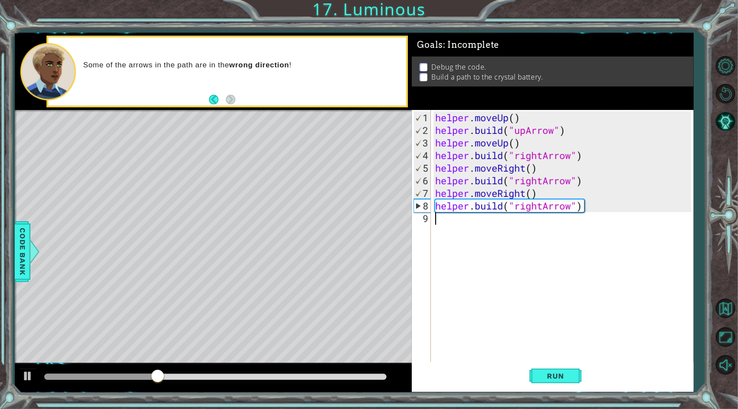
click at [536, 213] on div "helper . moveUp ( ) helper . build ( "upArrow" ) helper . moveUp ( ) helper . b…" at bounding box center [564, 249] width 262 height 277
click at [543, 208] on div "helper . moveUp ( ) helper . build ( "upArrow" ) helper . moveUp ( ) helper . b…" at bounding box center [564, 249] width 262 height 277
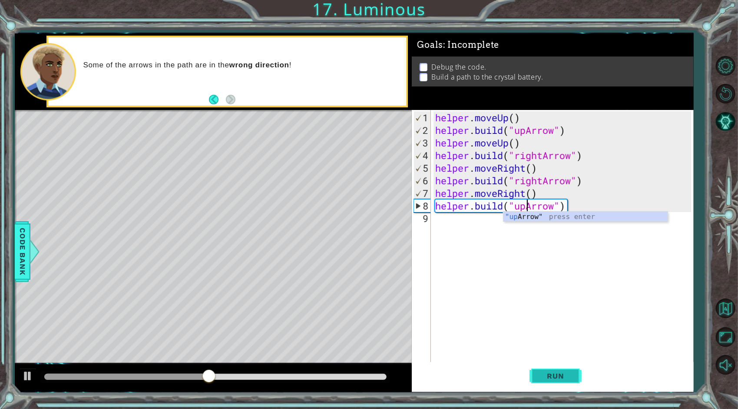
type textarea "[DOMAIN_NAME]("upArrow")"
click at [549, 373] on span "Run" at bounding box center [555, 375] width 34 height 9
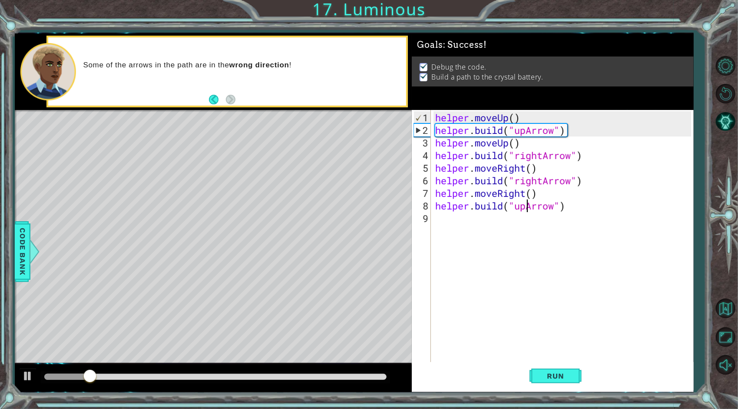
click at [369, 380] on div at bounding box center [215, 377] width 349 height 12
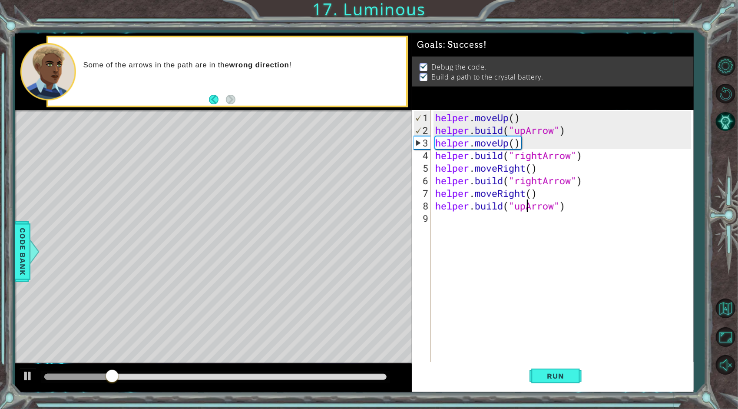
click at [380, 379] on div at bounding box center [215, 377] width 342 height 6
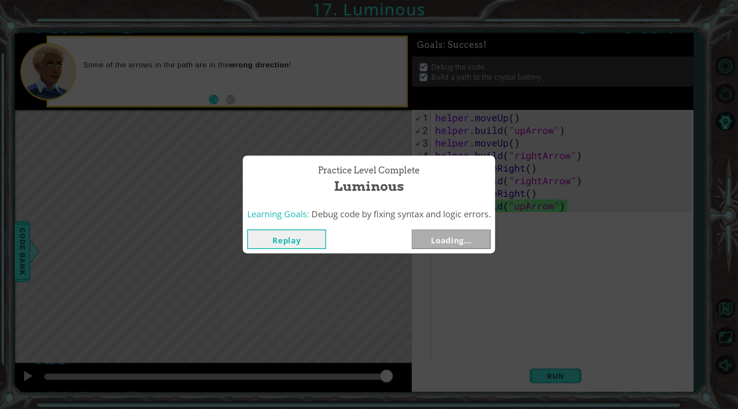
drag, startPoint x: 380, startPoint y: 379, endPoint x: 400, endPoint y: 386, distance: 21.0
click at [400, 386] on body "1 ההההההההההההההההההההההההההההההההההההההההההההההההההההההההההההההההההההההההההההה…" at bounding box center [369, 204] width 738 height 409
click at [458, 243] on button "Next" at bounding box center [451, 239] width 79 height 20
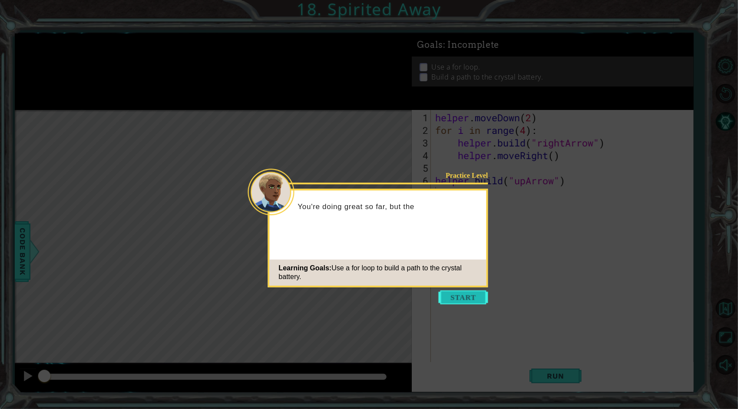
click at [480, 298] on button "Start" at bounding box center [464, 297] width 50 height 14
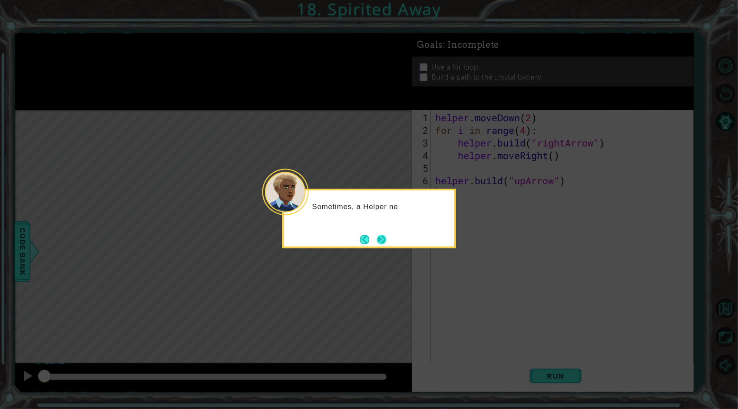
click at [377, 237] on button "Next" at bounding box center [382, 239] width 10 height 10
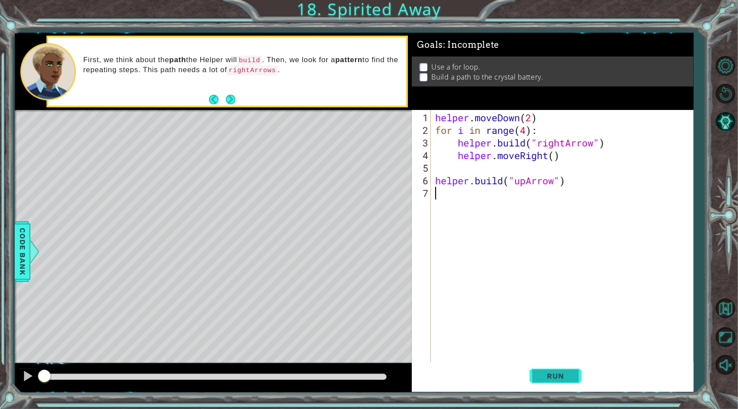
click at [558, 373] on span "Run" at bounding box center [555, 375] width 34 height 9
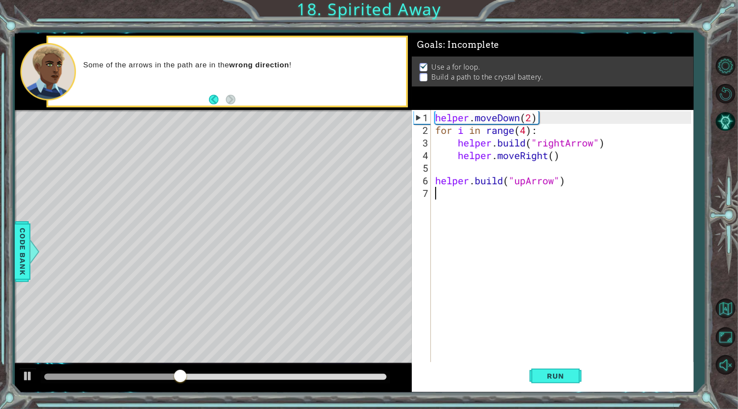
click at [476, 202] on div "helper . moveDown ( 2 ) for i in range ( 4 ) : helper . build ( "rightArrow" ) …" at bounding box center [564, 249] width 262 height 277
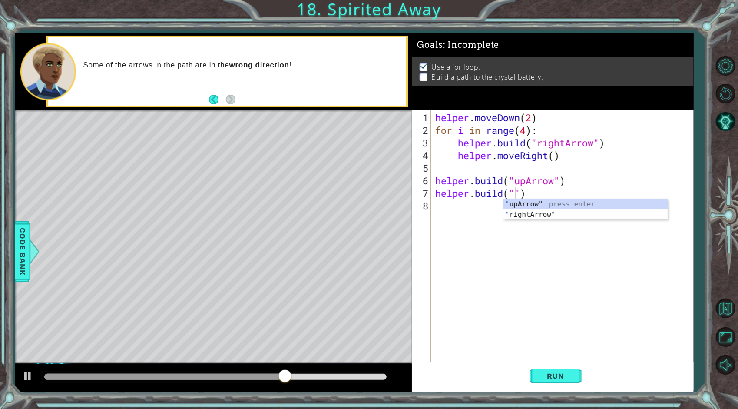
scroll to position [0, 3]
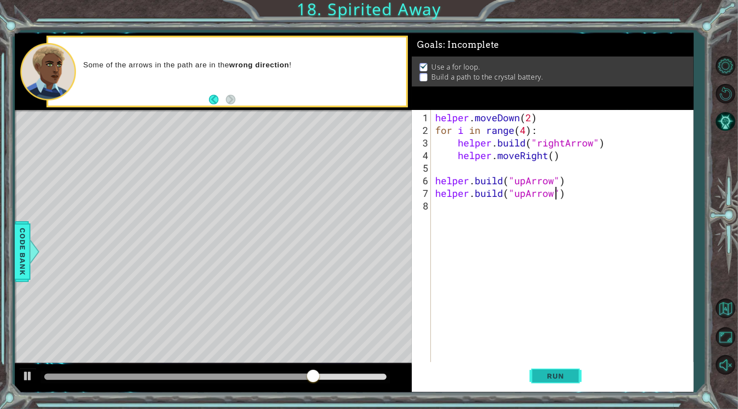
type textarea "[DOMAIN_NAME]("upArrow")"
click at [553, 372] on span "Run" at bounding box center [555, 375] width 34 height 9
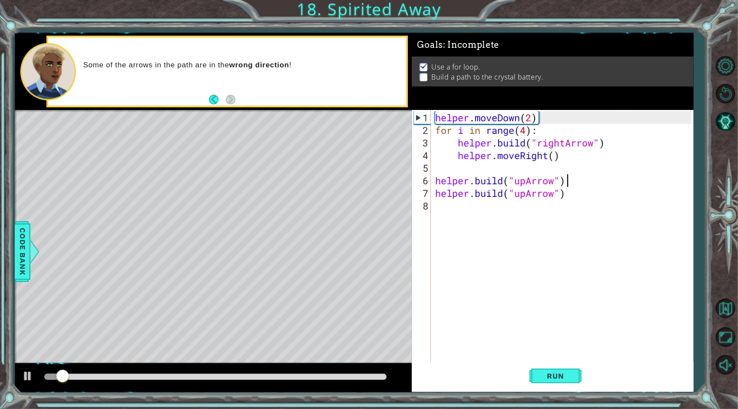
click at [575, 183] on div "helper . moveDown ( 2 ) for i in range ( 4 ) : helper . build ( "rightArrow" ) …" at bounding box center [564, 249] width 262 height 277
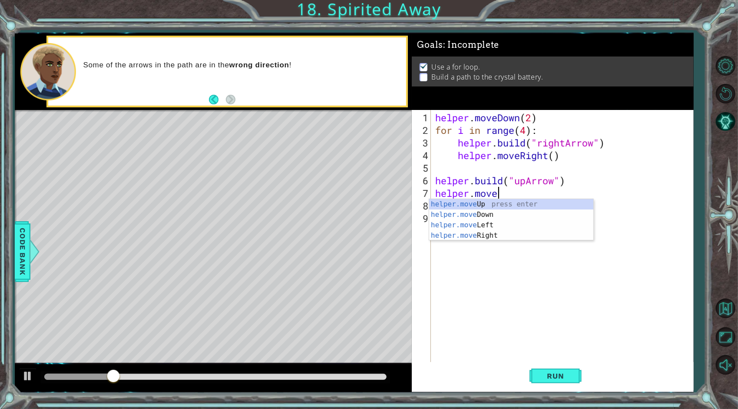
scroll to position [0, 2]
type textarea "helper.moveUp()"
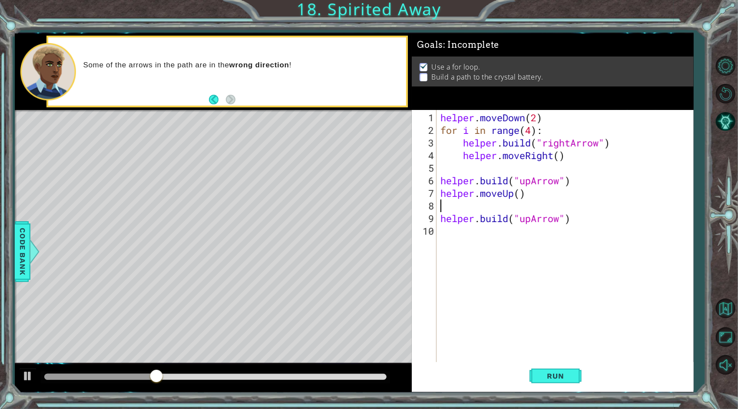
scroll to position [0, 0]
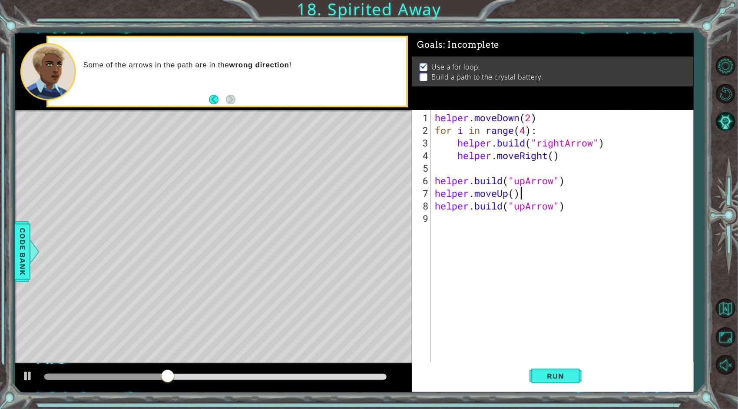
type textarea "helper.moveUp()"
click at [530, 169] on div "helper . moveDown ( 2 ) for i in range ( 4 ) : helper . build ( "rightArrow" ) …" at bounding box center [564, 249] width 262 height 277
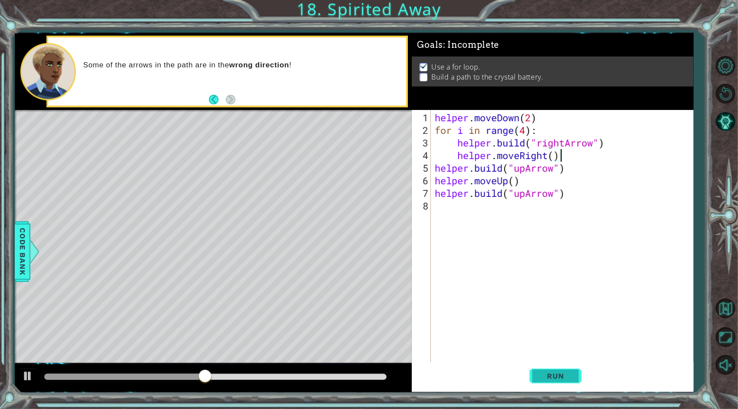
type textarea "helper.moveRight()"
click at [563, 376] on span "Run" at bounding box center [555, 375] width 34 height 9
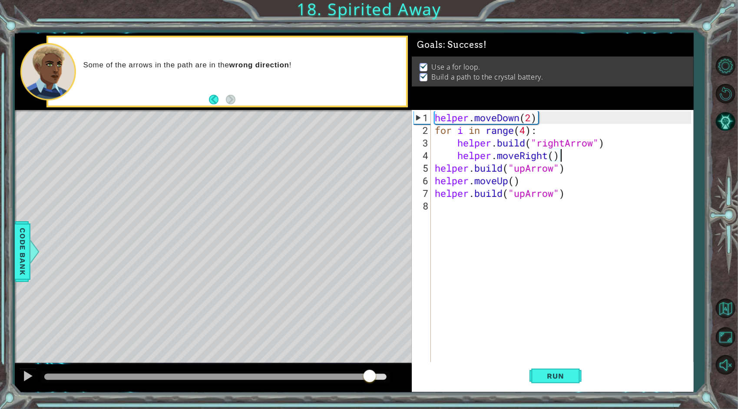
drag, startPoint x: 370, startPoint y: 369, endPoint x: 434, endPoint y: 380, distance: 65.1
click at [434, 380] on div "1 ההההההההההההההההההההההההההההההההההההההההההההההההההההההההההההההההההההההההההההה…" at bounding box center [354, 212] width 679 height 358
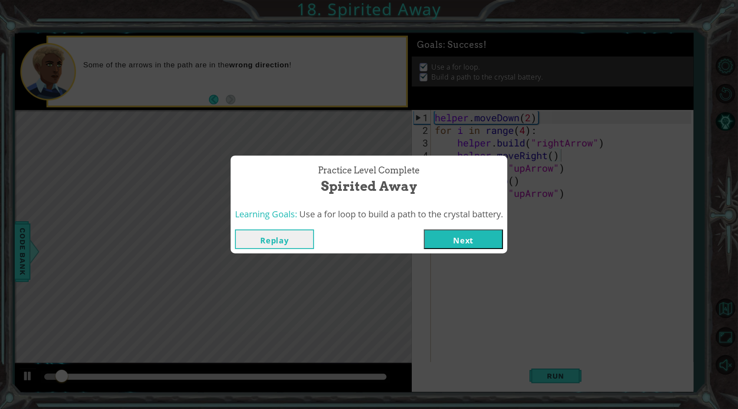
click at [469, 239] on button "Next" at bounding box center [463, 239] width 79 height 20
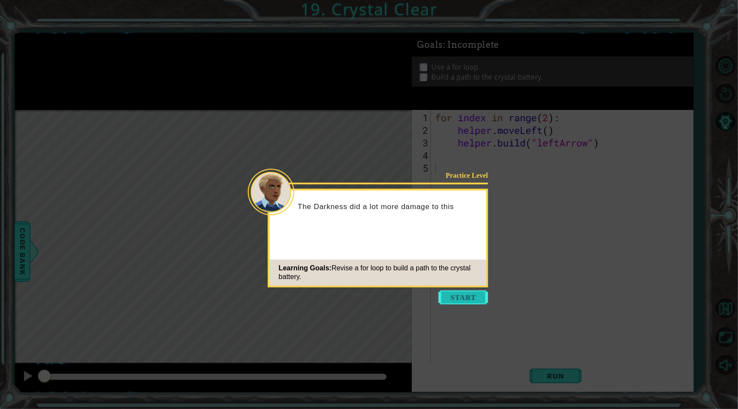
click at [469, 300] on button "Start" at bounding box center [464, 297] width 50 height 14
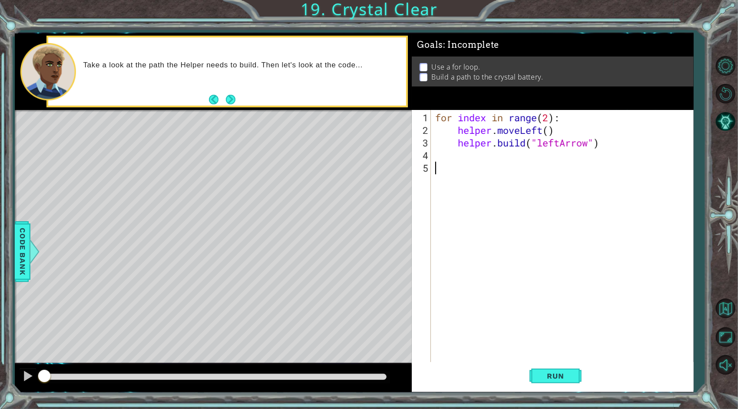
click at [516, 161] on div "for index in range ( 2 ) : helper . moveLeft ( ) helper . build ( "leftArrow" )" at bounding box center [564, 249] width 262 height 277
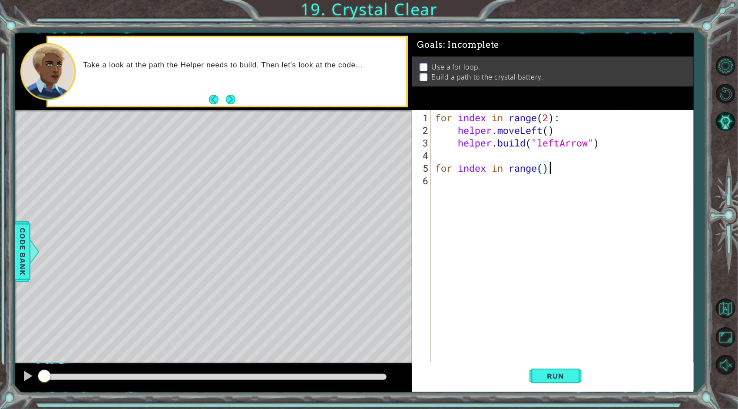
type textarea "for index in range():"
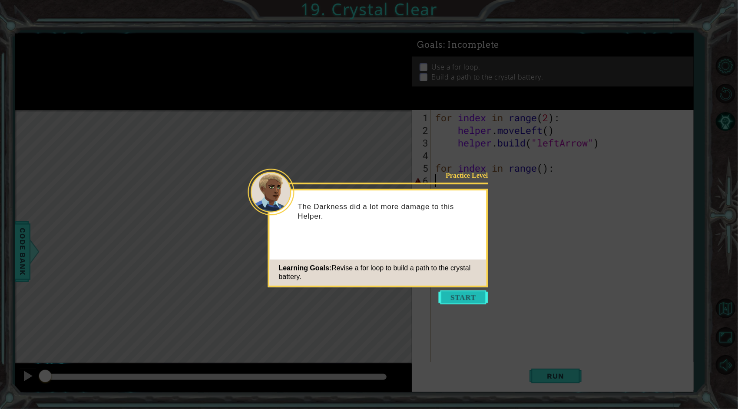
click at [470, 302] on button "Start" at bounding box center [464, 297] width 50 height 14
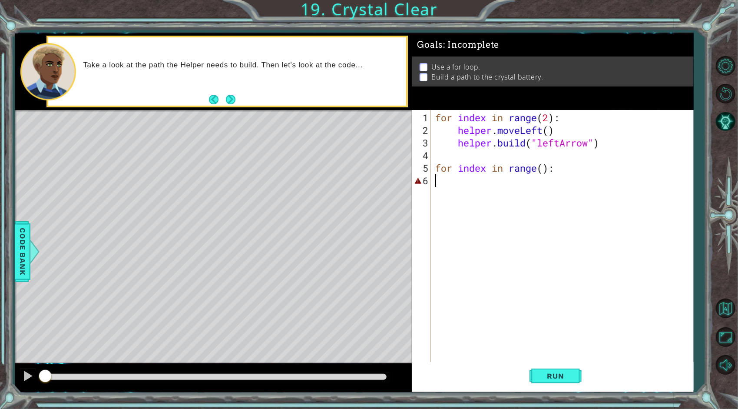
click at [551, 180] on div "for index in range ( 2 ) : helper . moveLeft ( ) helper . build ( "leftArrow" )…" at bounding box center [564, 249] width 262 height 277
click at [541, 165] on div "for index in range ( 2 ) : helper . moveLeft ( ) helper . build ( "leftArrow" )…" at bounding box center [564, 249] width 262 height 277
type textarea "for index in range():"
click at [565, 372] on span "Run" at bounding box center [555, 375] width 34 height 9
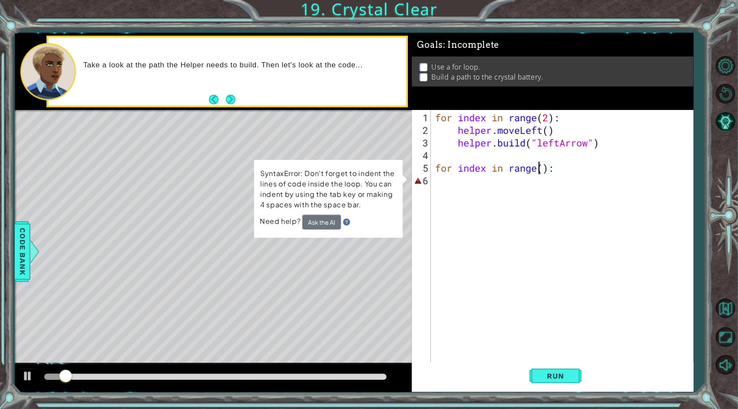
click at [527, 190] on div "for index in range ( 2 ) : helper . moveLeft ( ) helper . build ( "leftArrow" )…" at bounding box center [564, 249] width 262 height 277
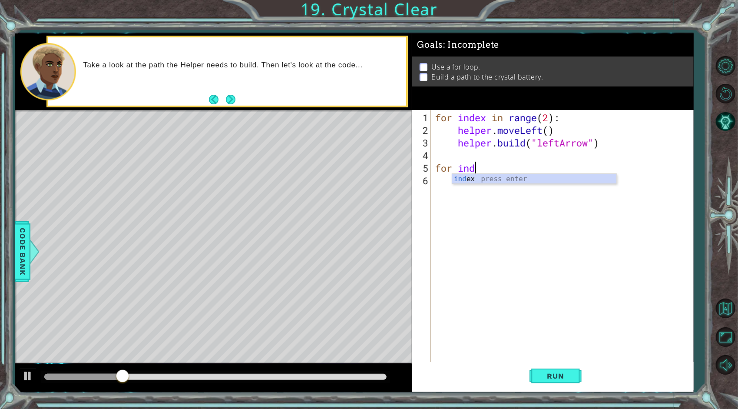
type textarea "f"
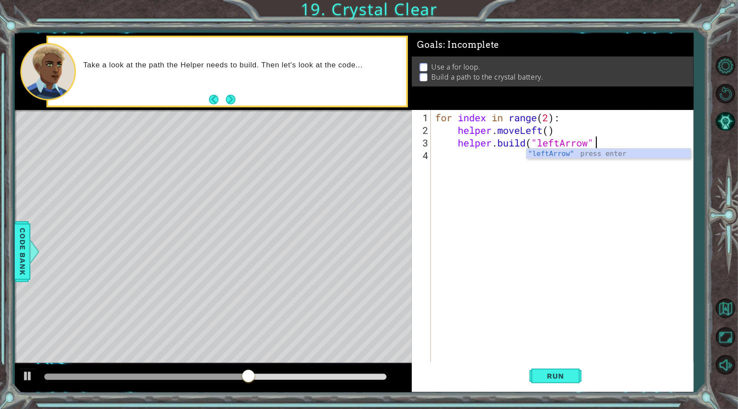
scroll to position [0, 7]
click at [556, 374] on span "Run" at bounding box center [555, 375] width 34 height 9
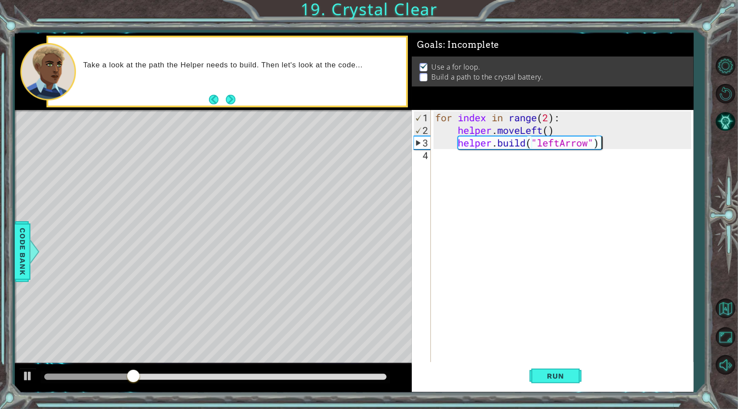
click at [549, 121] on div "for index in range ( 2 ) : helper . moveLeft ( ) helper . build ( "leftArrow" )" at bounding box center [564, 249] width 262 height 277
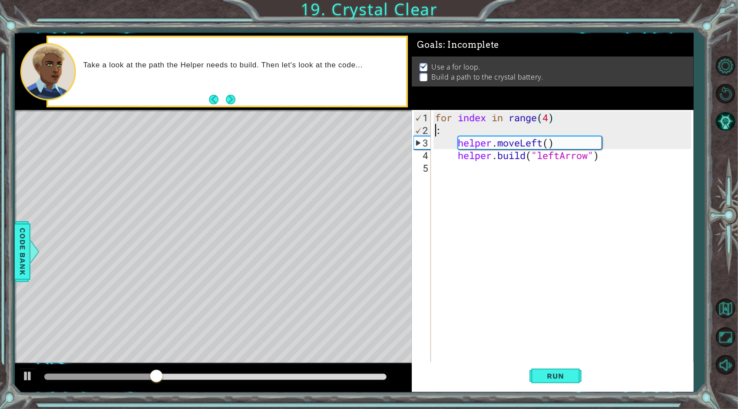
scroll to position [0, 0]
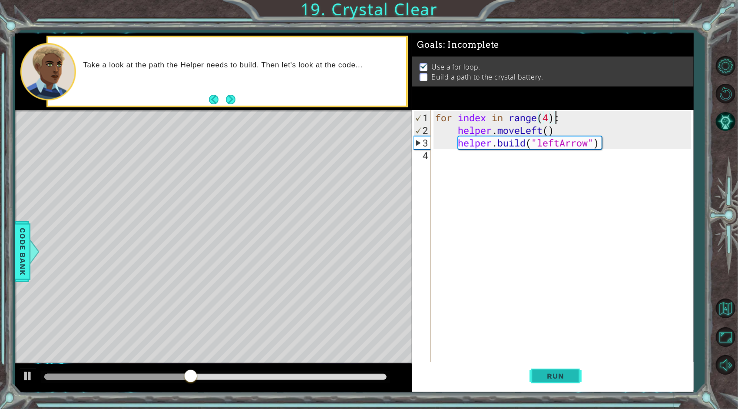
type textarea "for index in range(4):"
click at [553, 374] on span "Run" at bounding box center [555, 375] width 34 height 9
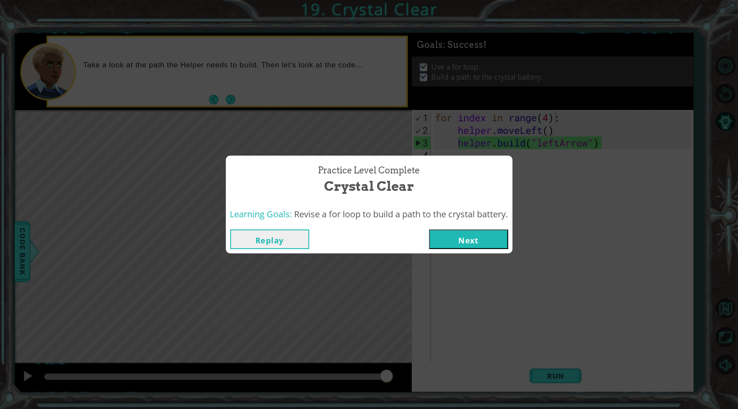
click at [478, 237] on button "Next" at bounding box center [468, 239] width 79 height 20
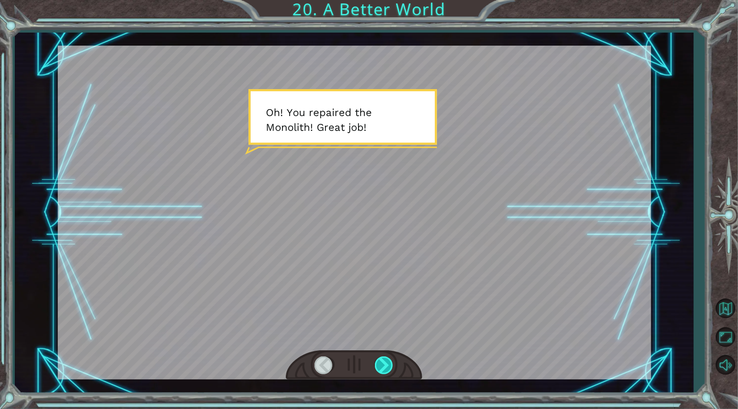
click at [378, 366] on div at bounding box center [385, 365] width 20 height 18
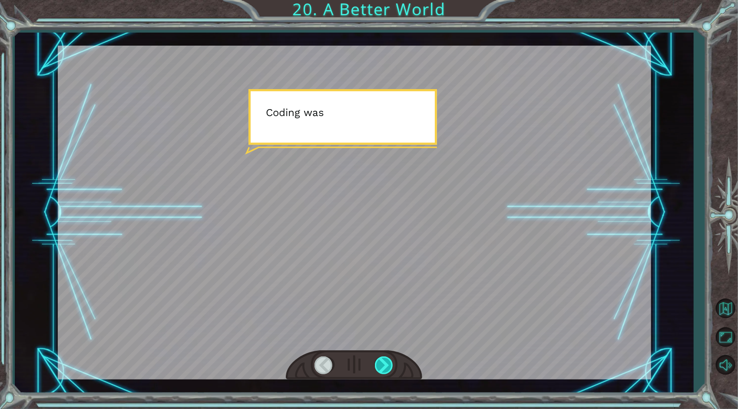
click at [378, 366] on div at bounding box center [385, 365] width 20 height 18
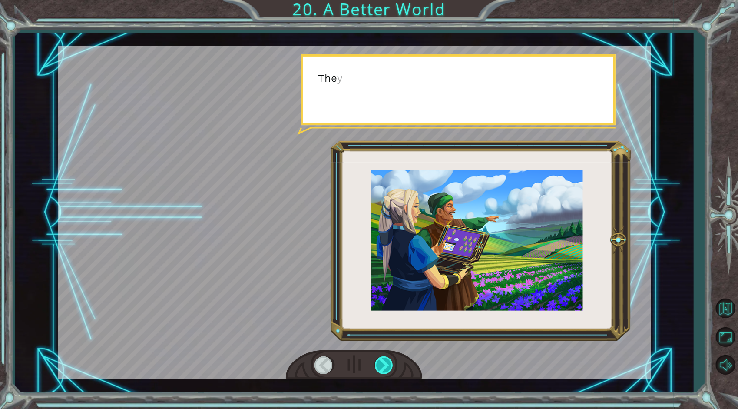
click at [378, 366] on div at bounding box center [385, 365] width 20 height 18
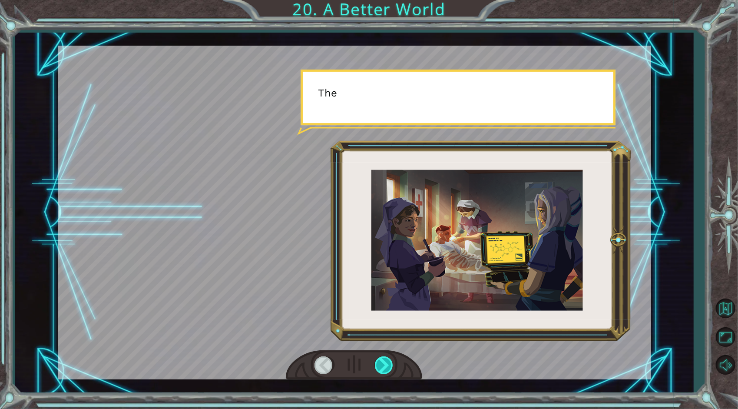
click at [378, 366] on div at bounding box center [385, 365] width 20 height 18
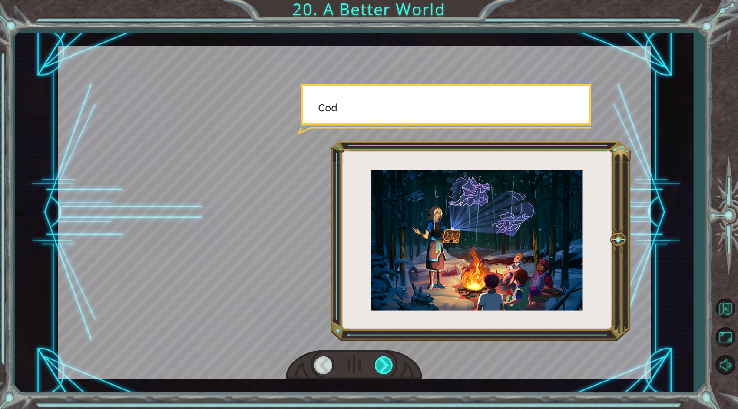
click at [378, 366] on div at bounding box center [385, 365] width 20 height 18
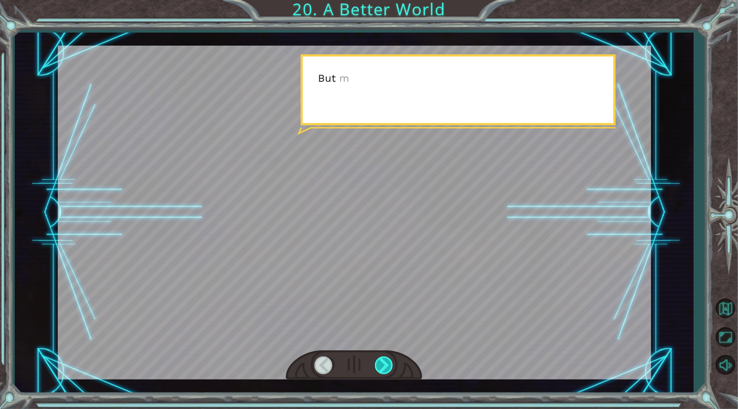
click at [378, 366] on div at bounding box center [385, 365] width 20 height 18
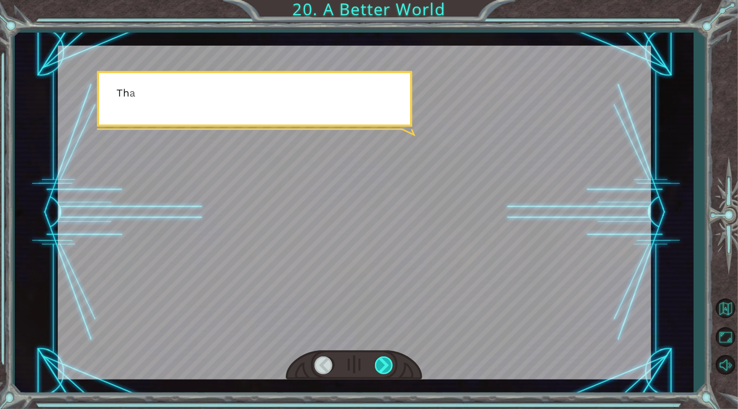
click at [378, 366] on div at bounding box center [385, 365] width 20 height 18
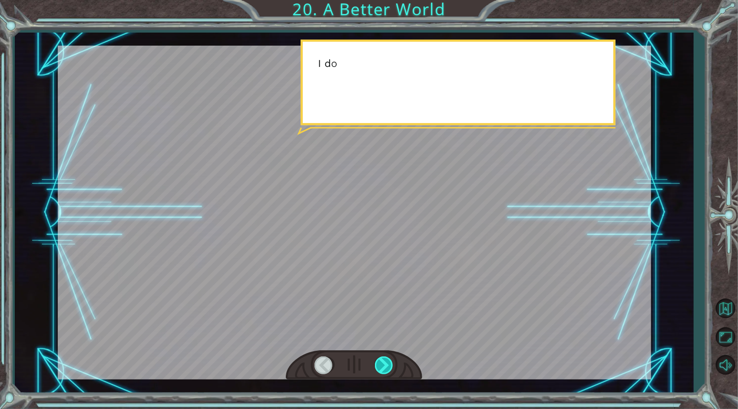
click at [378, 366] on div at bounding box center [385, 365] width 20 height 18
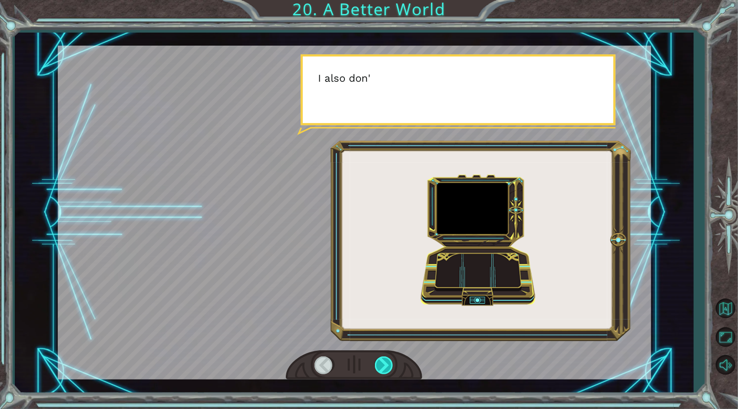
click at [378, 366] on div at bounding box center [385, 365] width 20 height 18
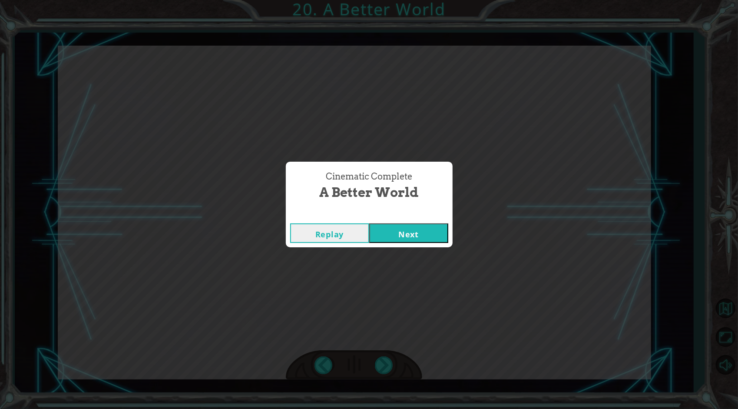
click at [398, 233] on button "Next" at bounding box center [408, 233] width 79 height 20
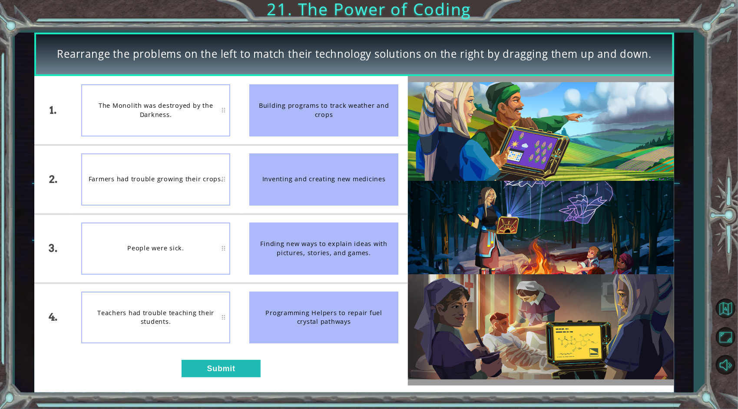
drag, startPoint x: 374, startPoint y: 113, endPoint x: 264, endPoint y: 202, distance: 141.1
click at [268, 195] on ul "Building programs to track weather and crops Inventing and creating new medicin…" at bounding box center [324, 213] width 168 height 275
drag, startPoint x: 310, startPoint y: 191, endPoint x: 234, endPoint y: 237, distance: 88.6
click at [234, 237] on div "1. 2. 3. 4. The Monolith was destroyed by the Darkness. Farmers had trouble gro…" at bounding box center [221, 213] width 374 height 275
click at [222, 248] on div "People were sick." at bounding box center [155, 248] width 149 height 52
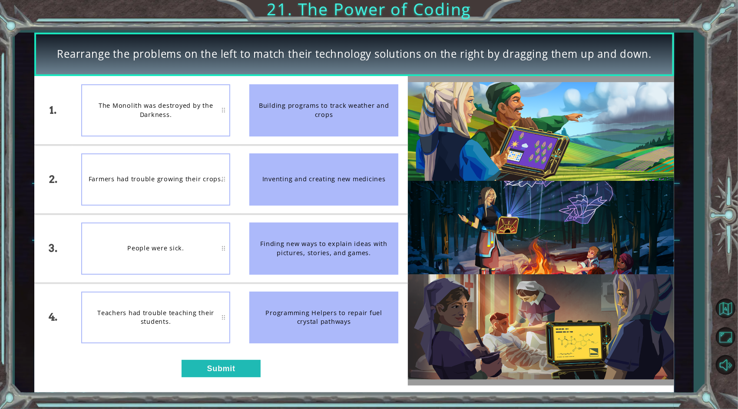
click at [179, 231] on div "People were sick." at bounding box center [155, 248] width 149 height 52
click at [225, 367] on button "Submit" at bounding box center [221, 368] width 79 height 17
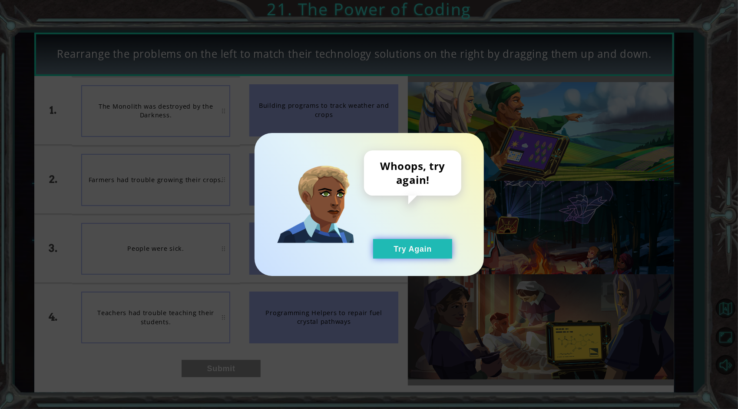
click at [419, 247] on button "Try Again" at bounding box center [412, 249] width 79 height 20
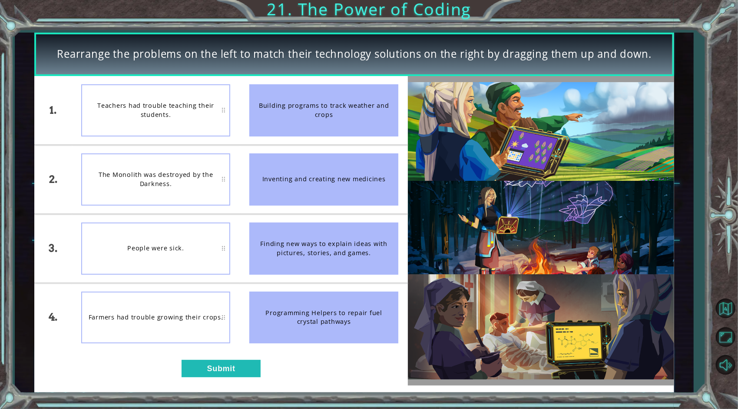
drag, startPoint x: 288, startPoint y: 161, endPoint x: 248, endPoint y: 203, distance: 58.4
click at [248, 203] on li "Inventing and creating new medicines" at bounding box center [324, 179] width 168 height 68
drag, startPoint x: 370, startPoint y: 183, endPoint x: 357, endPoint y: 248, distance: 66.9
click at [357, 248] on ul "Building programs to track weather and crops Inventing and creating new medicin…" at bounding box center [324, 213] width 168 height 275
click at [353, 258] on div "Finding new ways to explain ideas with pictures, stories, and games." at bounding box center [323, 248] width 149 height 52
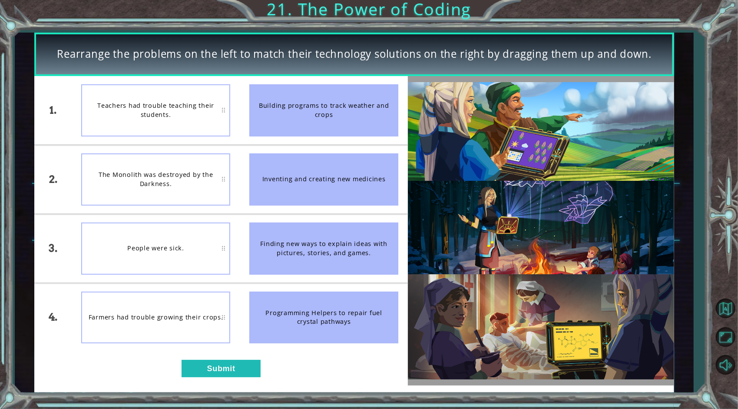
click at [254, 261] on div "Finding new ways to explain ideas with pictures, stories, and games." at bounding box center [323, 248] width 149 height 52
